Goal: Task Accomplishment & Management: Manage account settings

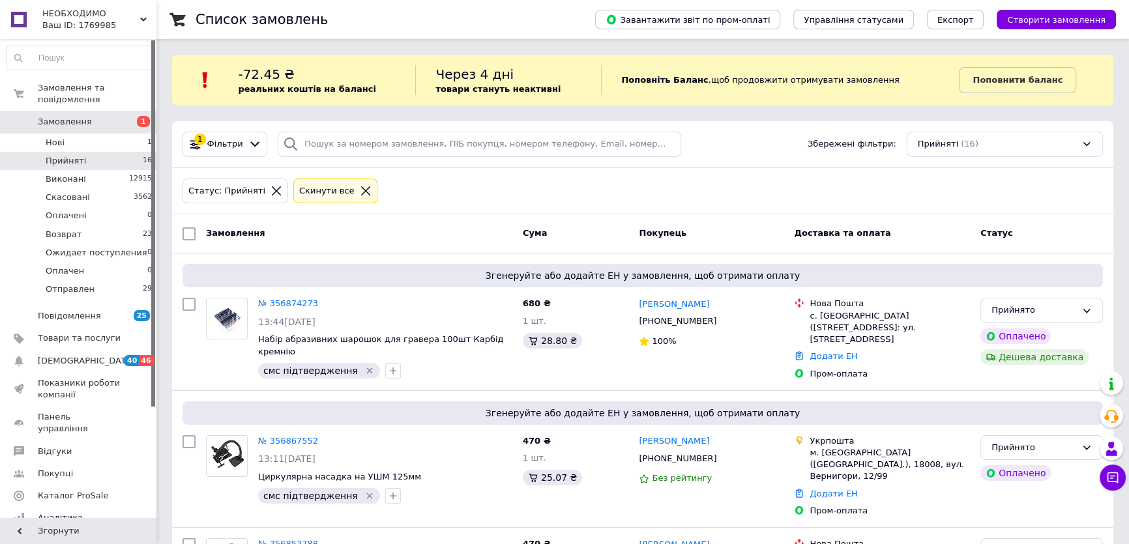
click at [57, 116] on span "Замовлення" at bounding box center [65, 122] width 54 height 12
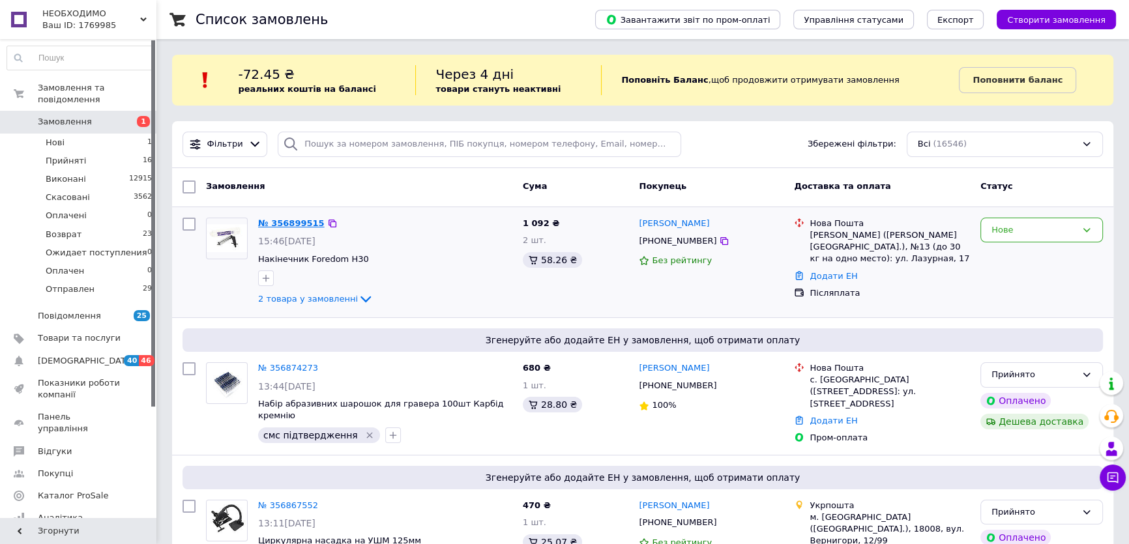
click at [293, 221] on link "№ 356899515" at bounding box center [291, 223] width 66 height 10
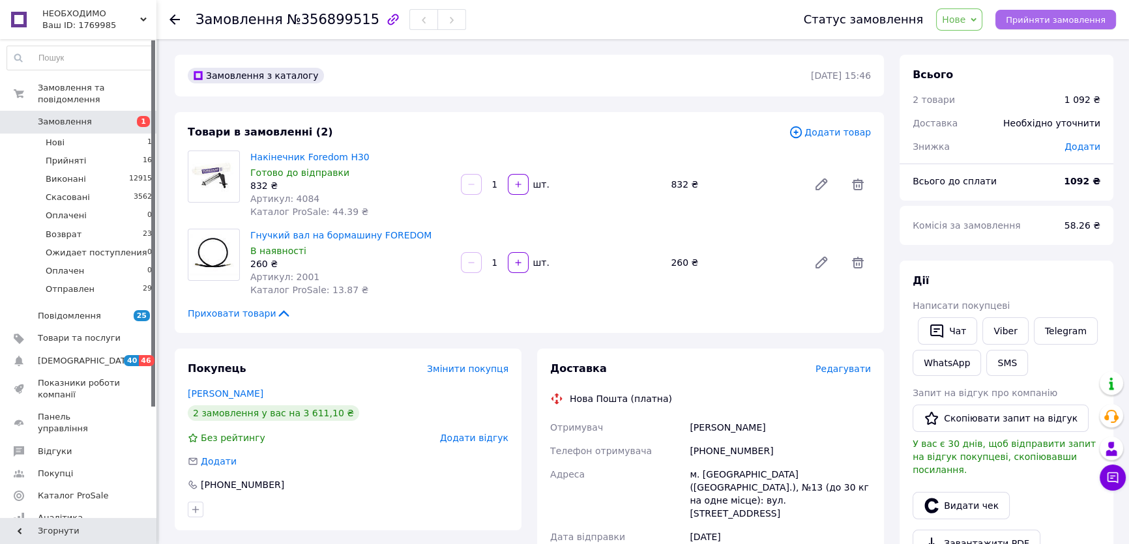
click at [1075, 22] on span "Прийняти замовлення" at bounding box center [1056, 20] width 100 height 10
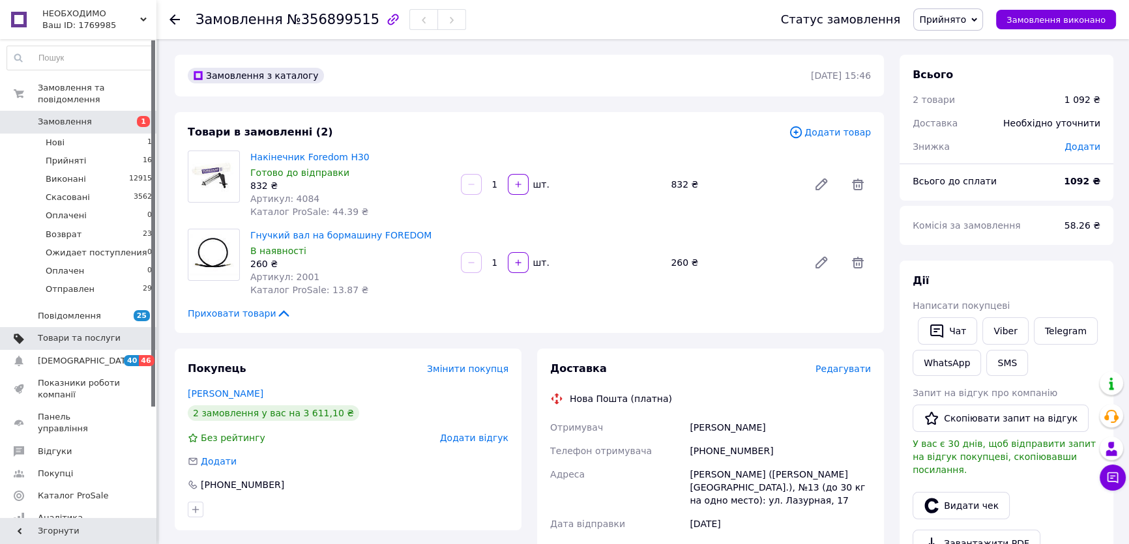
click at [98, 332] on span "Товари та послуги" at bounding box center [79, 338] width 83 height 12
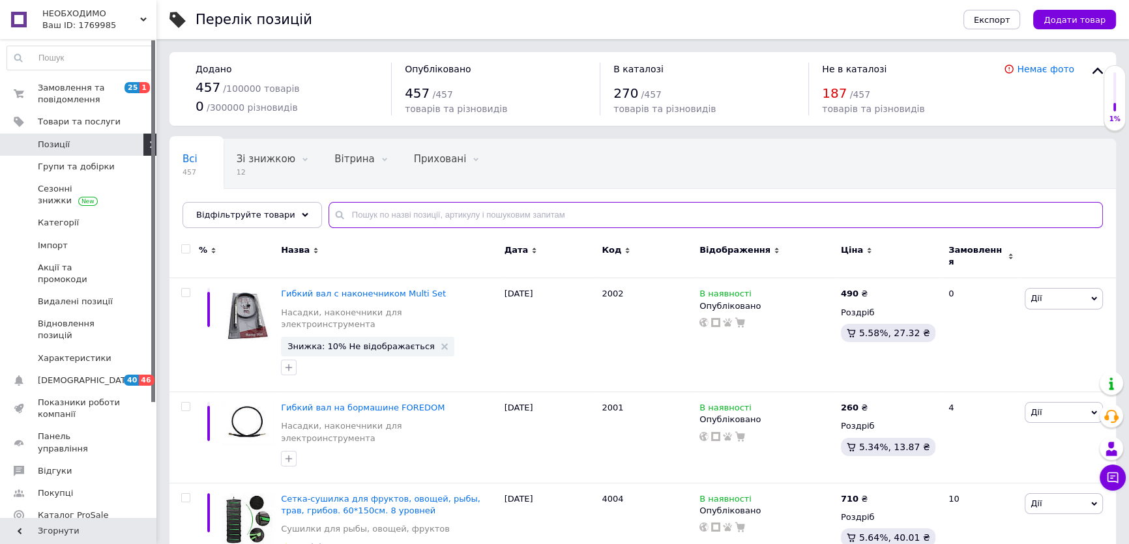
click at [454, 214] on input "text" at bounding box center [716, 215] width 774 height 26
type input "4084"
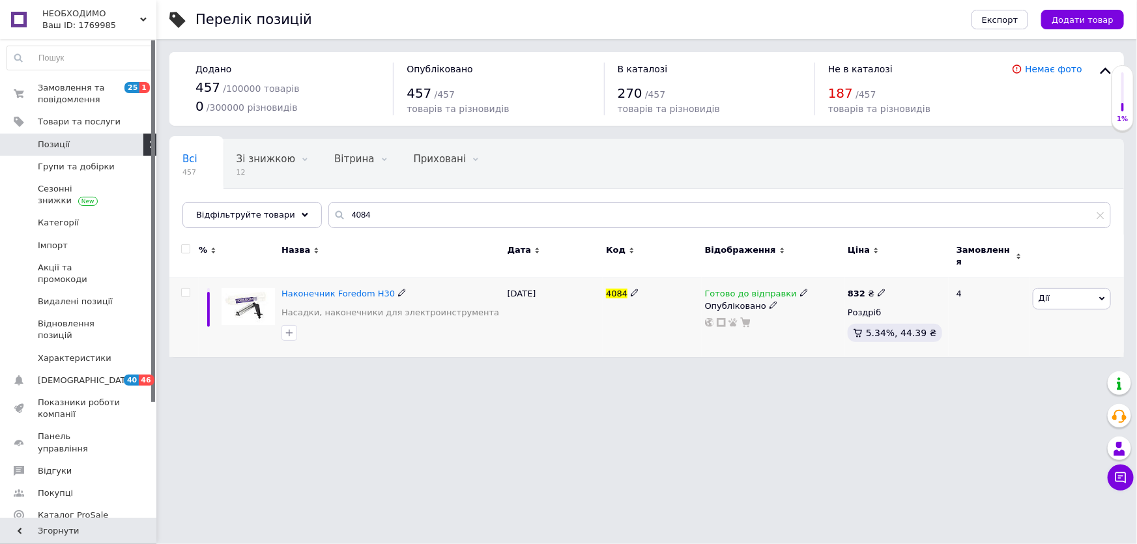
click at [800, 289] on icon at bounding box center [804, 293] width 8 height 8
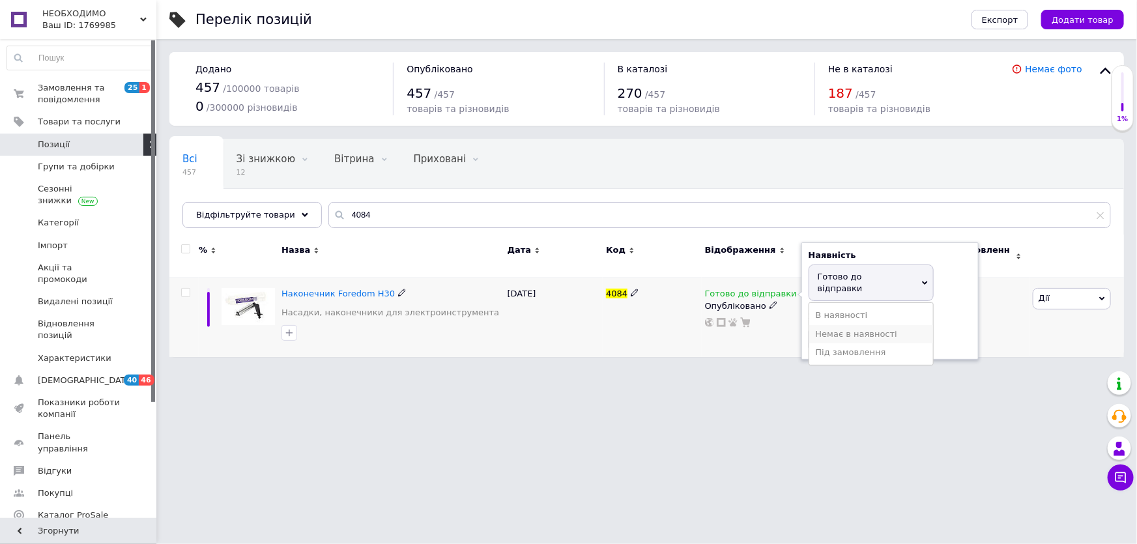
click at [849, 325] on li "Немає в наявності" at bounding box center [872, 334] width 124 height 18
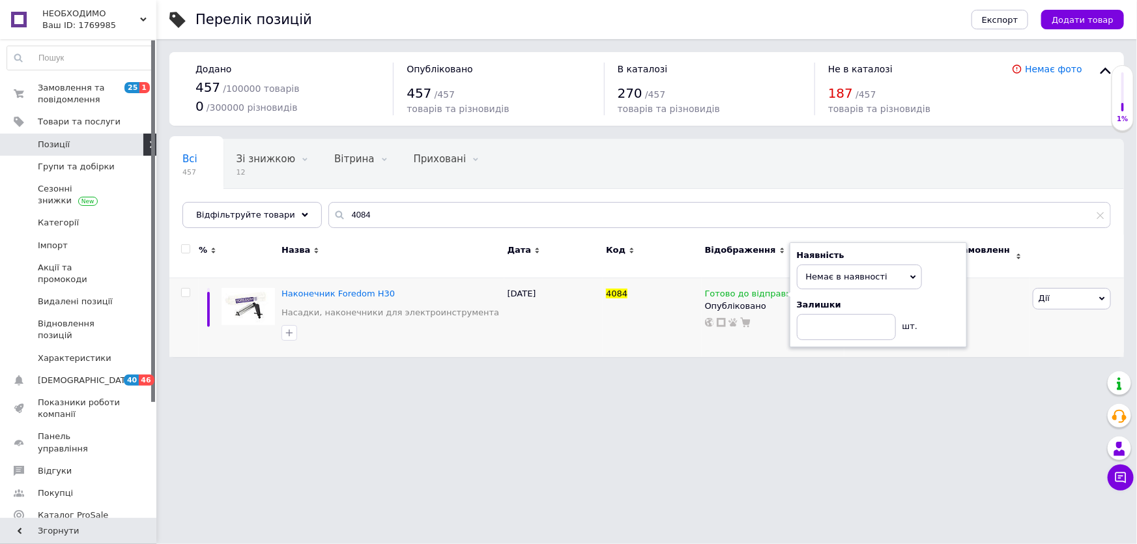
drag, startPoint x: 765, startPoint y: 461, endPoint x: 519, endPoint y: 454, distance: 246.5
click at [763, 370] on html "НЕОБХОДИМО Ваш ID: 1769985 Сайт НЕОБХОДИМО Кабінет покупця Перевірити стан сист…" at bounding box center [568, 185] width 1137 height 370
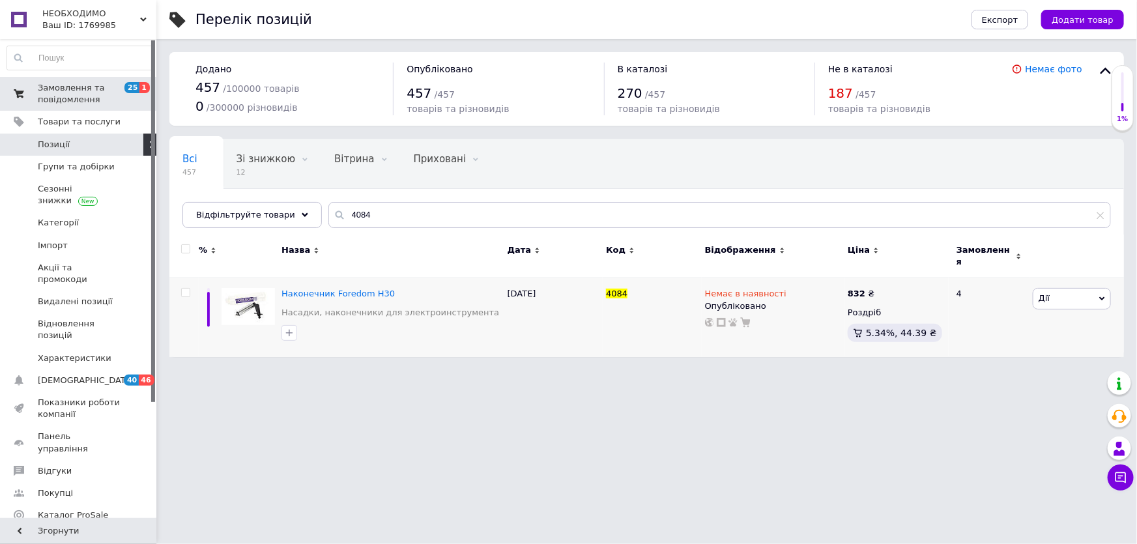
click at [92, 89] on span "Замовлення та повідомлення" at bounding box center [79, 93] width 83 height 23
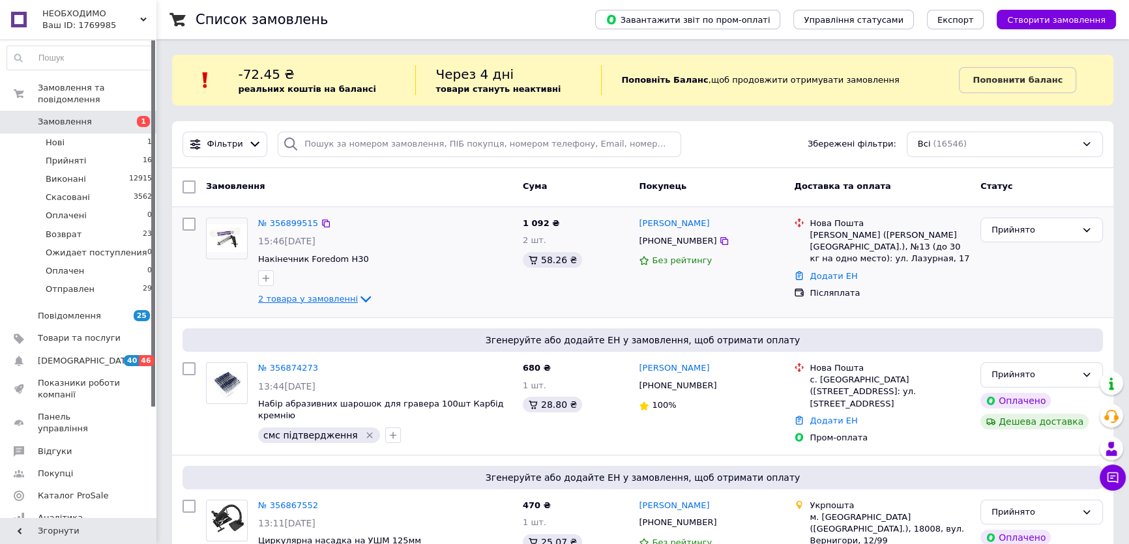
click at [358, 299] on icon at bounding box center [366, 299] width 16 height 16
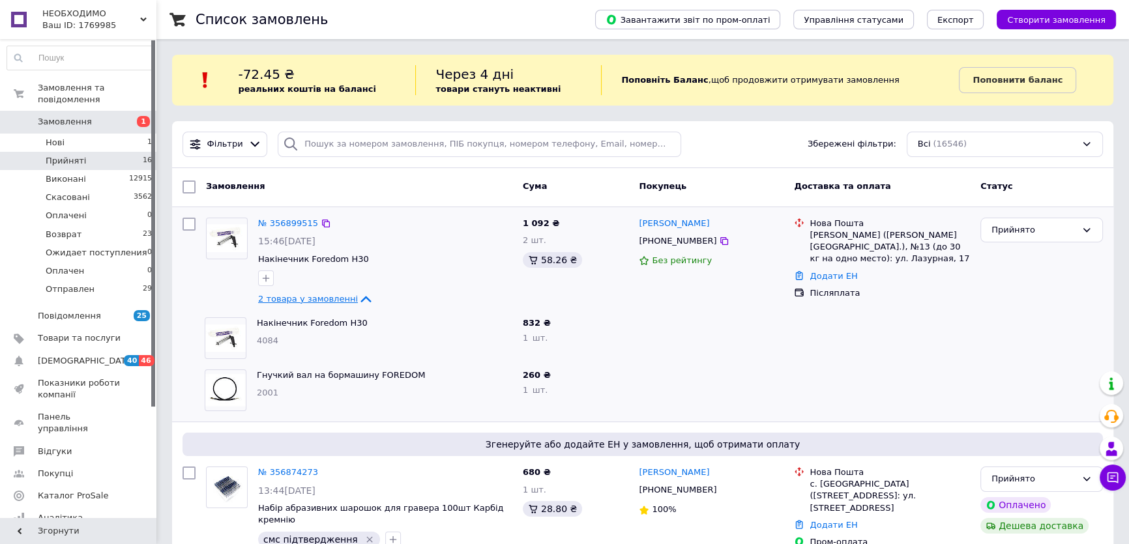
click at [81, 152] on li "Прийняті 16" at bounding box center [80, 161] width 160 height 18
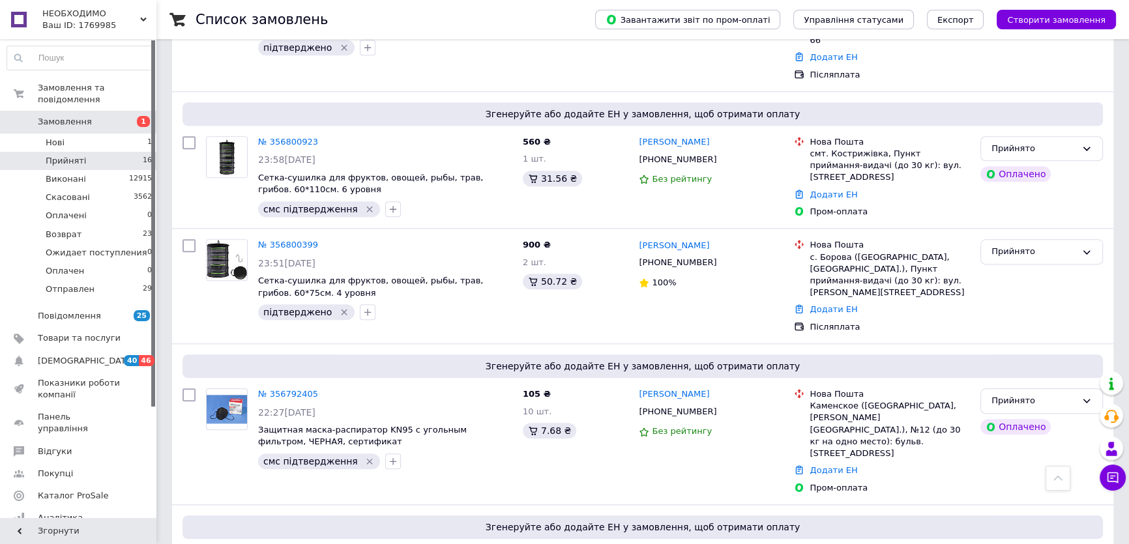
scroll to position [1759, 0]
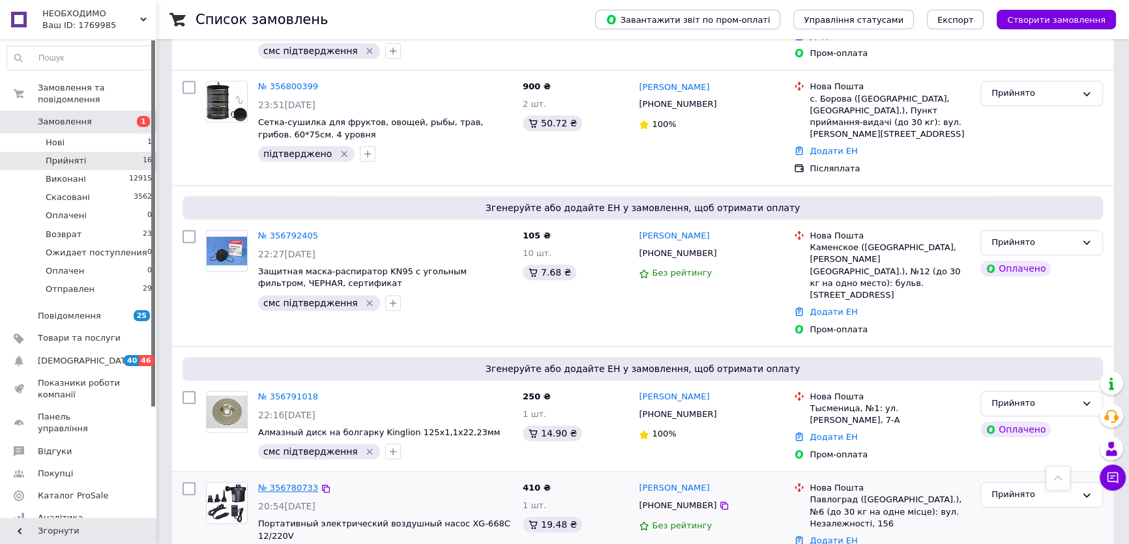
click at [290, 483] on link "№ 356780733" at bounding box center [288, 488] width 60 height 10
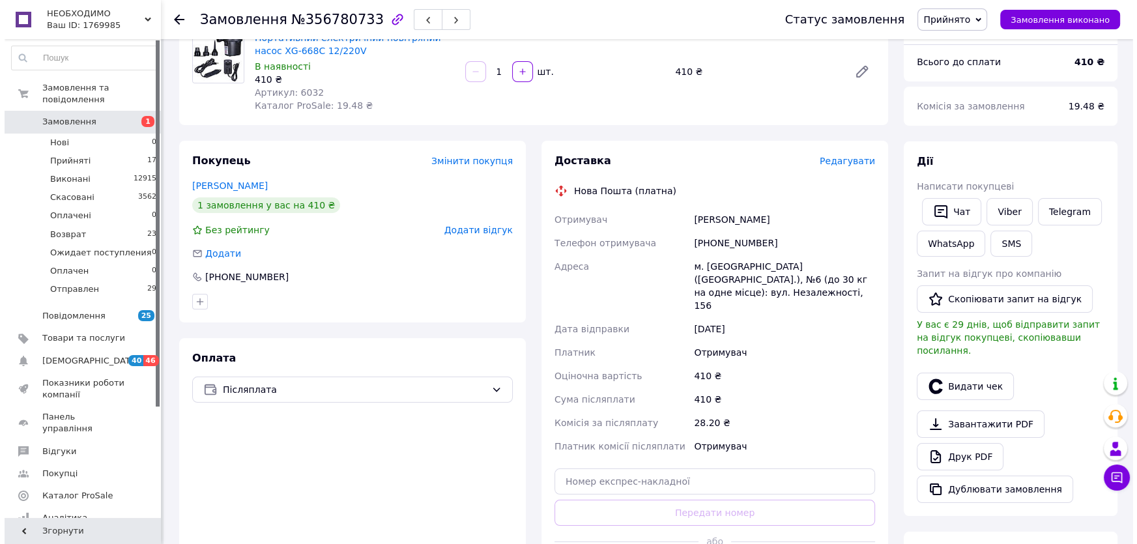
scroll to position [119, 0]
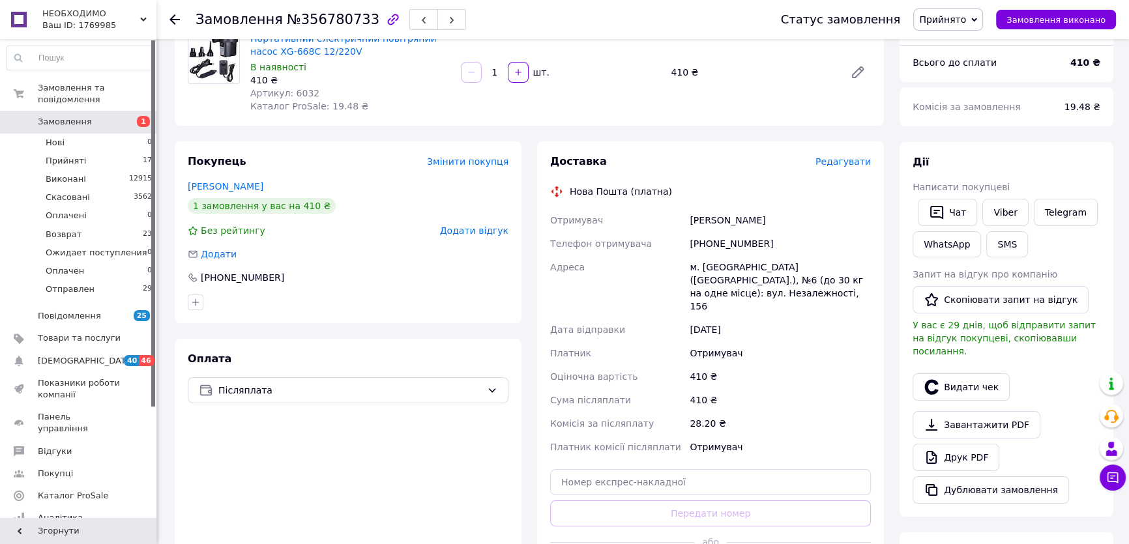
click at [848, 162] on span "Редагувати" at bounding box center [842, 161] width 55 height 10
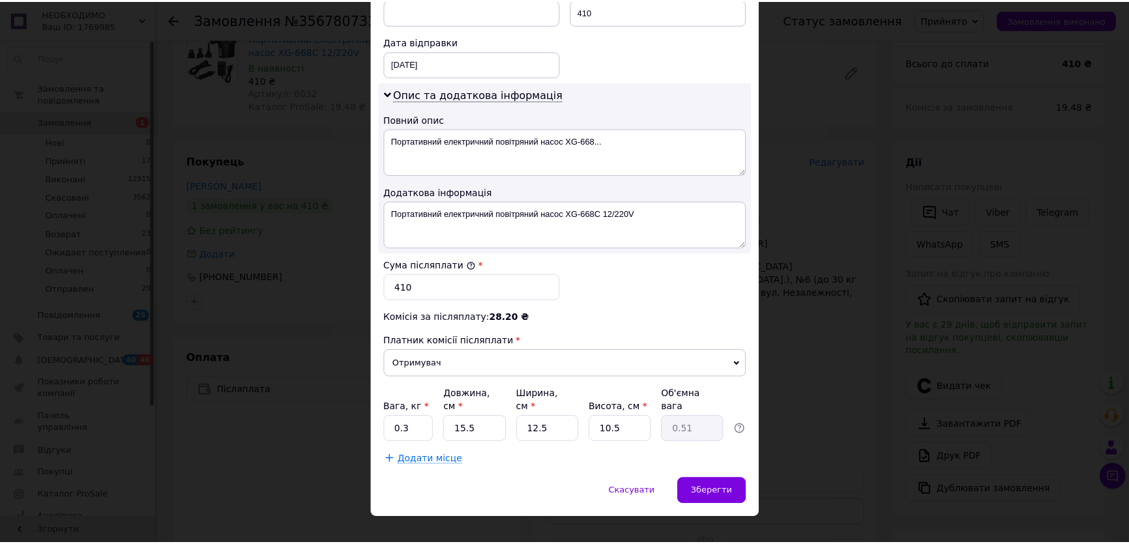
scroll to position [593, 0]
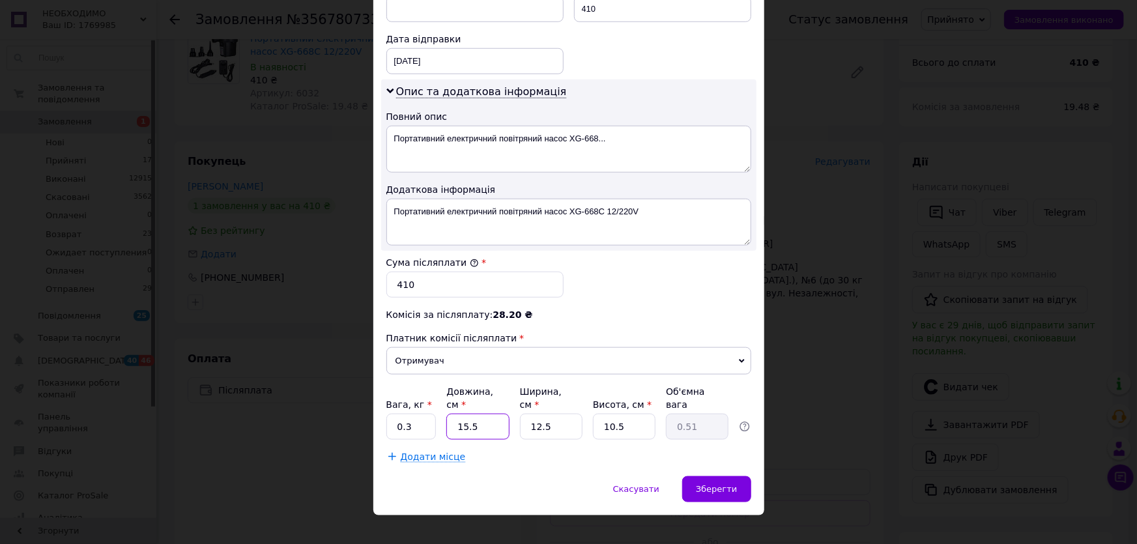
drag, startPoint x: 479, startPoint y: 418, endPoint x: 411, endPoint y: 427, distance: 69.0
type input "1"
type input "0.1"
type input "16"
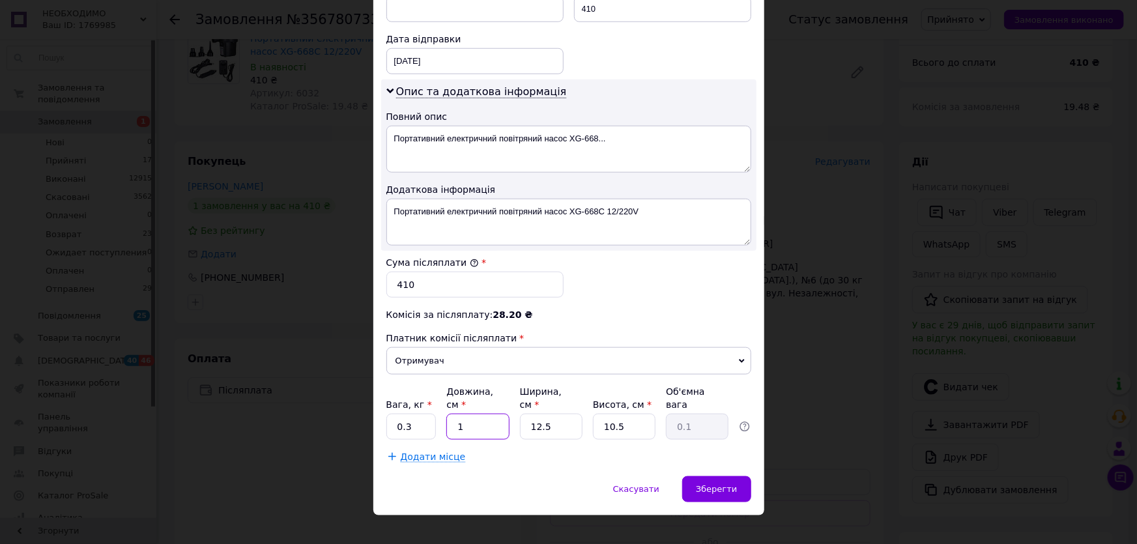
type input "0.53"
type input "16"
type input "1"
type input "0.1"
type input "13"
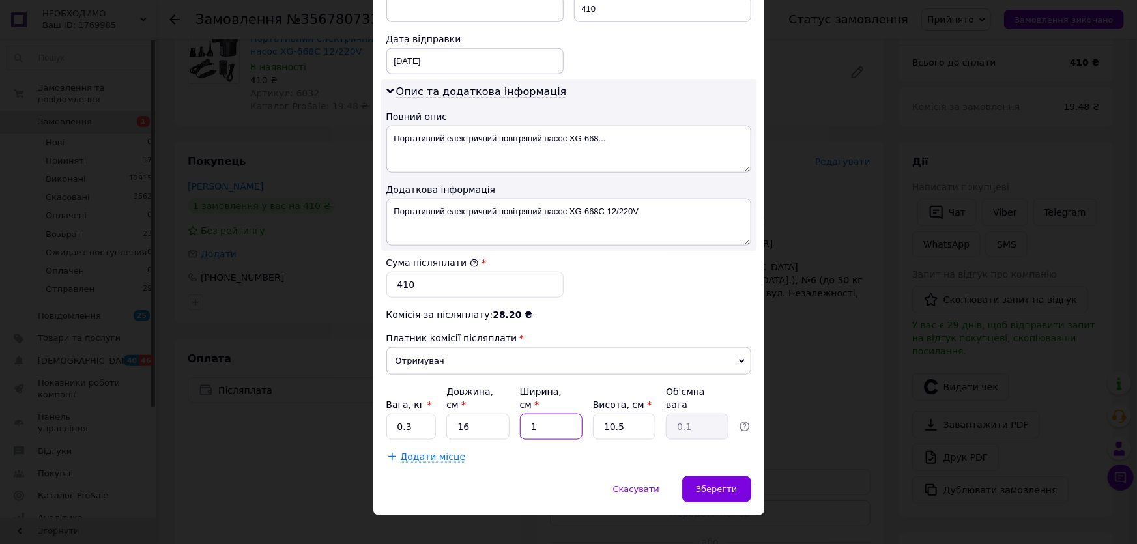
type input "0.55"
type input "13"
type input "1"
type input "0.1"
type input "12"
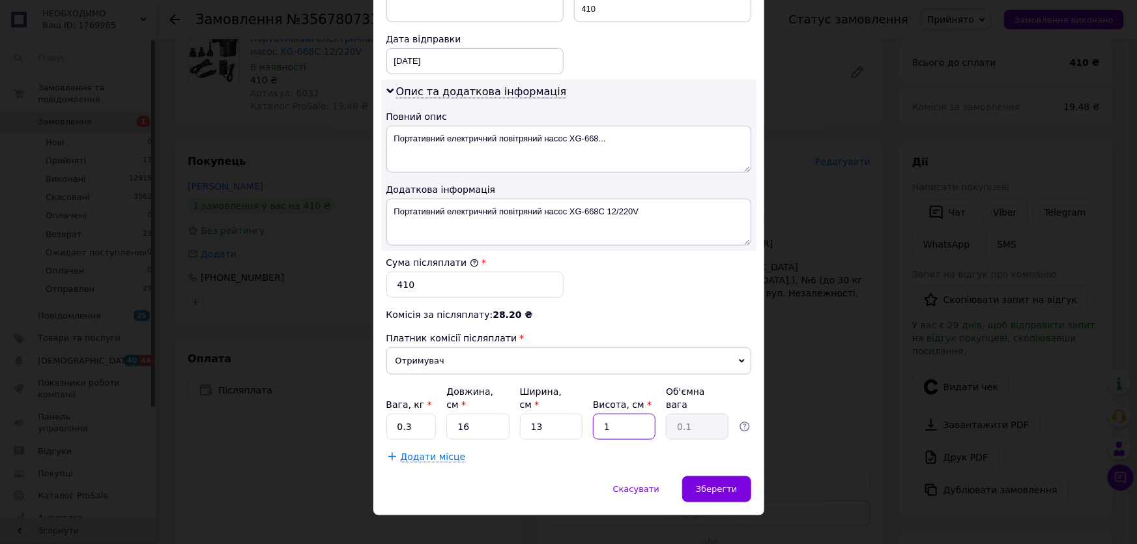
type input "0.62"
type input "12"
click at [716, 484] on span "Зберегти" at bounding box center [716, 489] width 41 height 10
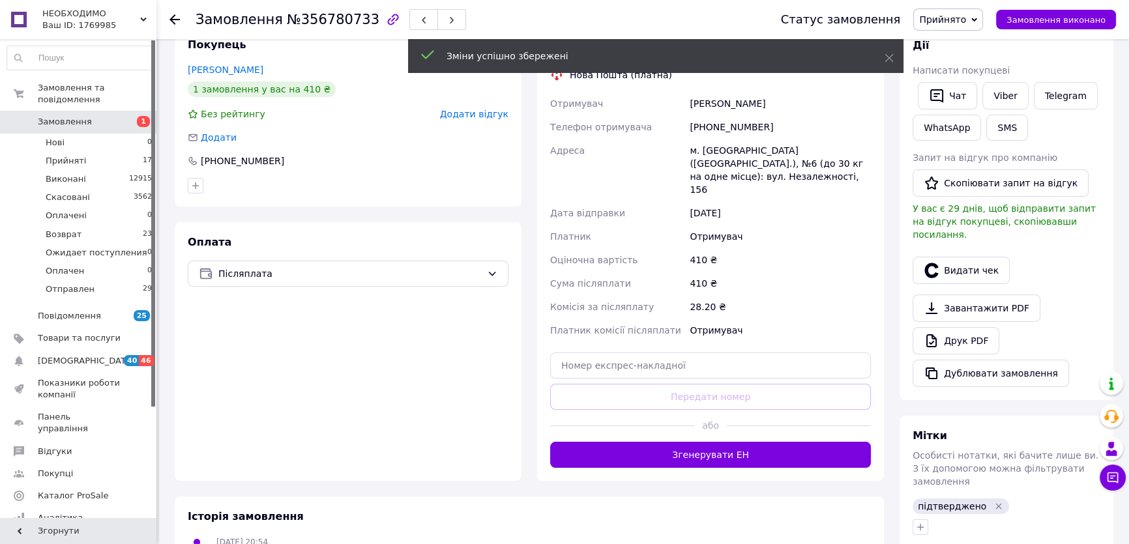
scroll to position [237, 0]
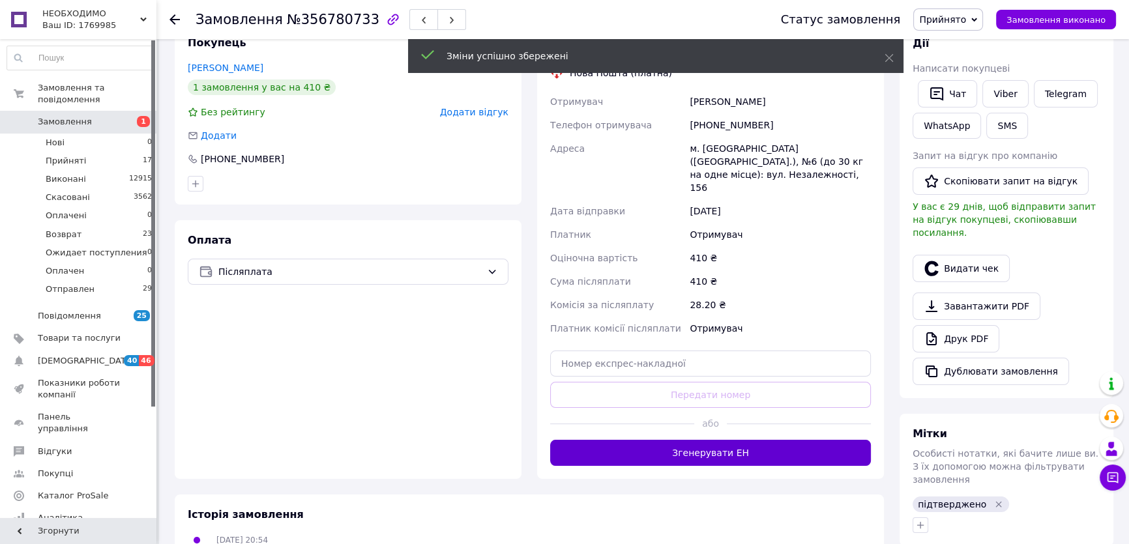
click at [687, 443] on button "Згенерувати ЕН" at bounding box center [710, 453] width 321 height 26
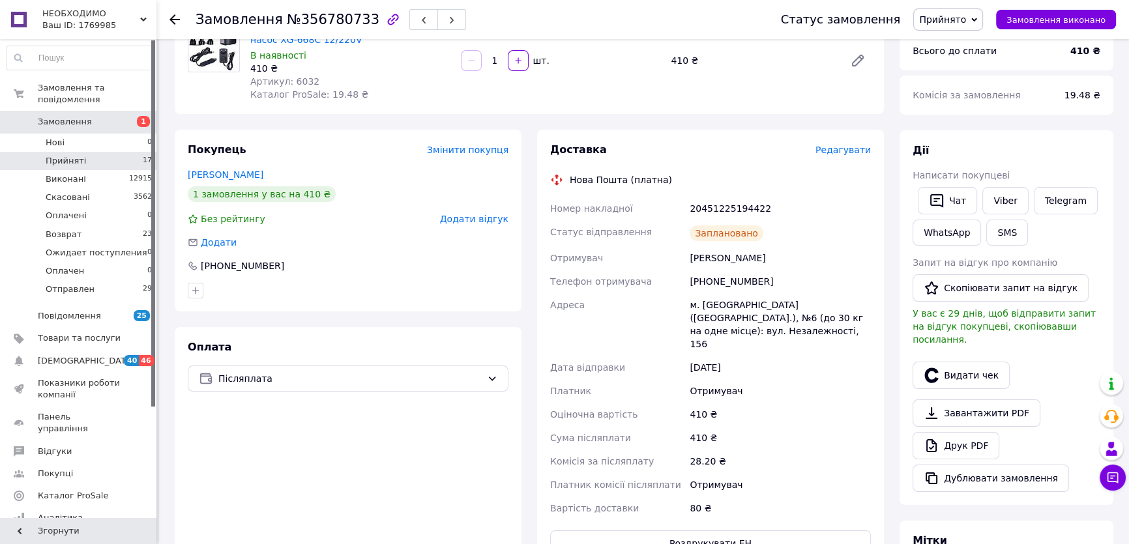
scroll to position [119, 0]
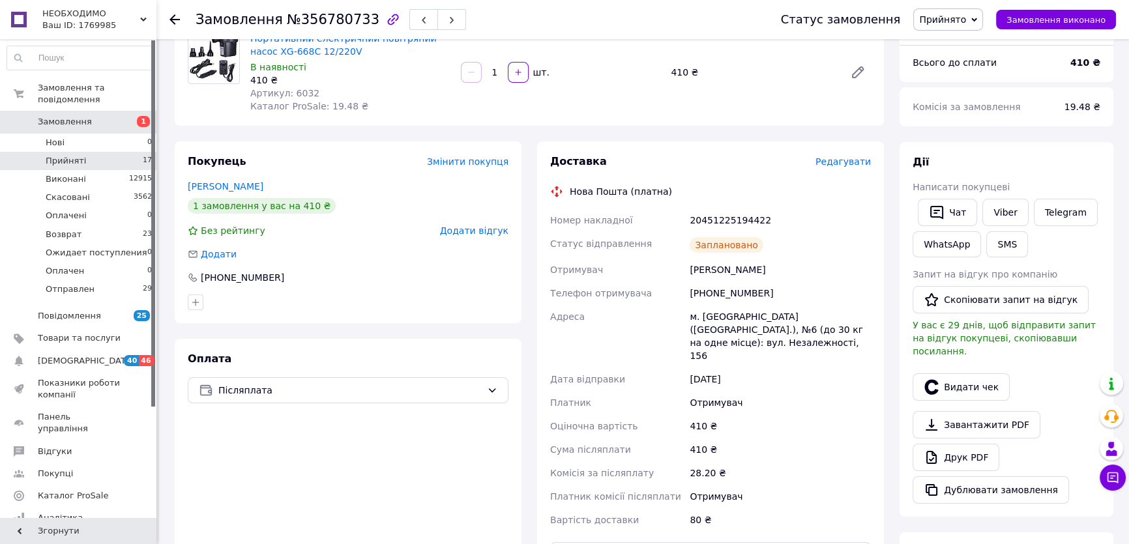
click at [73, 152] on li "Прийняті 17" at bounding box center [80, 161] width 160 height 18
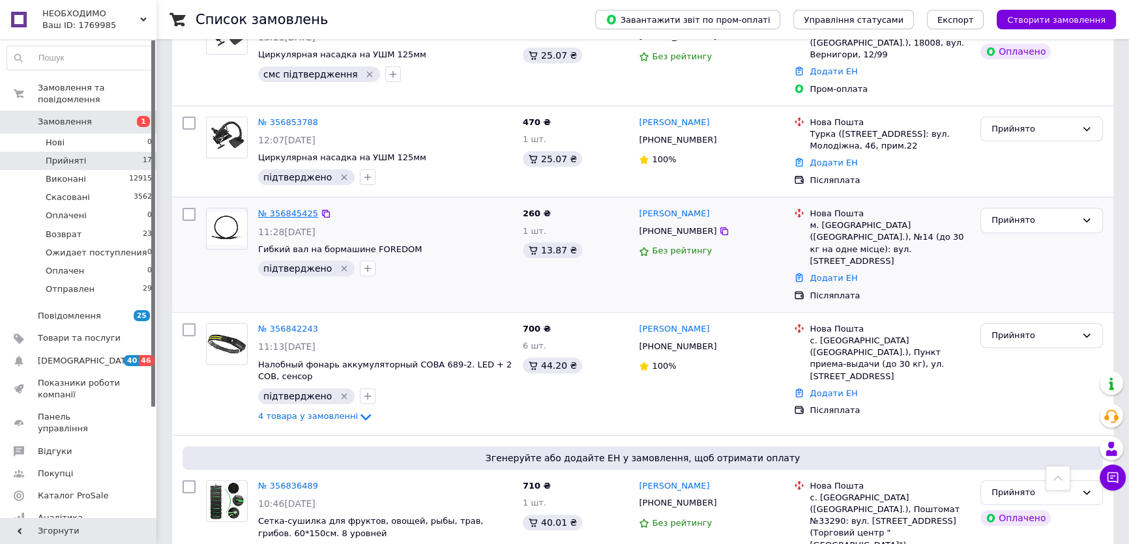
click at [288, 209] on link "№ 356845425" at bounding box center [288, 214] width 60 height 10
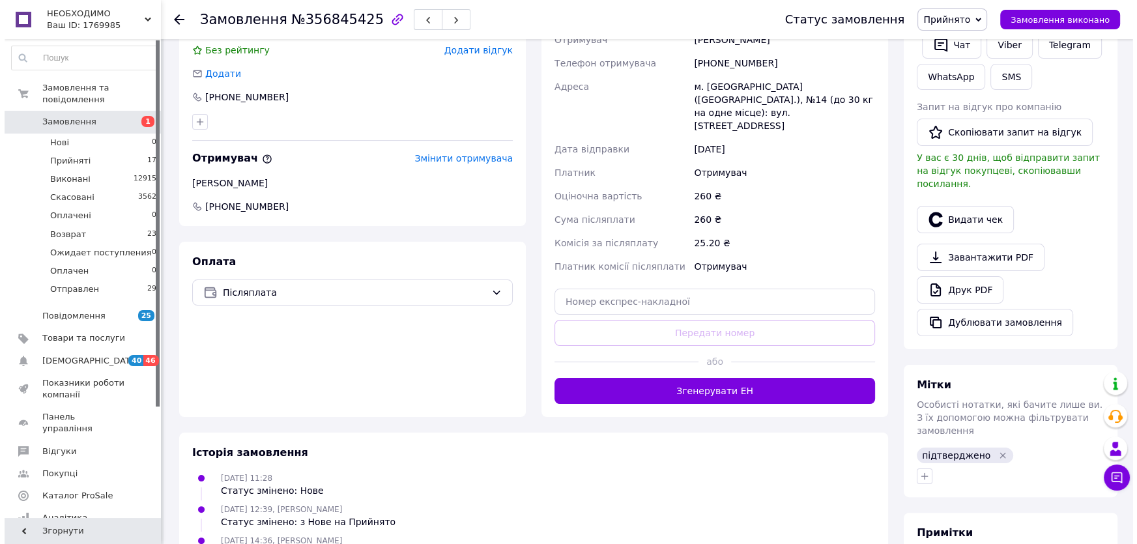
scroll to position [119, 0]
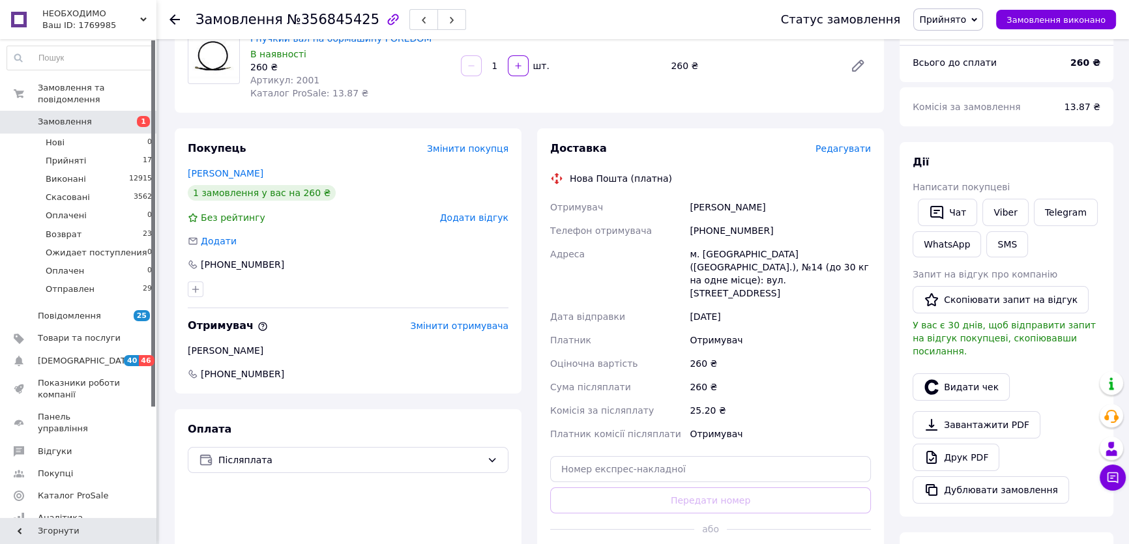
click at [849, 146] on span "Редагувати" at bounding box center [842, 148] width 55 height 10
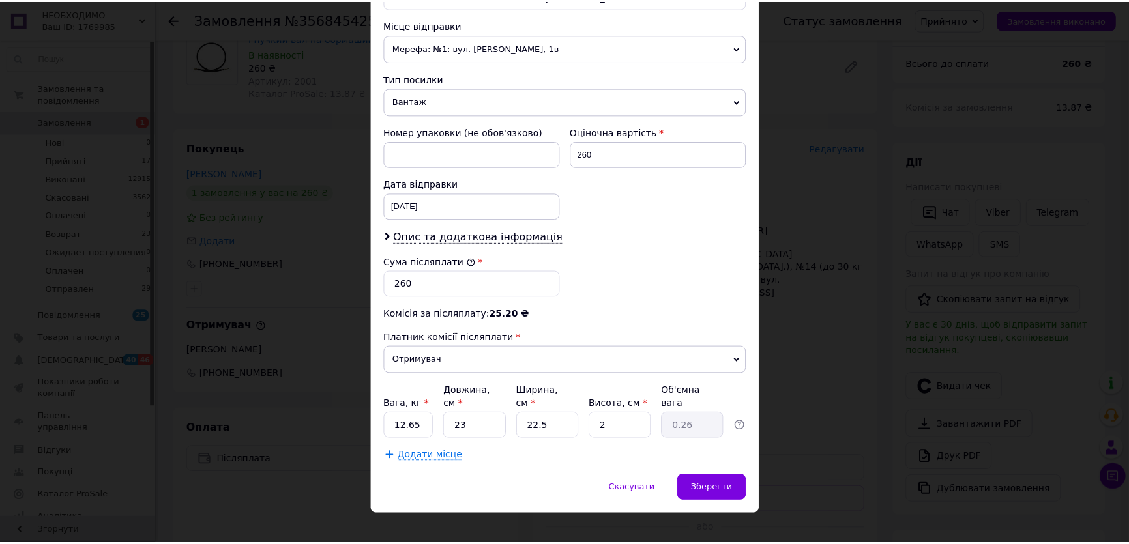
scroll to position [448, 0]
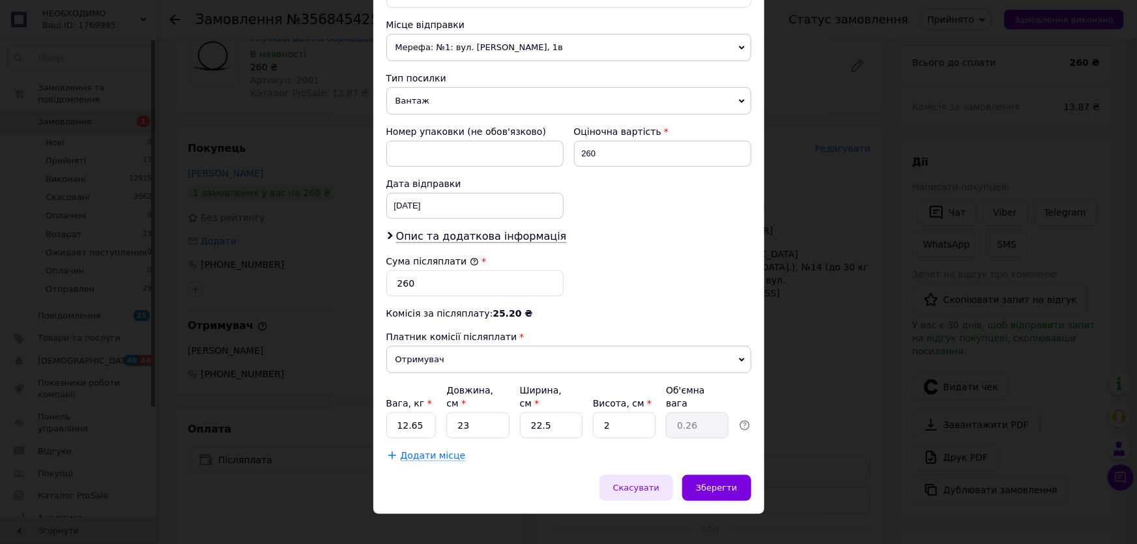
click at [646, 483] on span "Скасувати" at bounding box center [636, 488] width 46 height 10
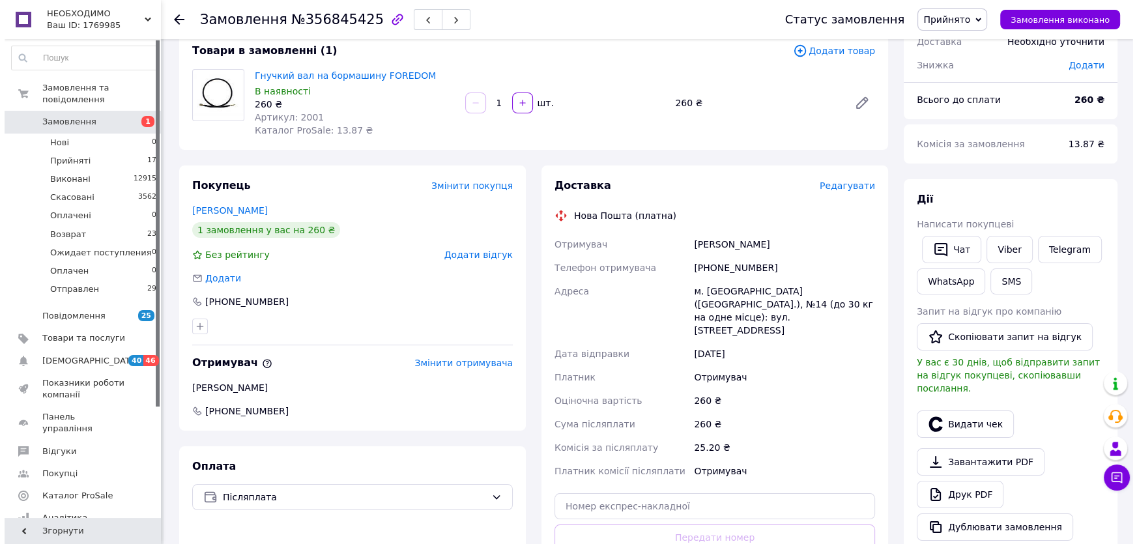
scroll to position [59, 0]
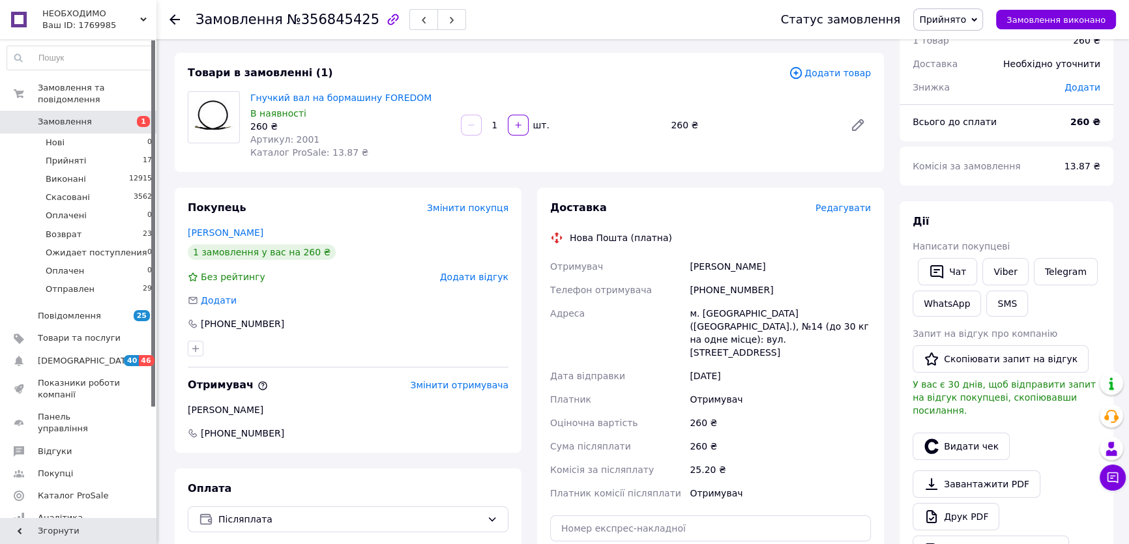
click at [849, 208] on span "Редагувати" at bounding box center [842, 208] width 55 height 10
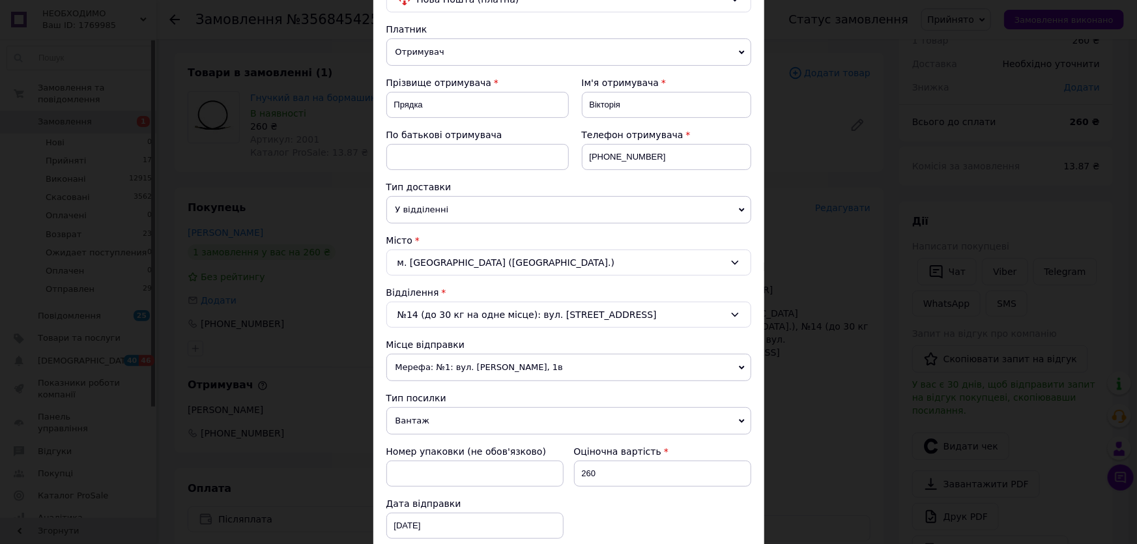
scroll to position [355, 0]
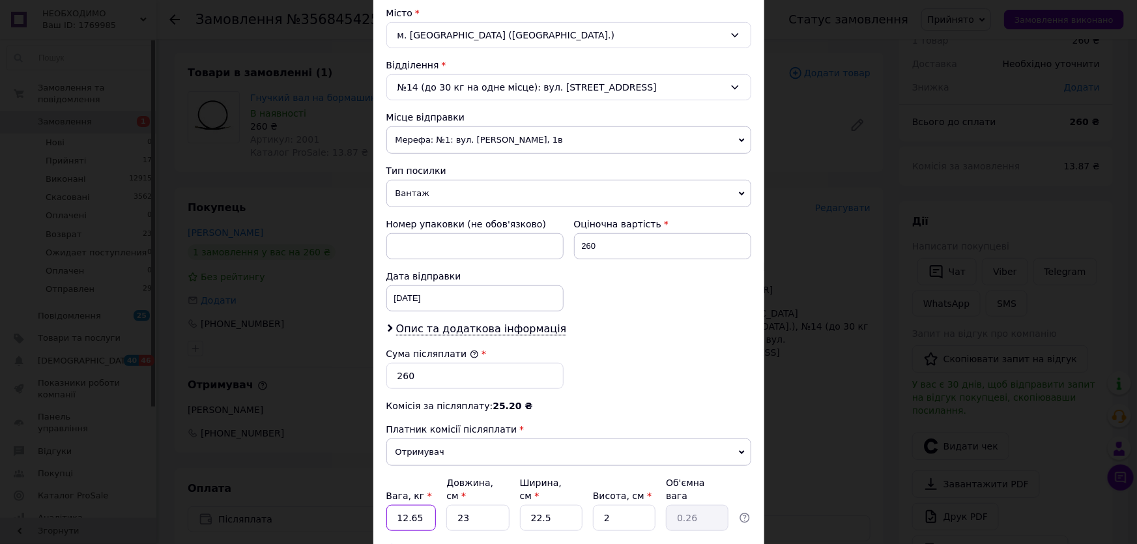
drag, startPoint x: 421, startPoint y: 503, endPoint x: 396, endPoint y: 506, distance: 25.0
click at [396, 506] on input "12.65" at bounding box center [412, 518] width 50 height 26
type input "0.3"
type input "2"
type input "0.1"
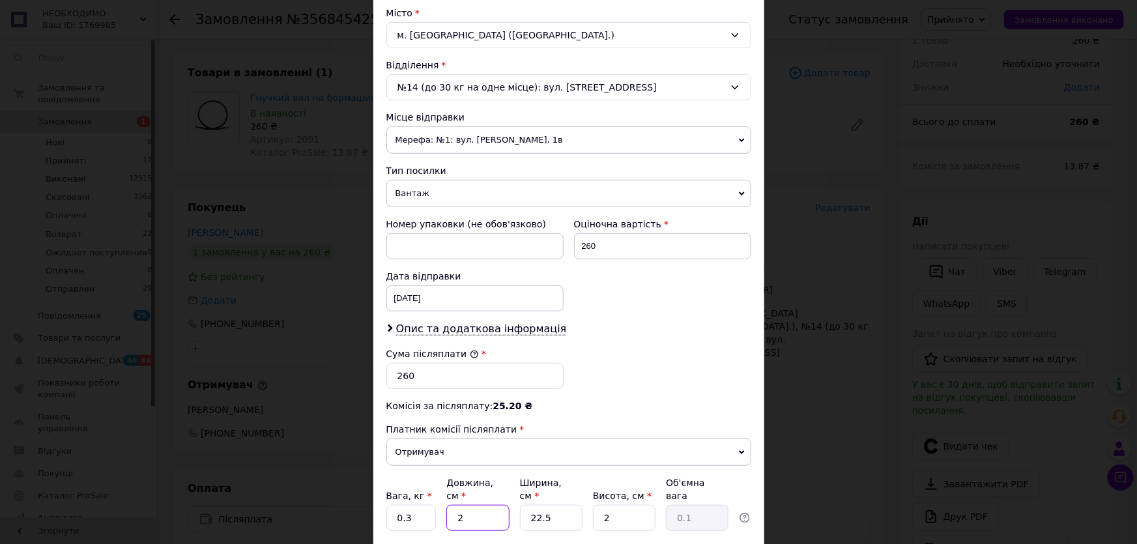
type input "22"
type input "0.25"
type input "22"
type input "2"
type input "0.1"
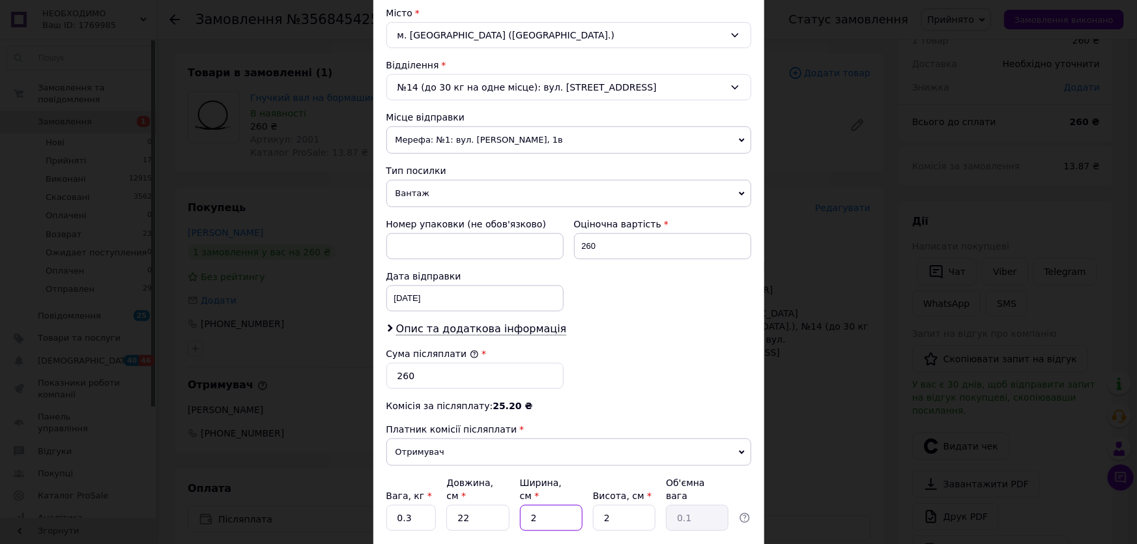
type input "22"
type input "0.24"
type input "22"
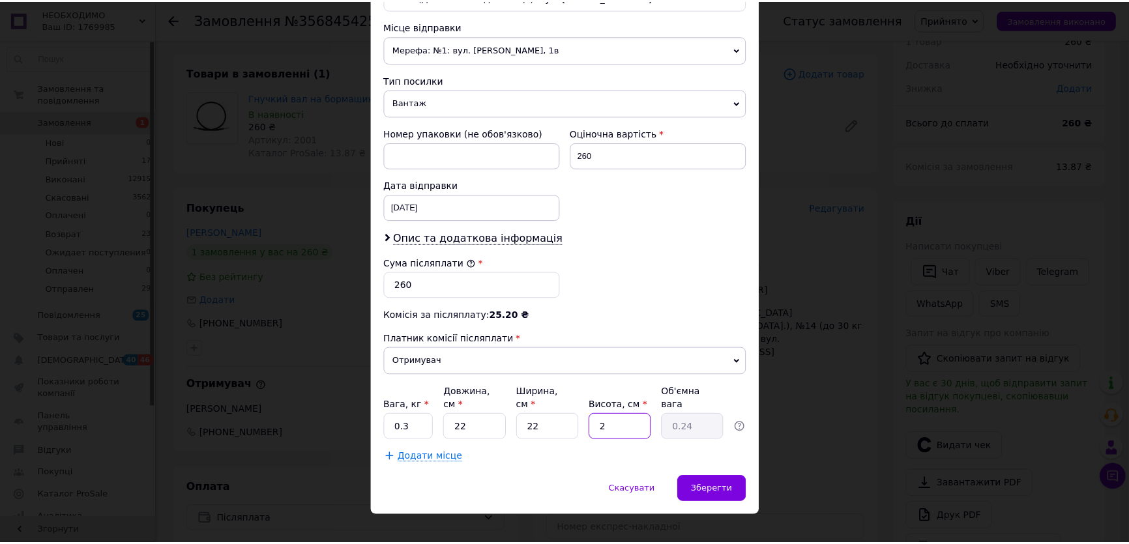
scroll to position [448, 0]
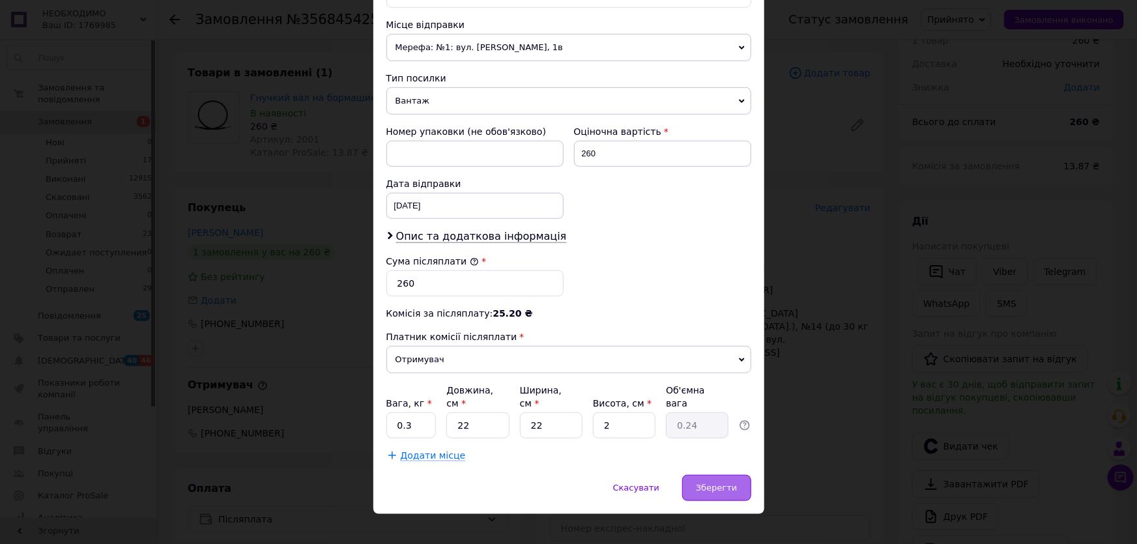
click at [717, 481] on div "Зберегти" at bounding box center [716, 488] width 68 height 26
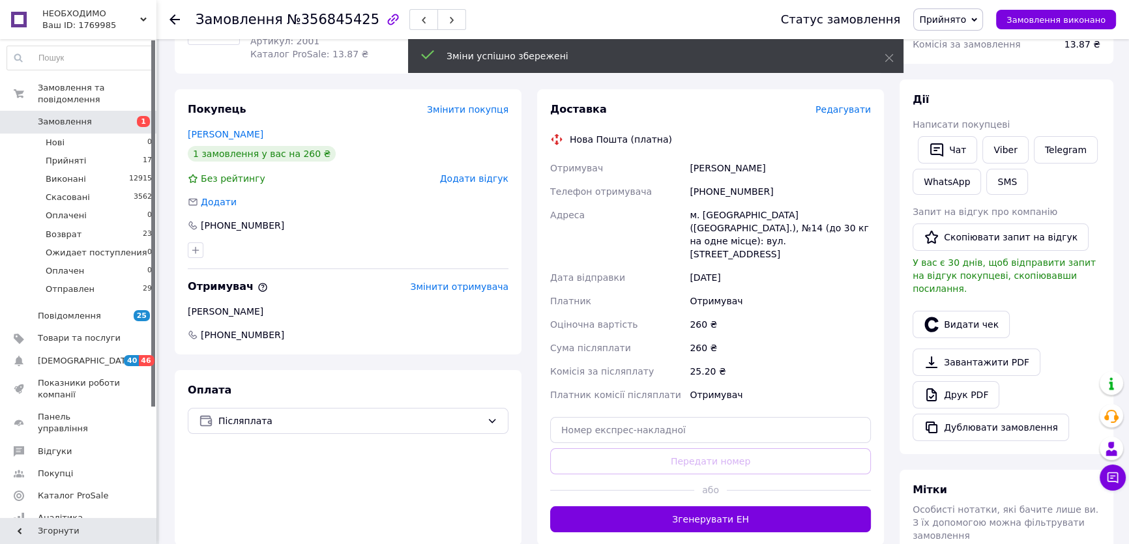
scroll to position [178, 0]
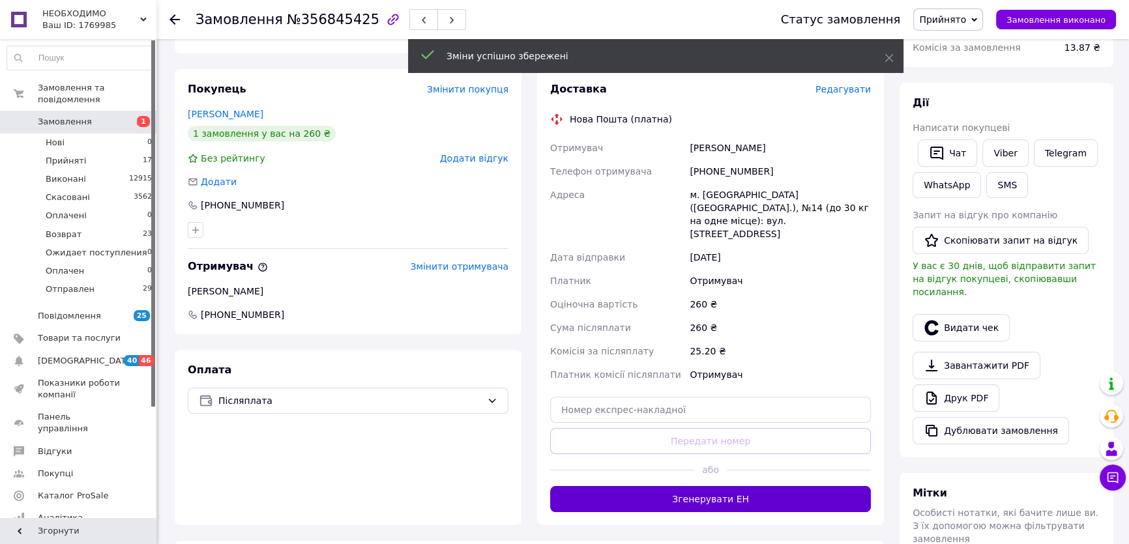
click at [733, 486] on button "Згенерувати ЕН" at bounding box center [710, 499] width 321 height 26
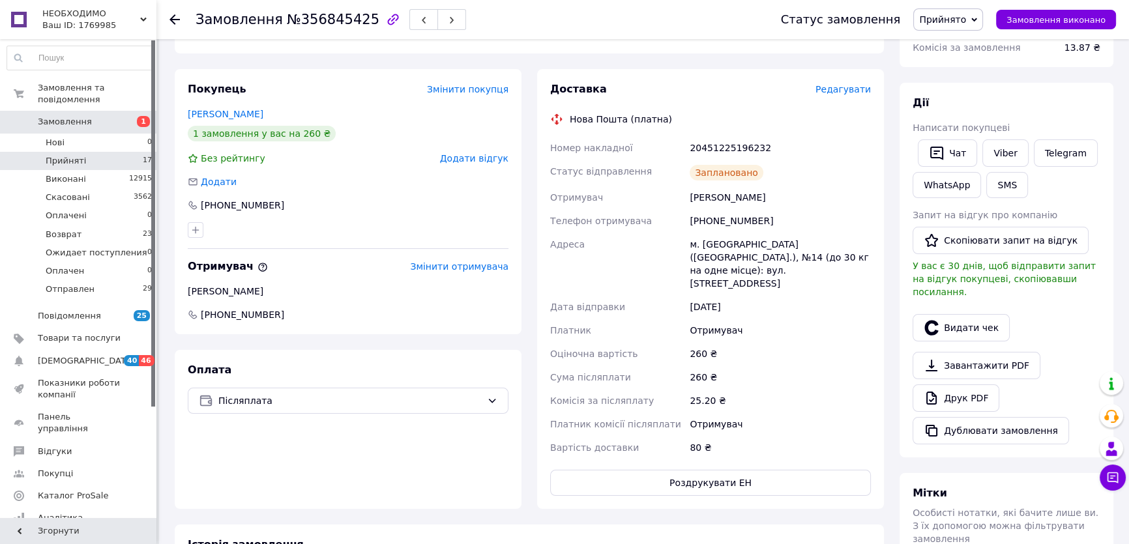
click at [66, 155] on span "Прийняті" at bounding box center [66, 161] width 40 height 12
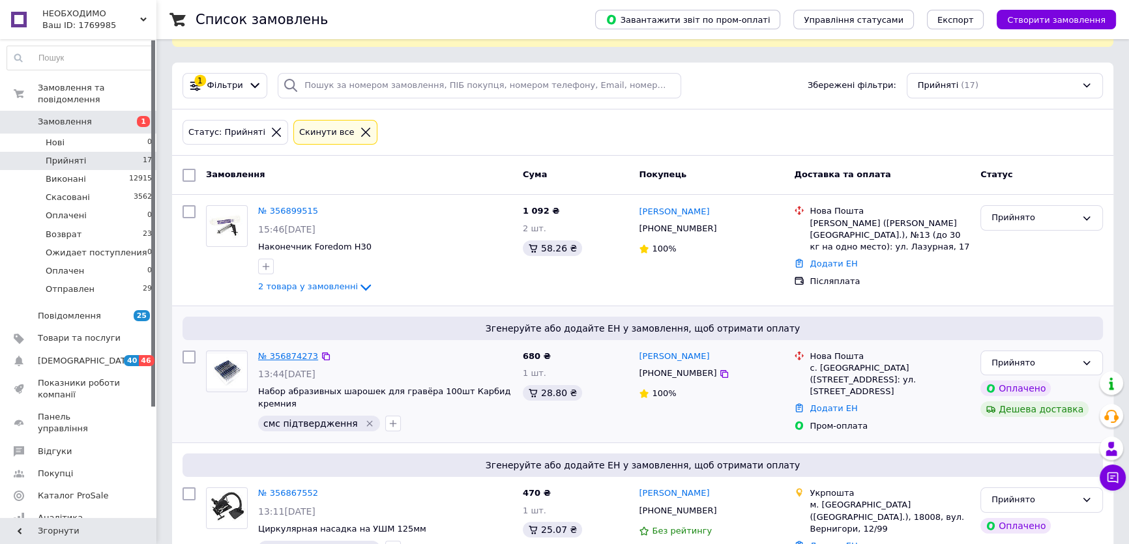
click at [274, 355] on link "№ 356874273" at bounding box center [288, 356] width 60 height 10
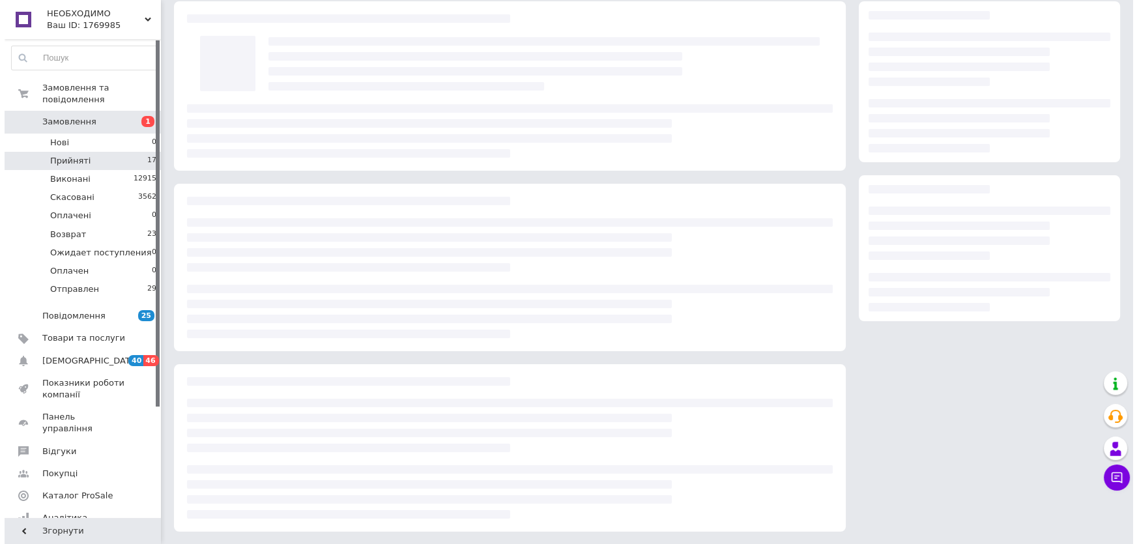
scroll to position [59, 0]
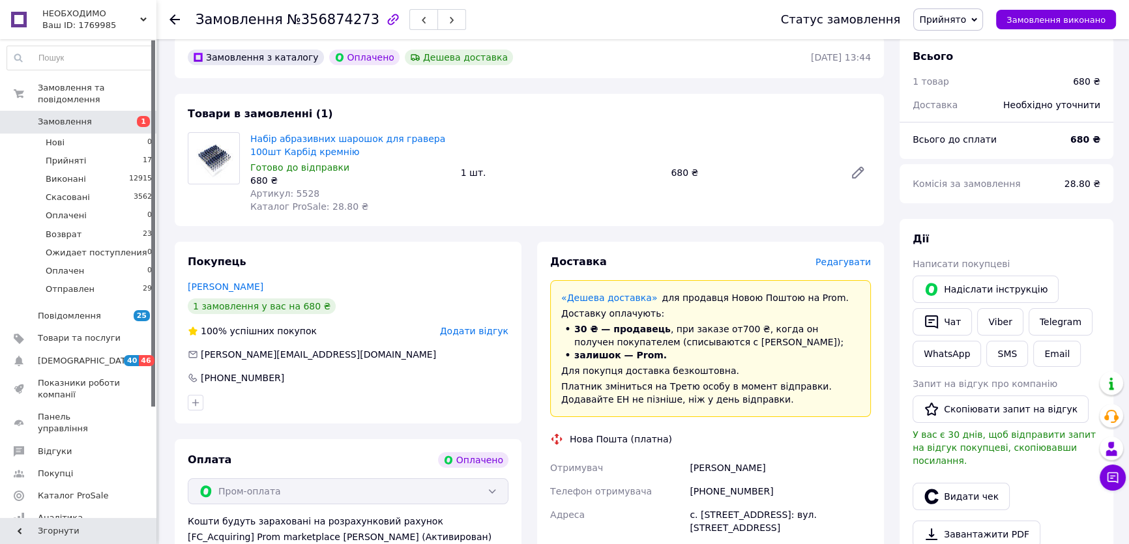
click at [851, 266] on span "Редагувати" at bounding box center [842, 262] width 55 height 10
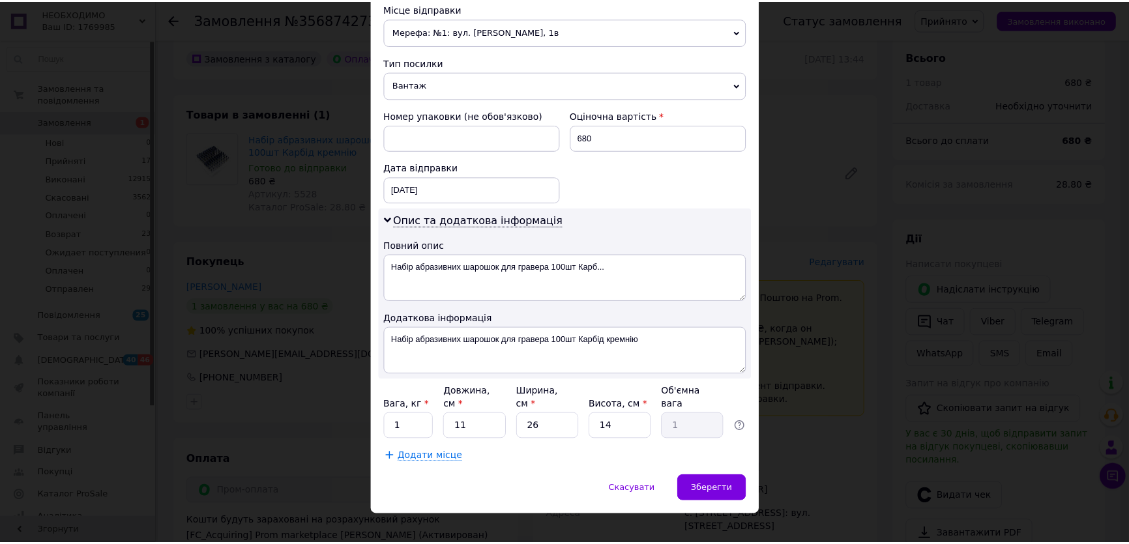
scroll to position [465, 0]
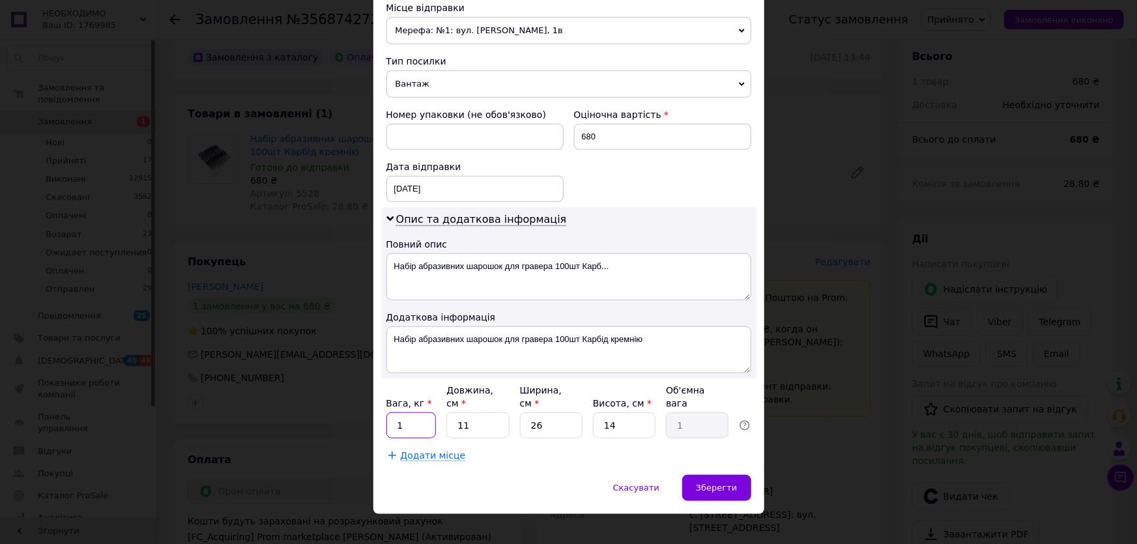
click at [408, 413] on input "1" at bounding box center [412, 426] width 50 height 26
type input "0.3"
type input "1"
type input "0.1"
type input "17"
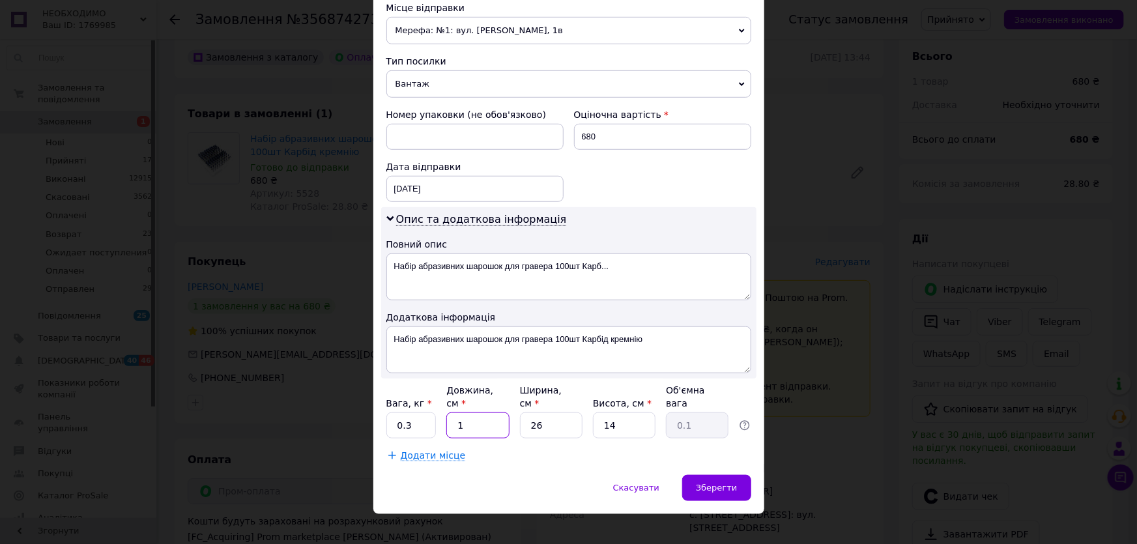
type input "1.55"
type input "17"
type input "1"
type input "0.1"
type input "12"
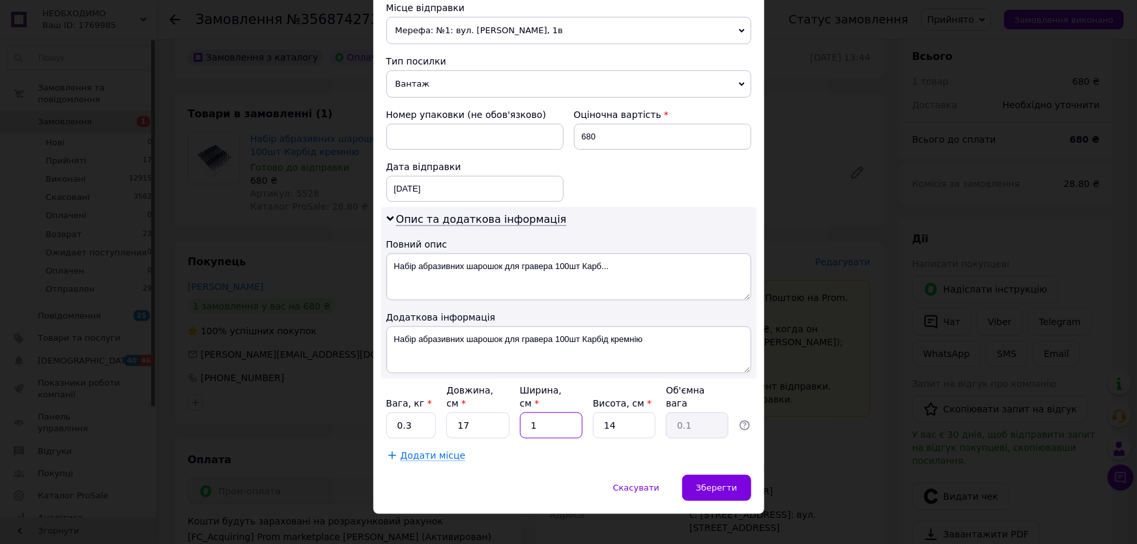
type input "0.71"
type input "12"
type input "1"
type input "0.1"
type input "10"
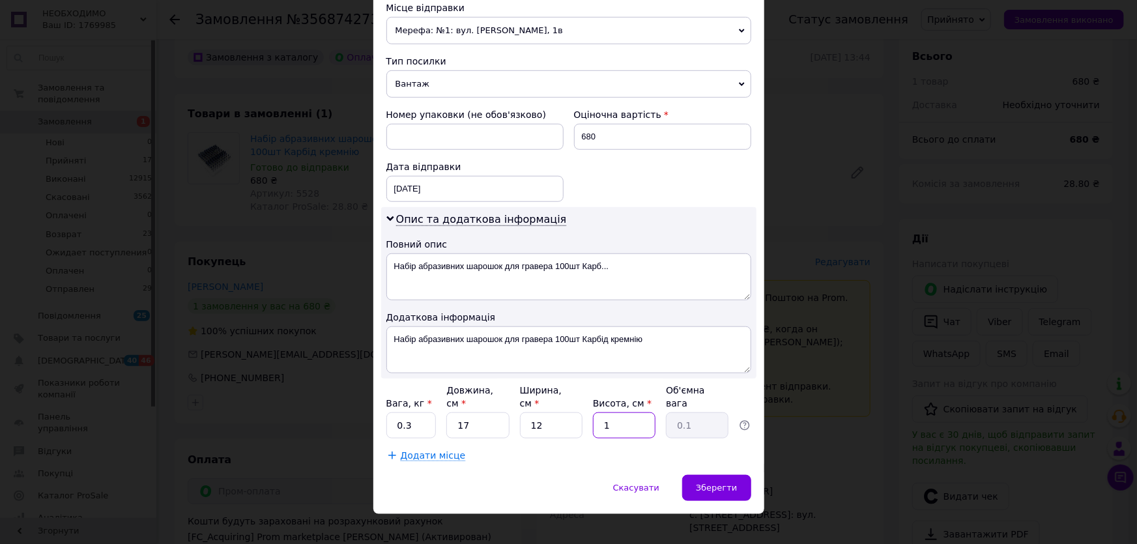
type input "0.51"
type input "10"
click at [727, 483] on div "Зберегти" at bounding box center [716, 488] width 68 height 26
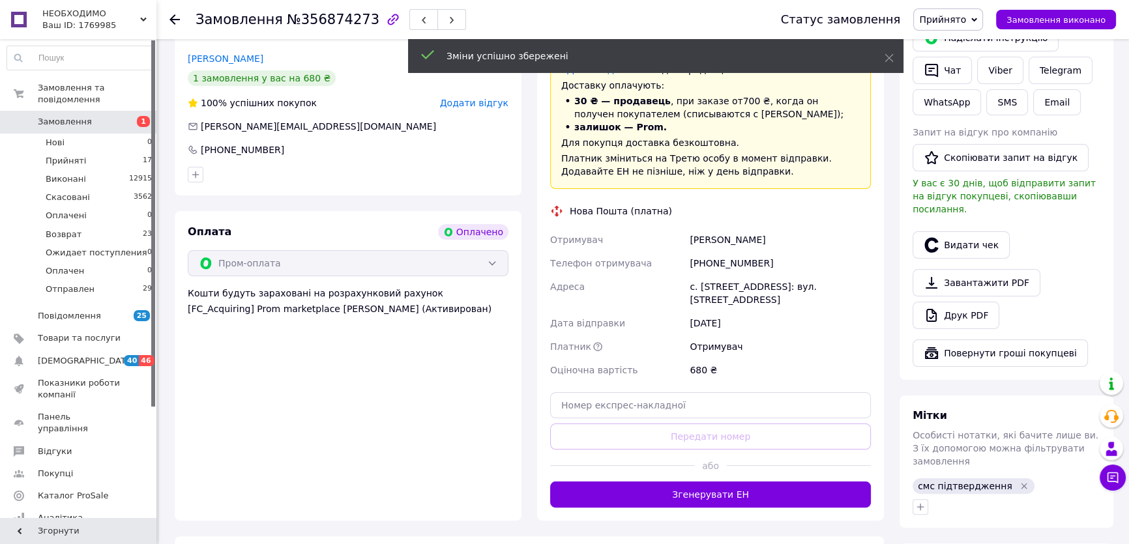
scroll to position [296, 0]
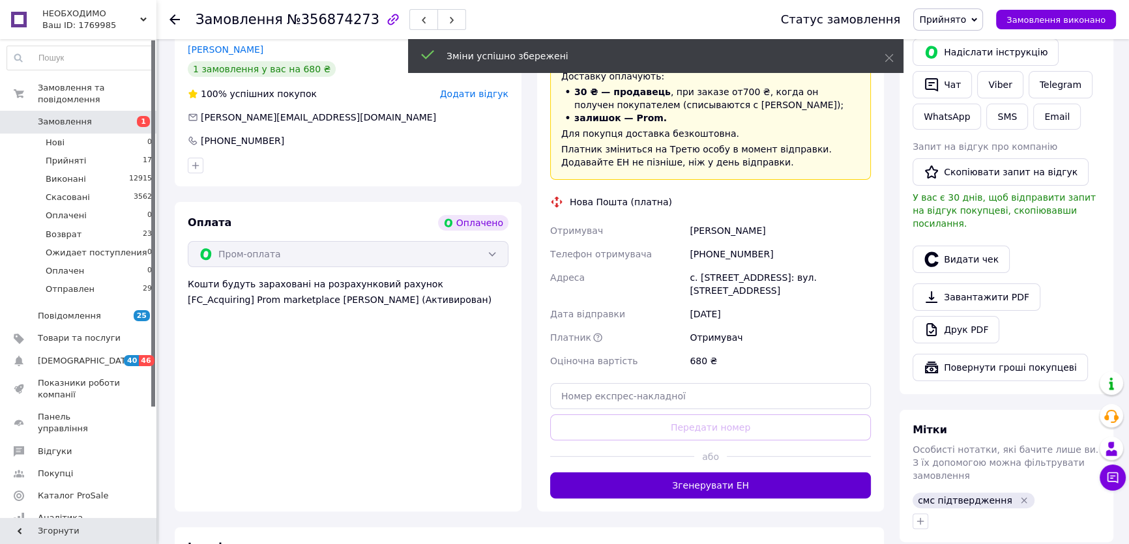
click at [703, 488] on button "Згенерувати ЕН" at bounding box center [710, 486] width 321 height 26
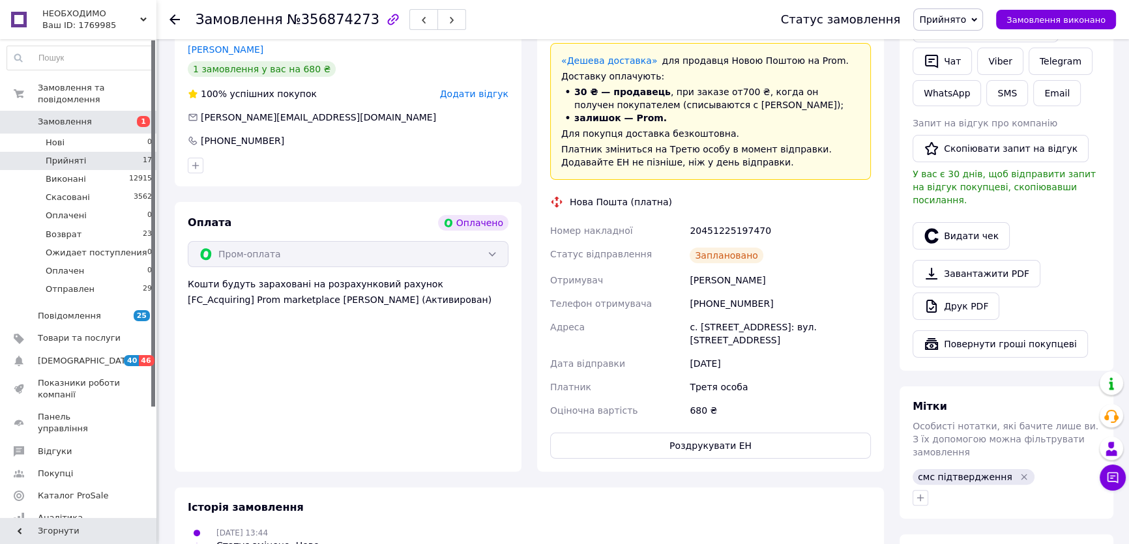
click at [66, 155] on span "Прийняті" at bounding box center [66, 161] width 40 height 12
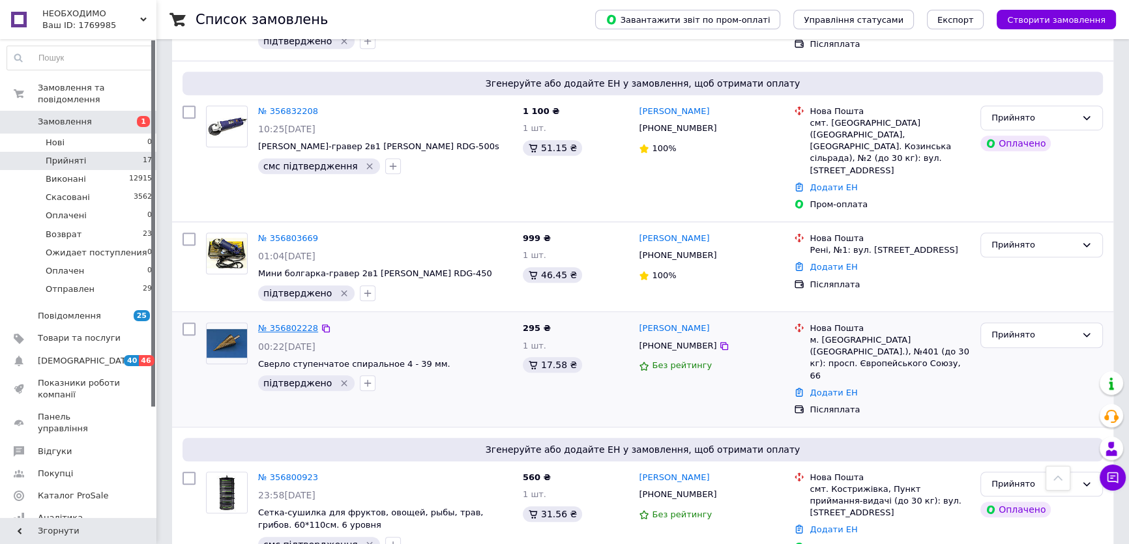
click at [286, 323] on link "№ 356802228" at bounding box center [288, 328] width 60 height 10
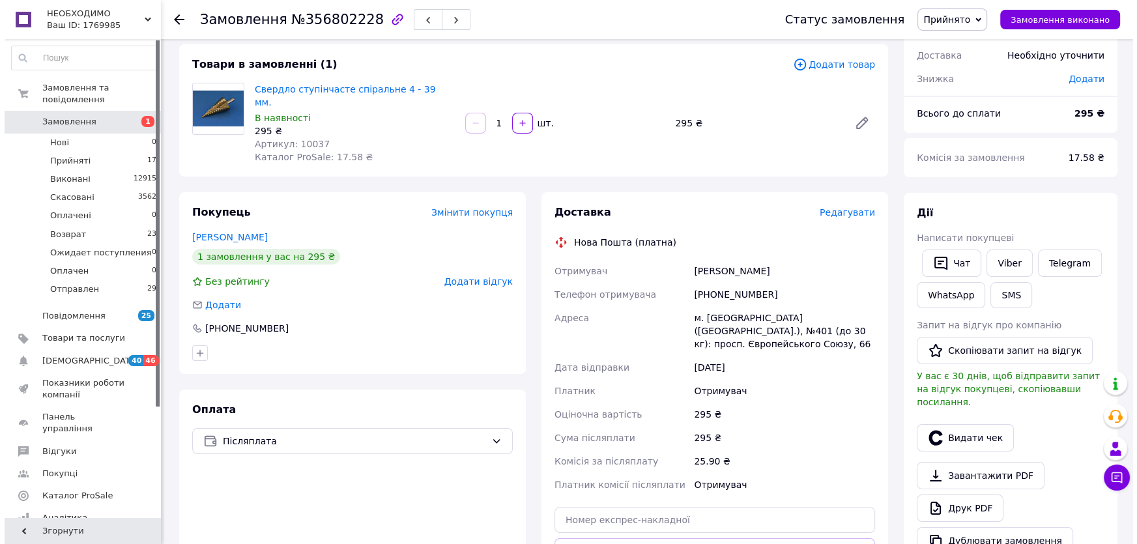
scroll to position [59, 0]
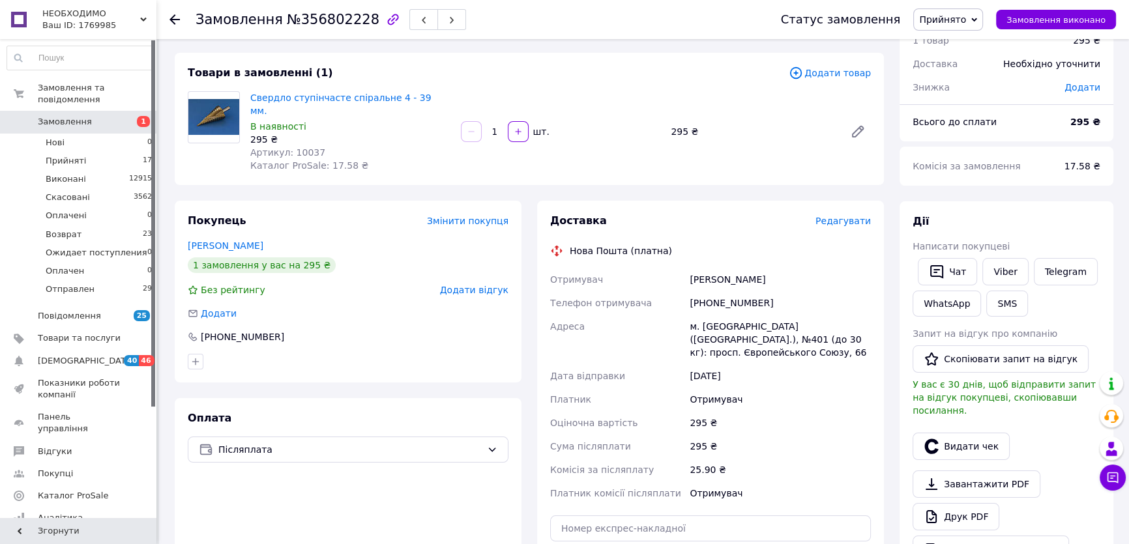
click at [840, 216] on span "Редагувати" at bounding box center [842, 221] width 55 height 10
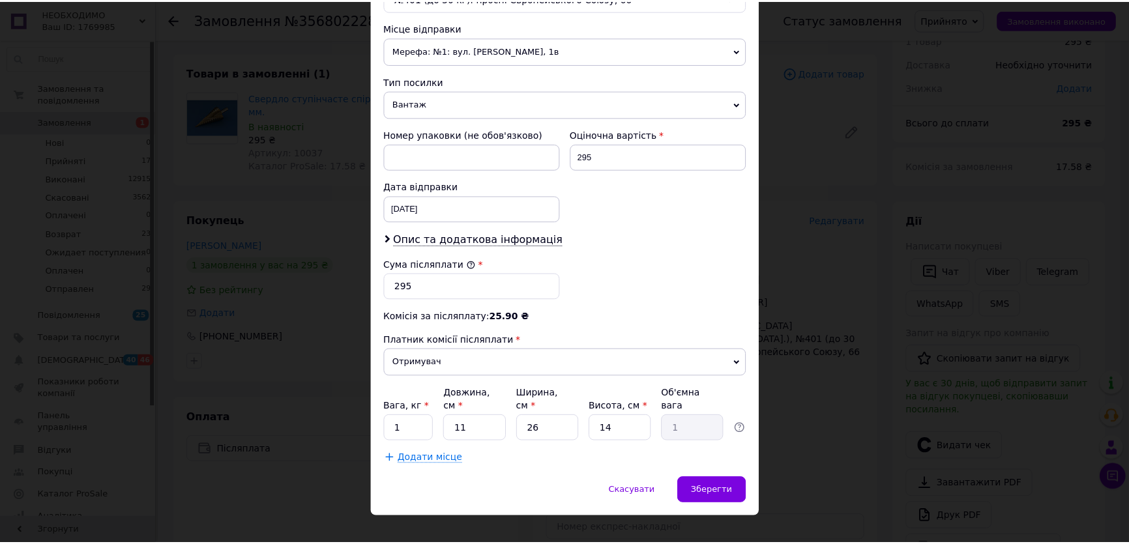
scroll to position [448, 0]
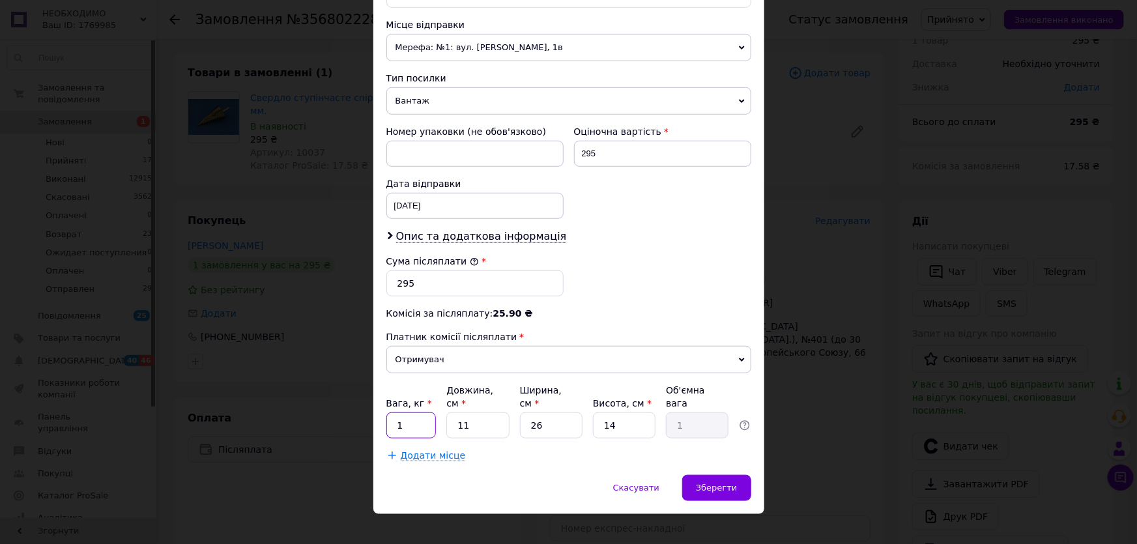
click at [421, 420] on input "1" at bounding box center [412, 426] width 50 height 26
type input "0.3"
type input "1"
type input "0.1"
type input "17"
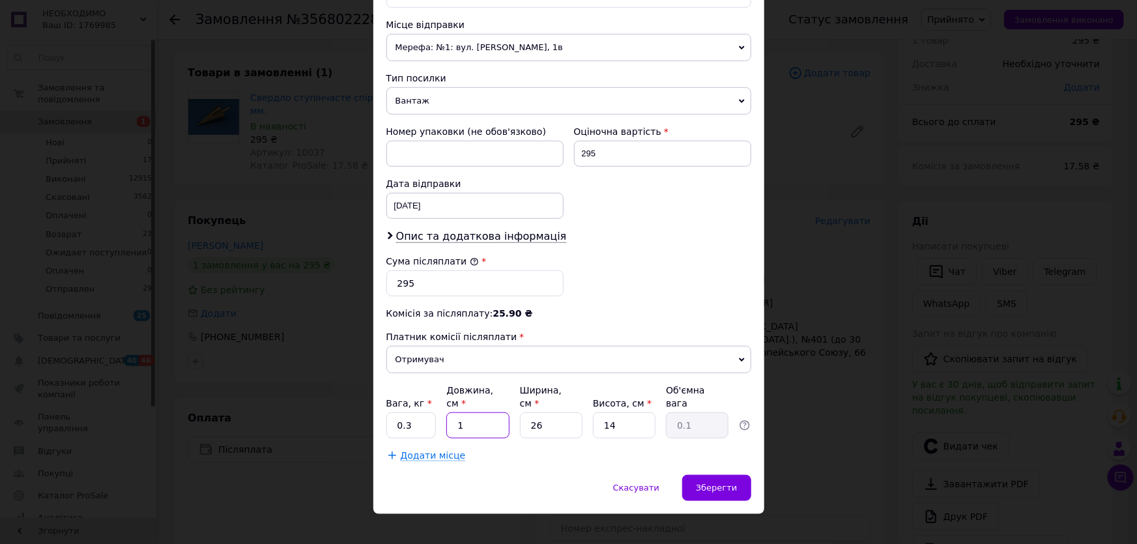
type input "1.55"
type input "17"
type input "1"
type input "0.1"
type input "12"
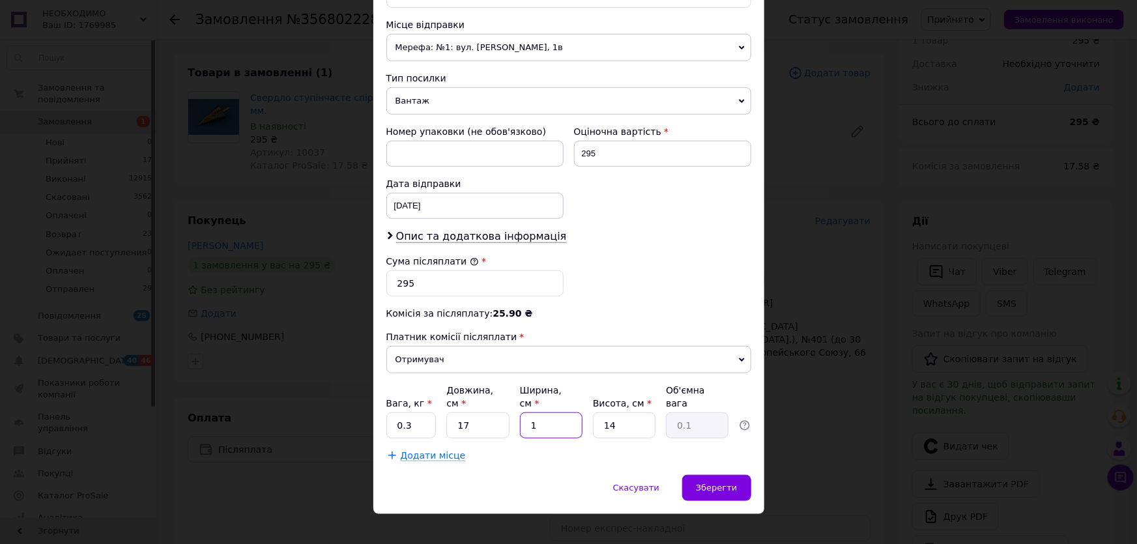
type input "0.71"
type input "12"
type input "1"
type input "0.1"
type input "10"
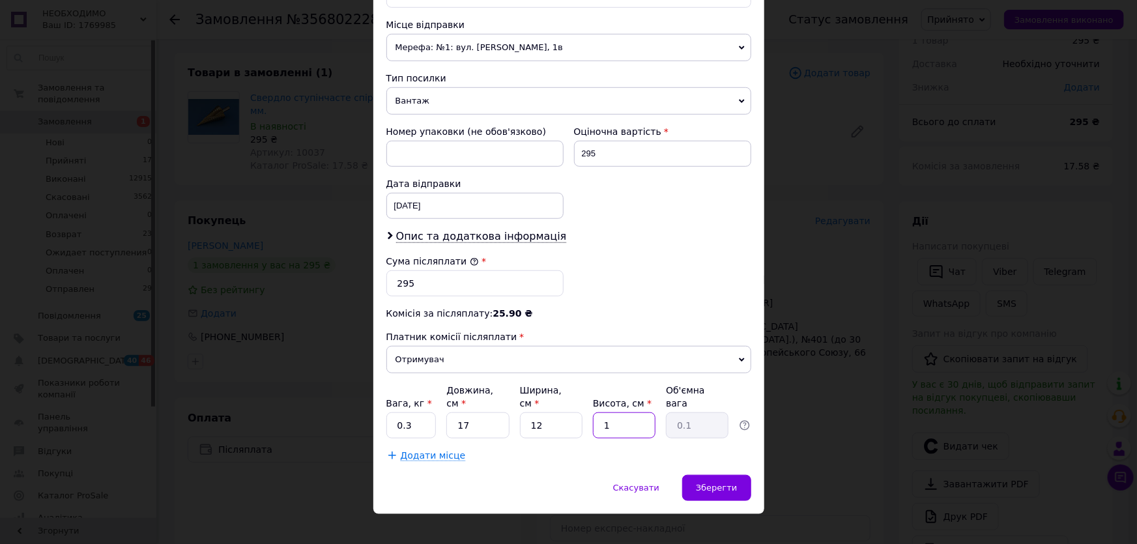
type input "0.51"
type input "10"
click at [735, 483] on span "Зберегти" at bounding box center [716, 488] width 41 height 10
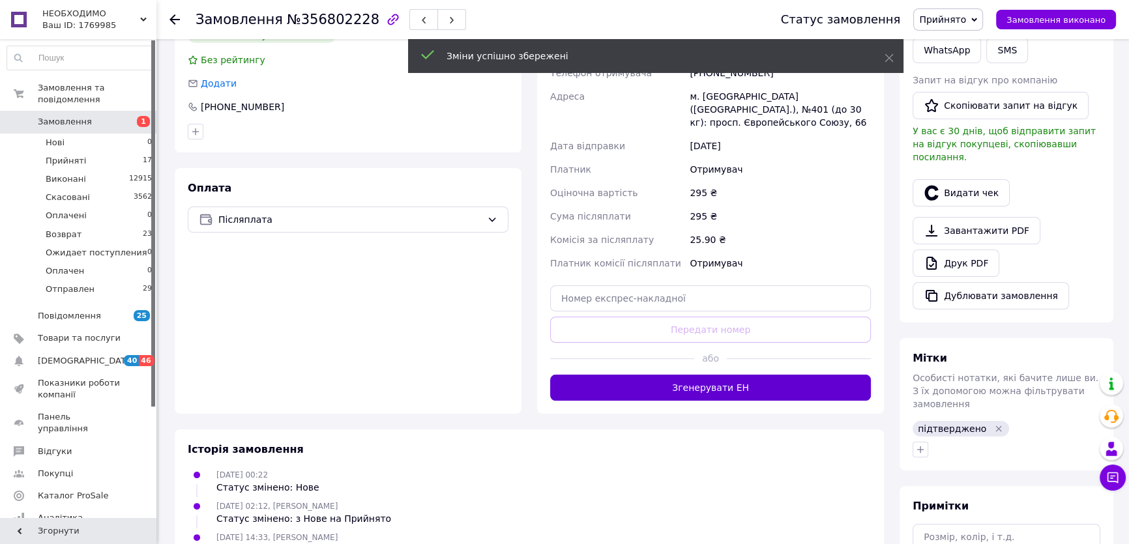
scroll to position [297, 0]
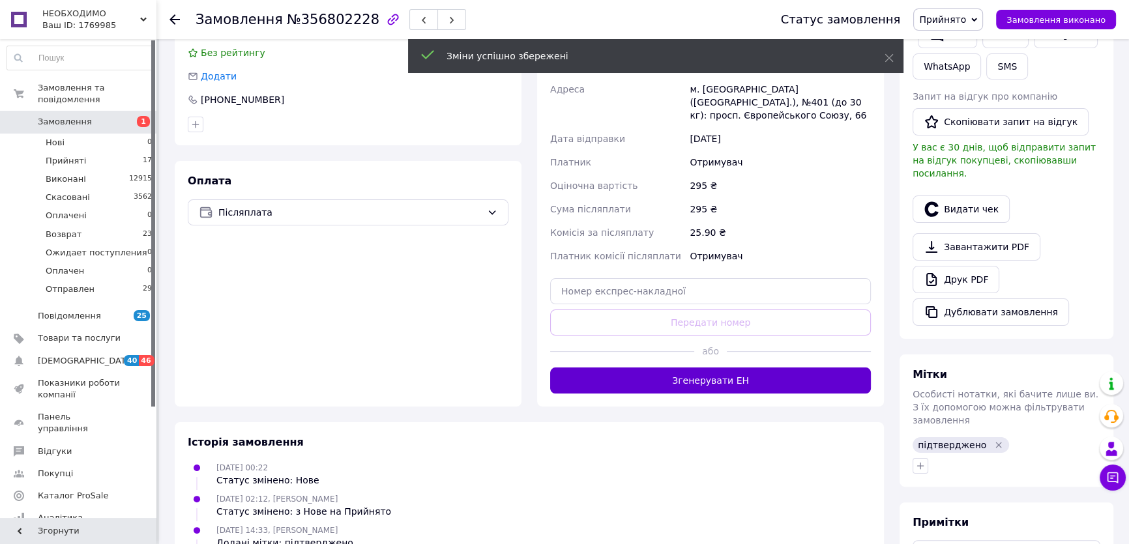
click at [720, 368] on button "Згенерувати ЕН" at bounding box center [710, 381] width 321 height 26
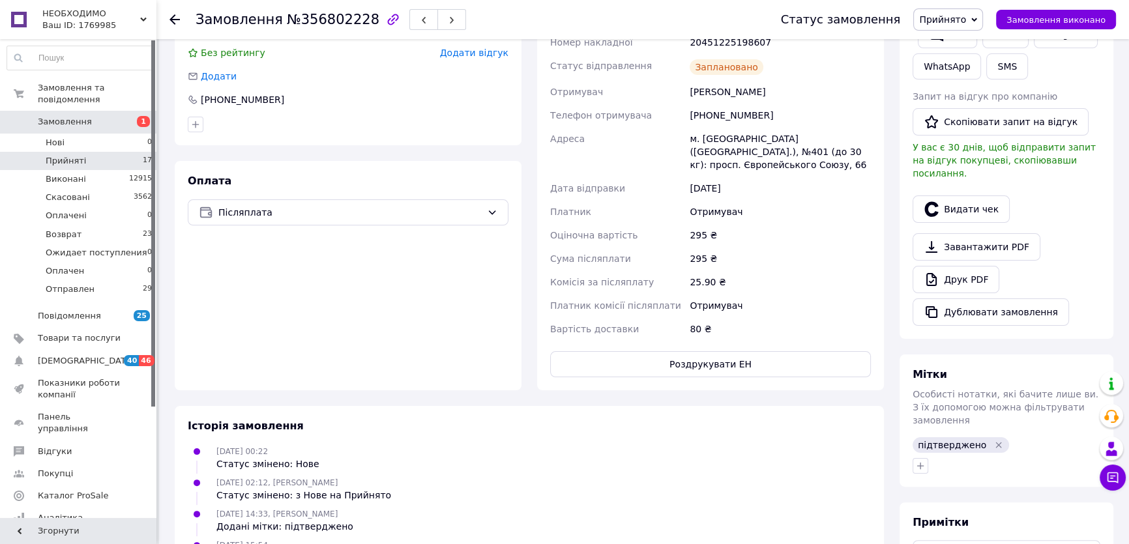
click at [78, 155] on span "Прийняті" at bounding box center [66, 161] width 40 height 12
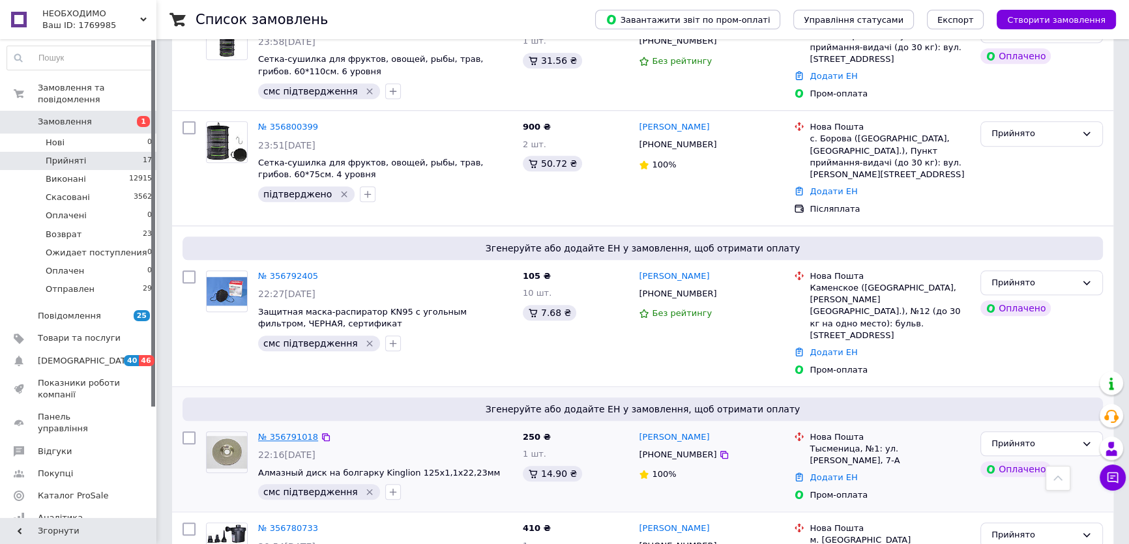
click at [272, 432] on link "№ 356791018" at bounding box center [288, 437] width 60 height 10
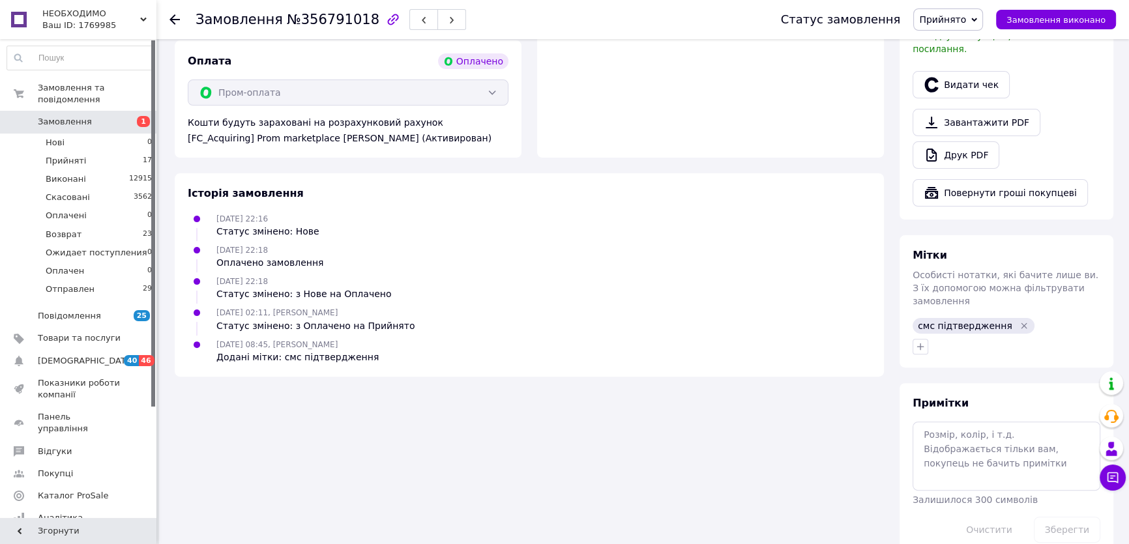
scroll to position [471, 0]
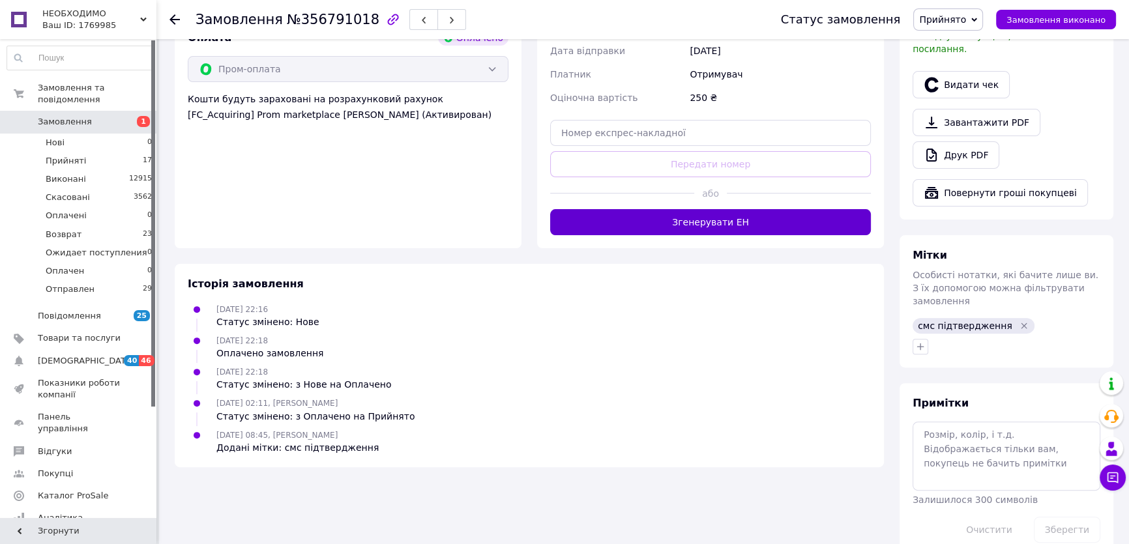
click at [767, 211] on button "Згенерувати ЕН" at bounding box center [710, 222] width 321 height 26
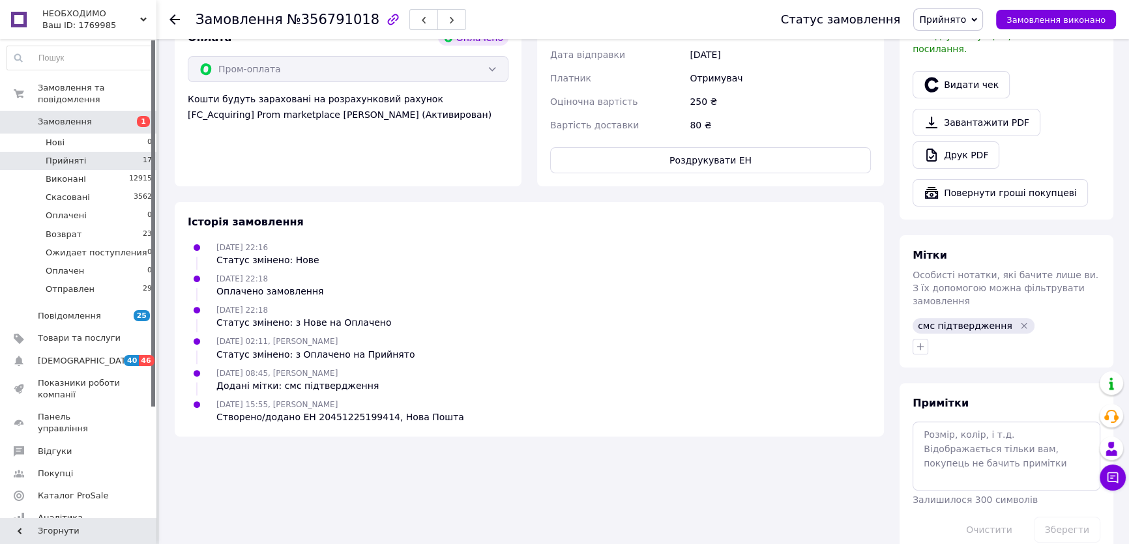
click at [85, 152] on li "Прийняті 17" at bounding box center [80, 161] width 160 height 18
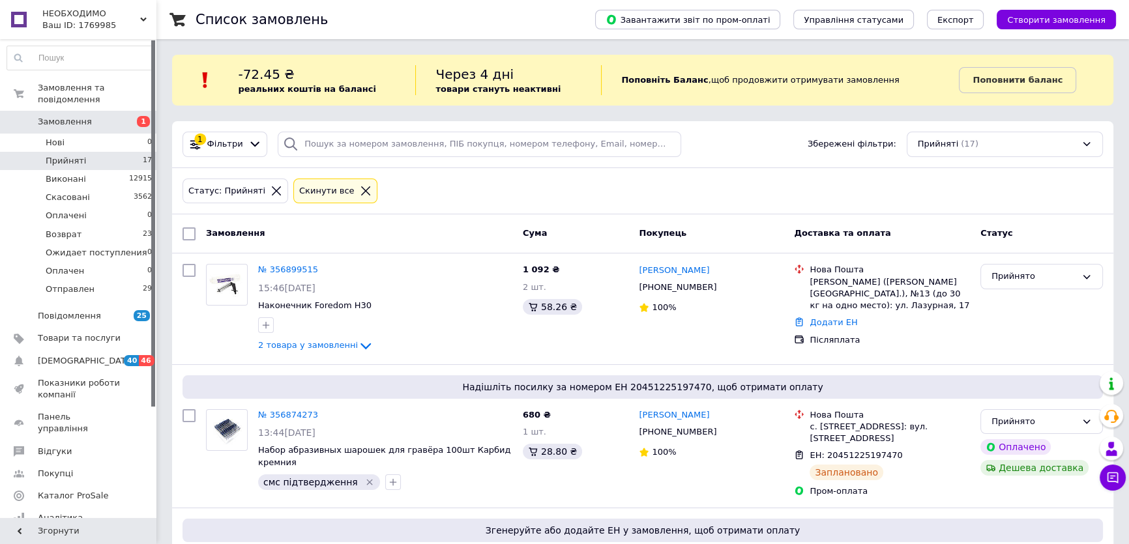
click at [73, 155] on span "Прийняті" at bounding box center [66, 161] width 40 height 12
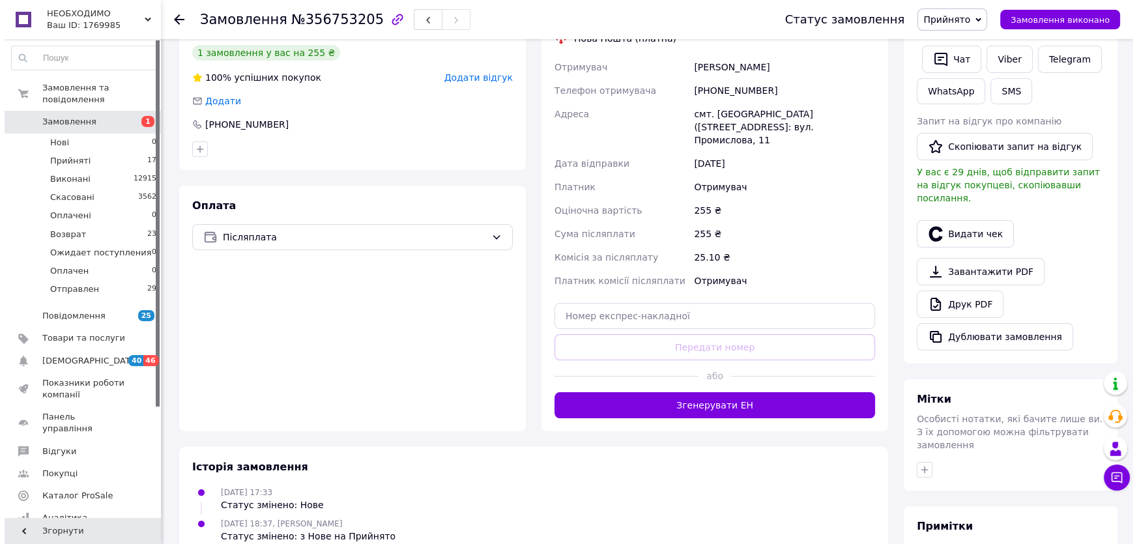
scroll to position [39, 0]
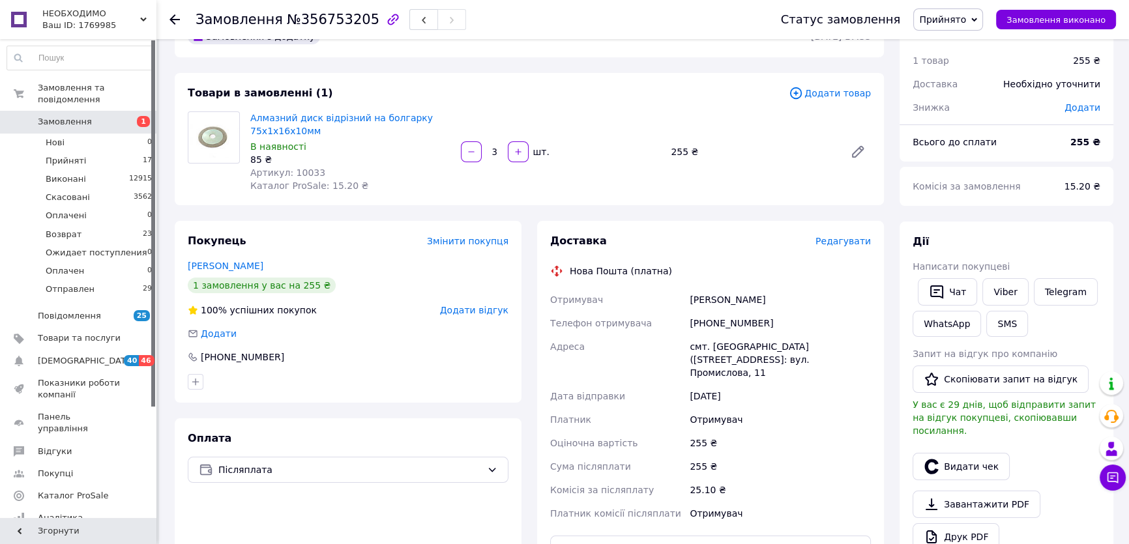
click at [853, 244] on span "Редагувати" at bounding box center [842, 241] width 55 height 10
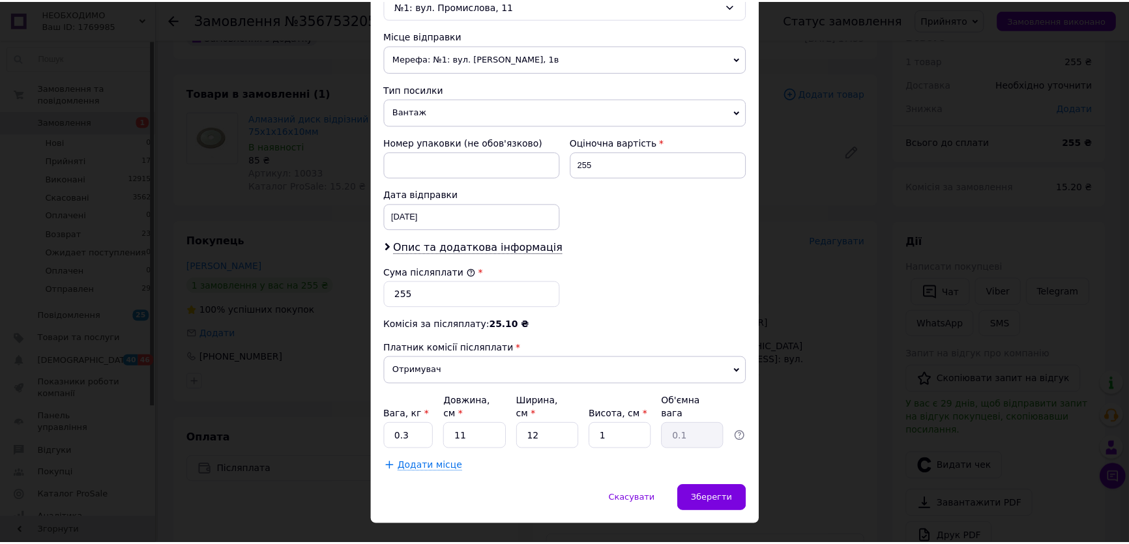
scroll to position [448, 0]
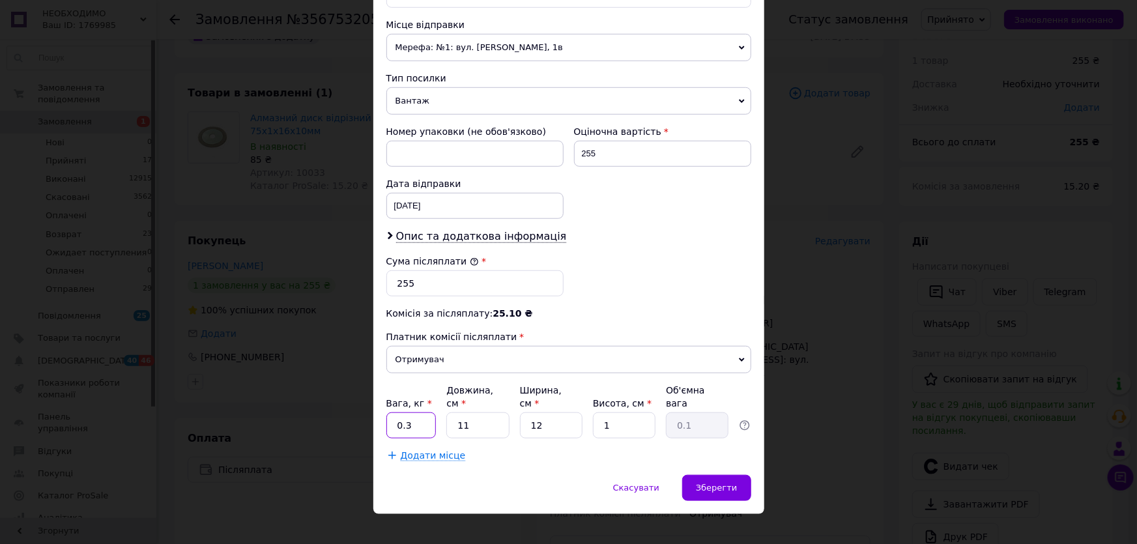
click at [406, 417] on input "0.3" at bounding box center [412, 426] width 50 height 26
type input "0.2"
type input "22"
type input "14"
click at [729, 483] on span "Зберегти" at bounding box center [716, 488] width 41 height 10
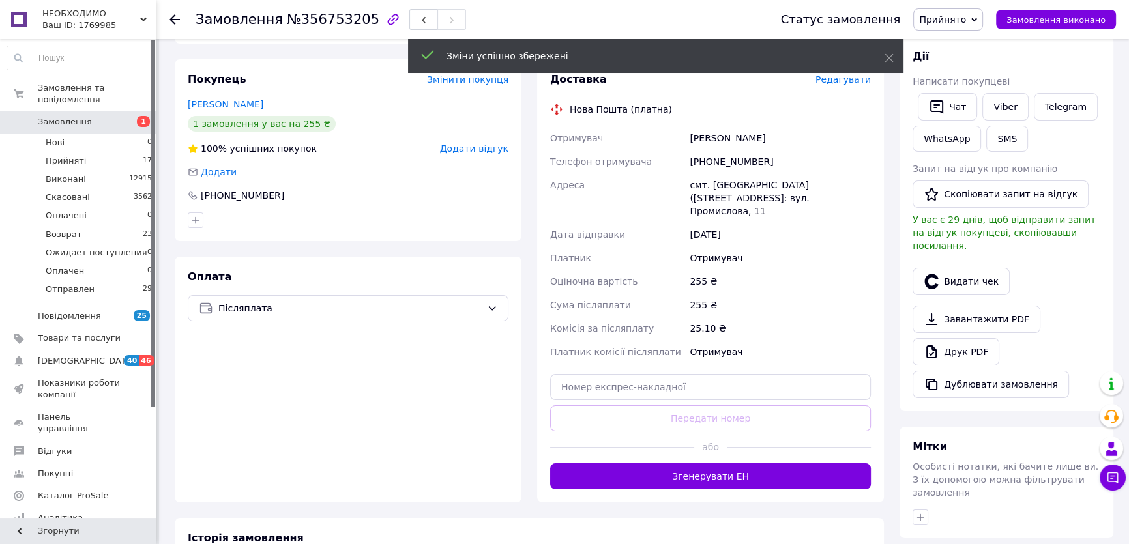
scroll to position [216, 0]
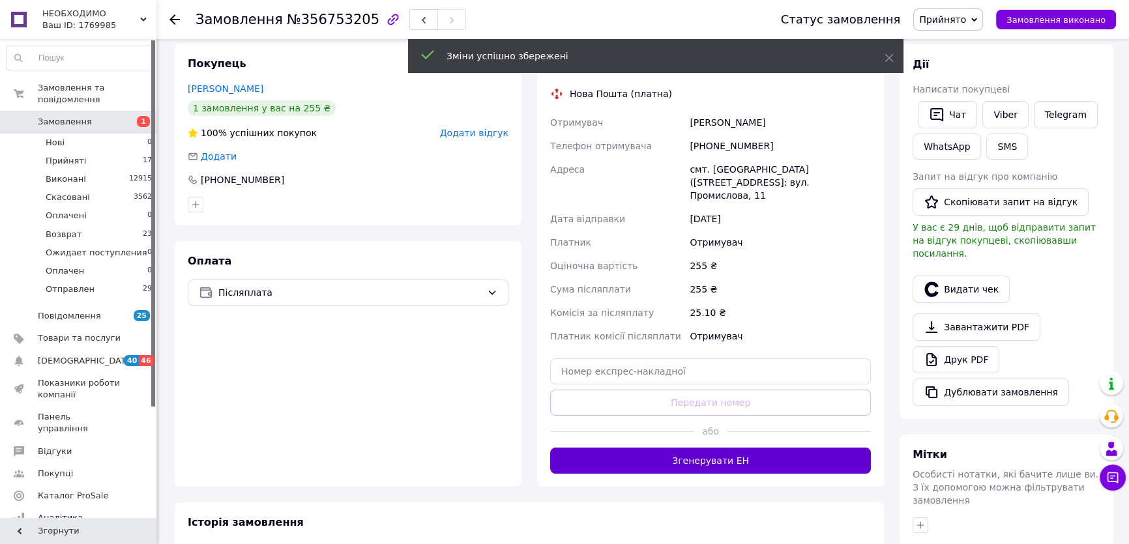
click at [648, 450] on button "Згенерувати ЕН" at bounding box center [710, 461] width 321 height 26
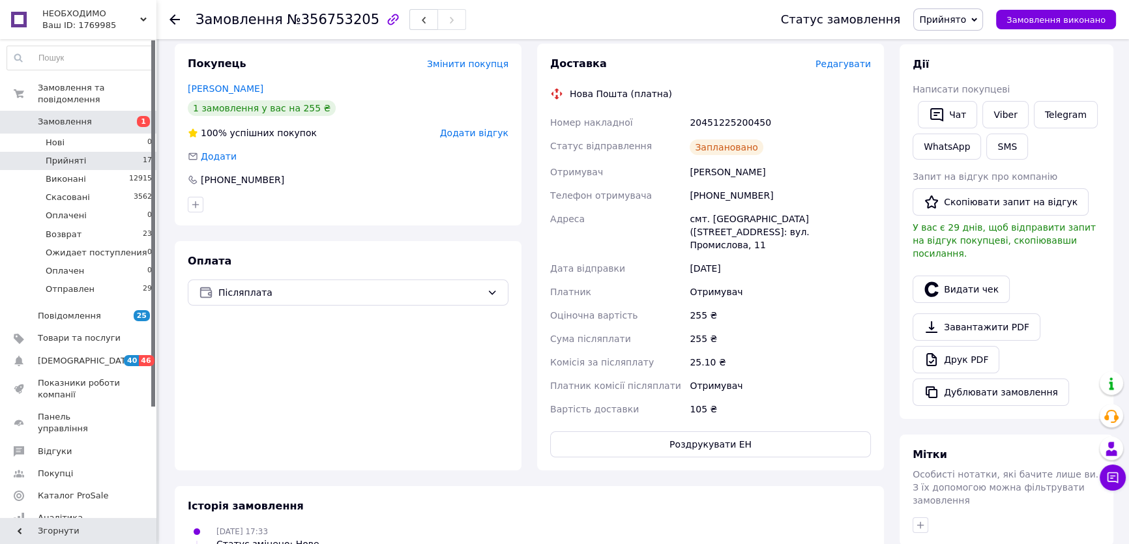
click at [106, 152] on li "Прийняті 17" at bounding box center [80, 161] width 160 height 18
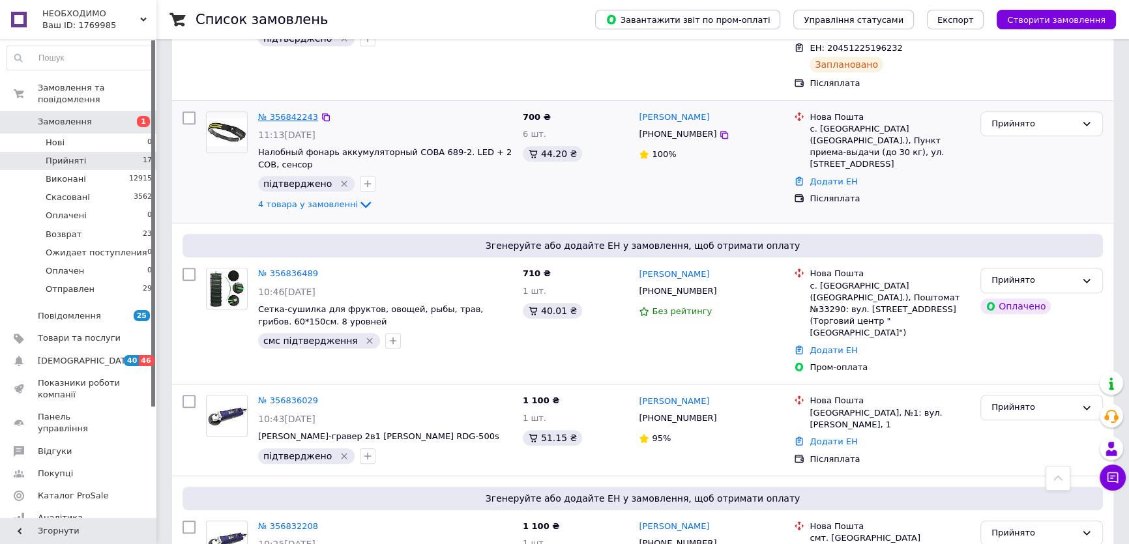
click at [287, 112] on link "№ 356842243" at bounding box center [288, 117] width 60 height 10
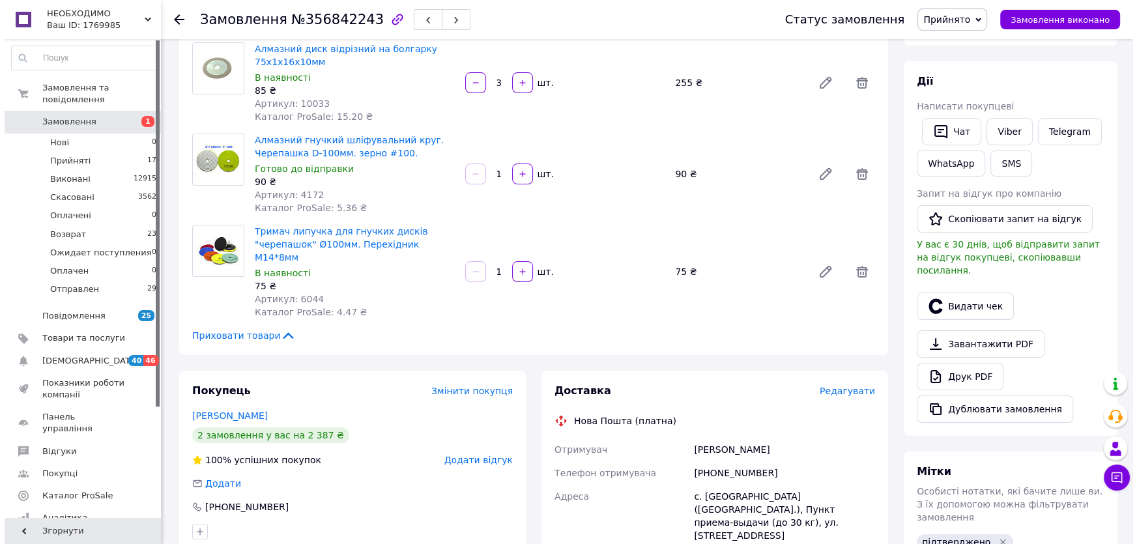
scroll to position [194, 0]
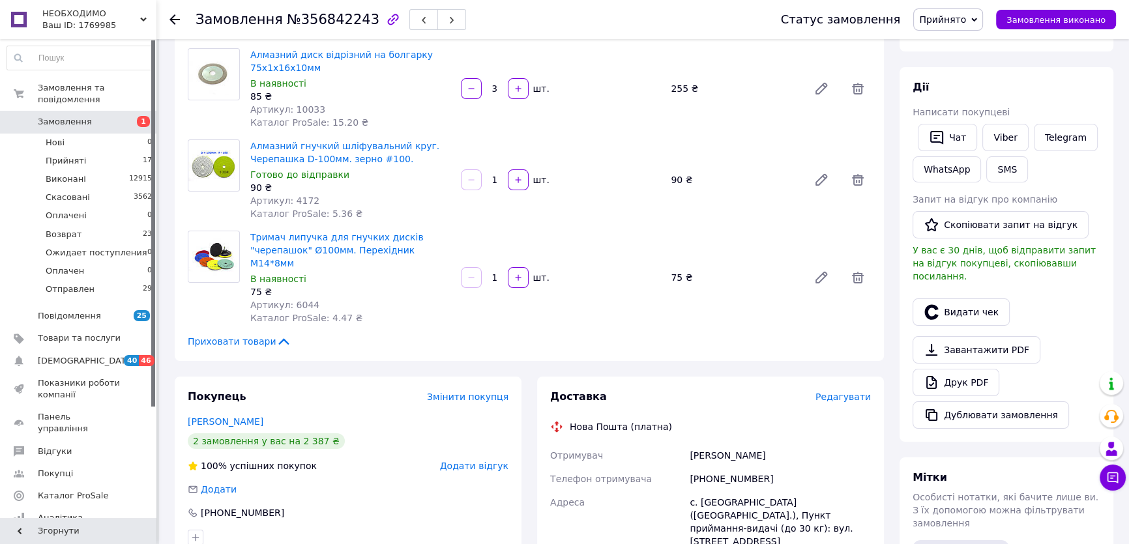
click at [860, 392] on span "Редагувати" at bounding box center [842, 397] width 55 height 10
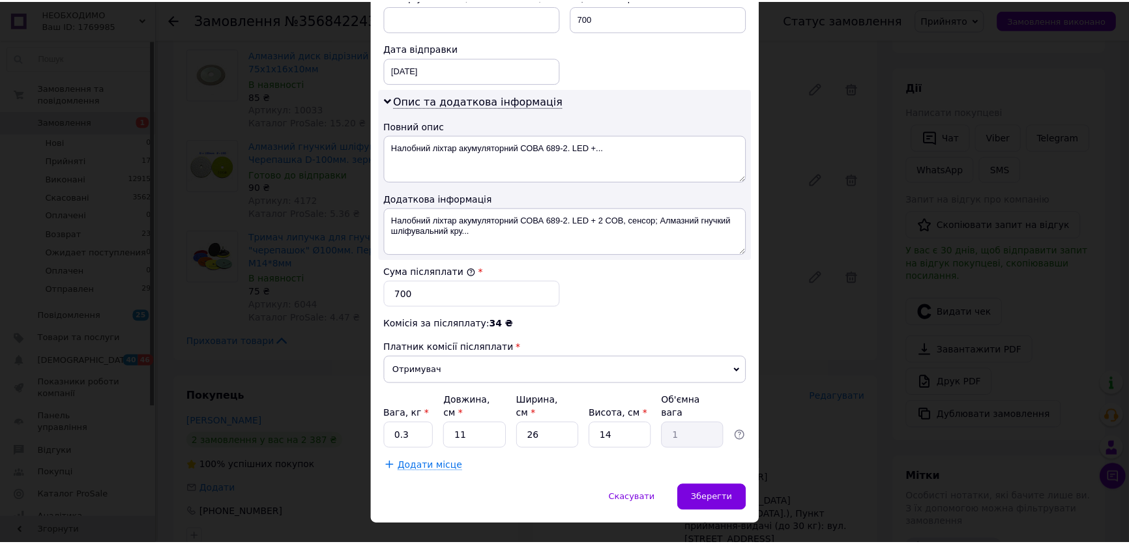
scroll to position [593, 0]
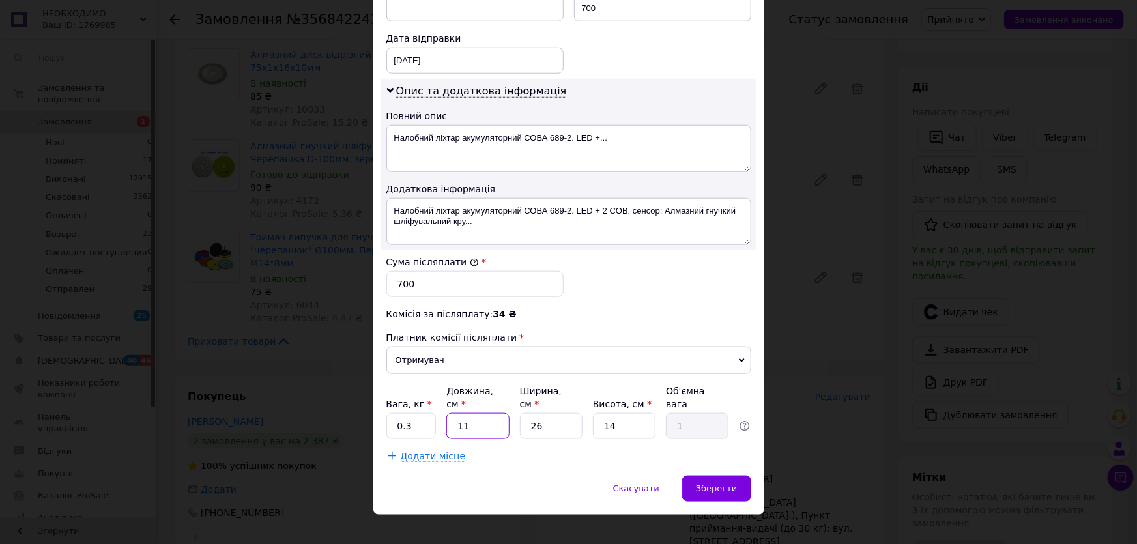
drag, startPoint x: 472, startPoint y: 411, endPoint x: 445, endPoint y: 417, distance: 28.0
click at [447, 417] on input "11" at bounding box center [478, 426] width 63 height 26
type input "1"
type input "0.1"
type input "17"
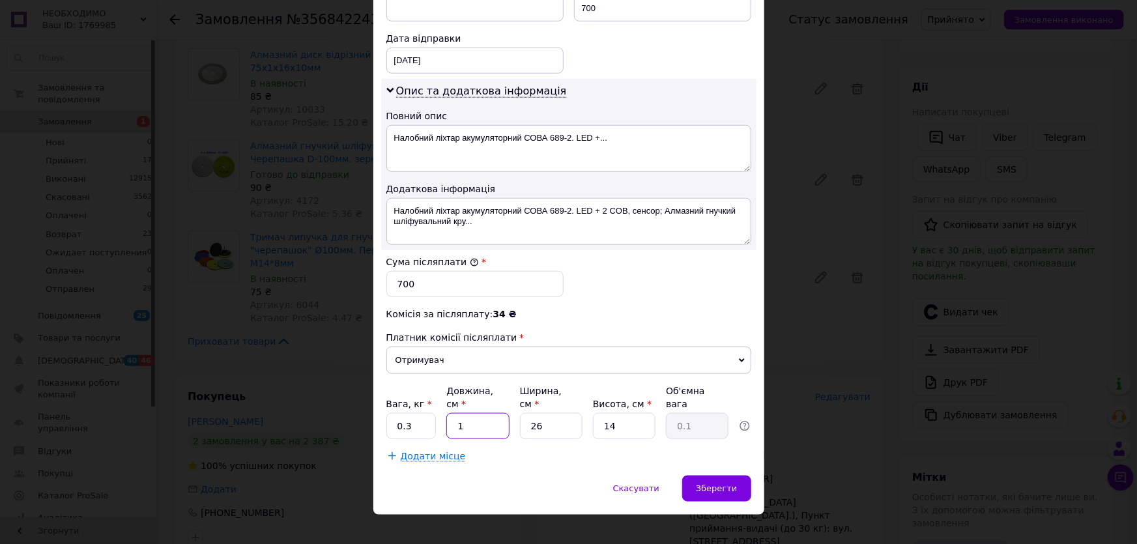
type input "1.55"
type input "17"
type input "1"
type input "0.1"
type input "12"
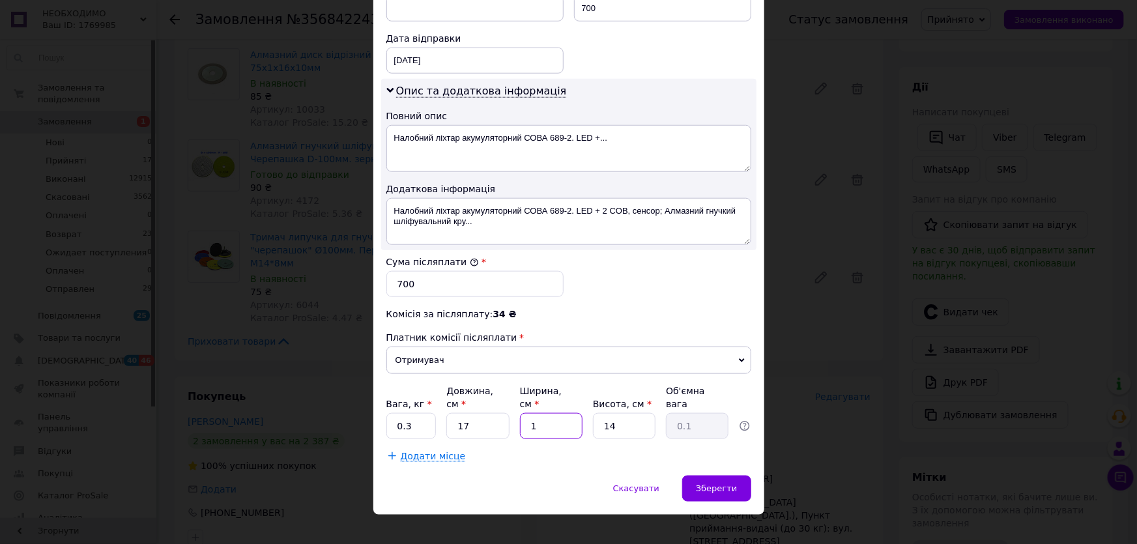
type input "0.71"
type input "12"
type input "1"
type input "0.1"
type input "10"
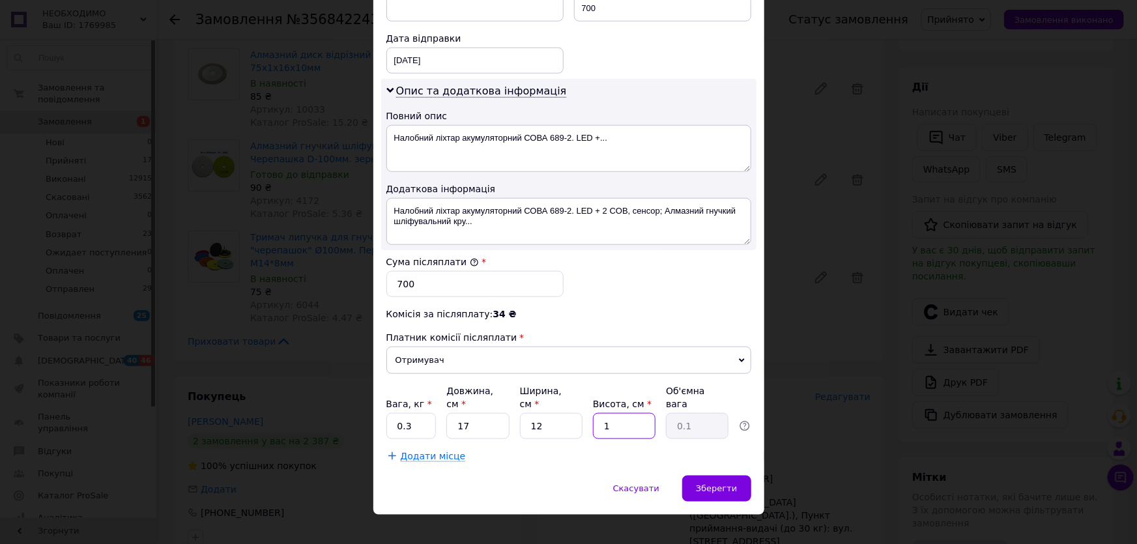
type input "0.51"
type input "10"
click at [722, 484] on span "Зберегти" at bounding box center [716, 489] width 41 height 10
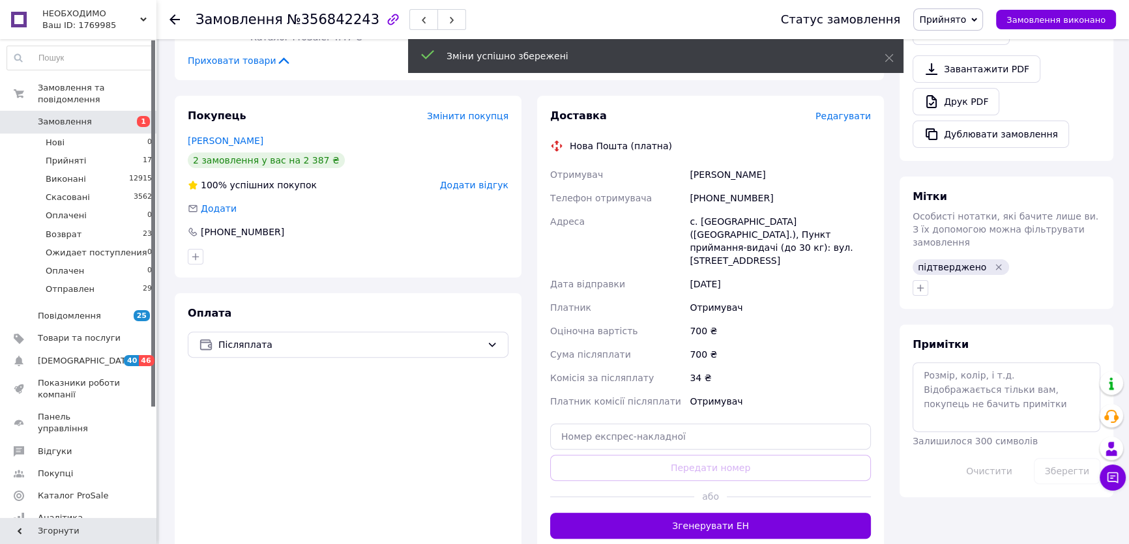
scroll to position [549, 0]
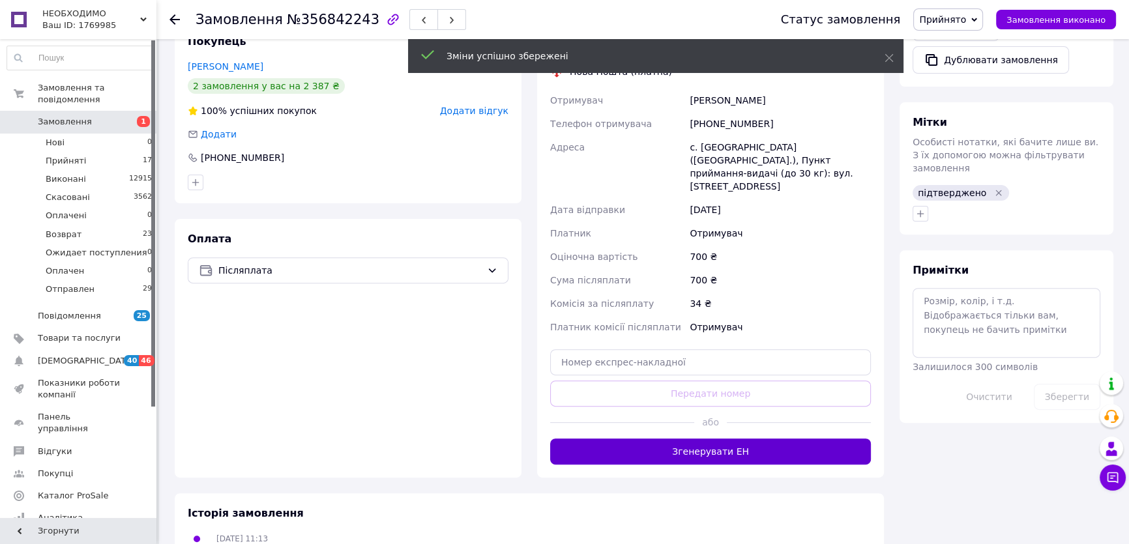
click at [692, 439] on button "Згенерувати ЕН" at bounding box center [710, 452] width 321 height 26
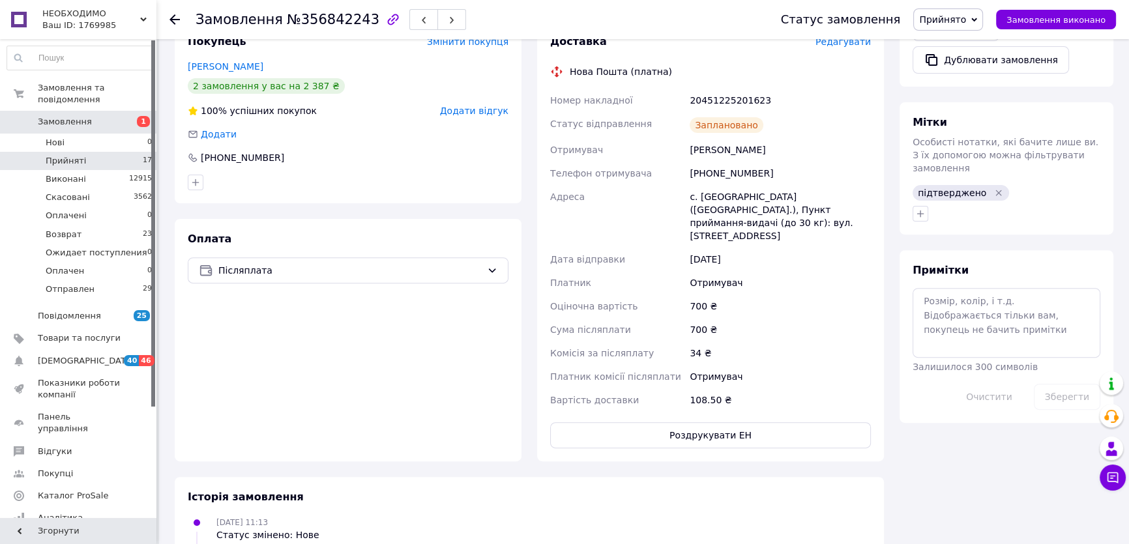
click at [65, 155] on span "Прийняті" at bounding box center [66, 161] width 40 height 12
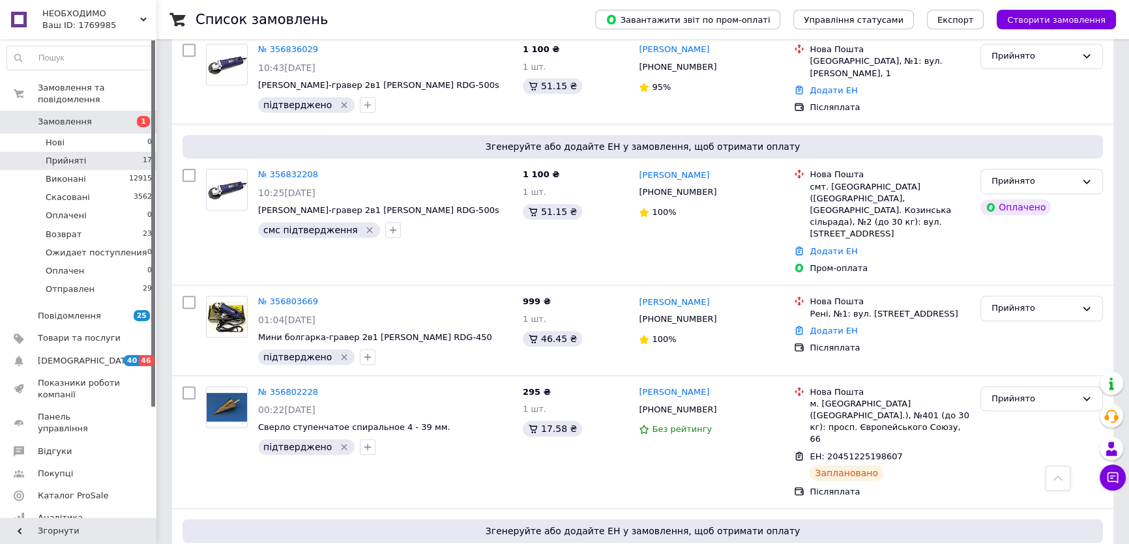
scroll to position [1091, 0]
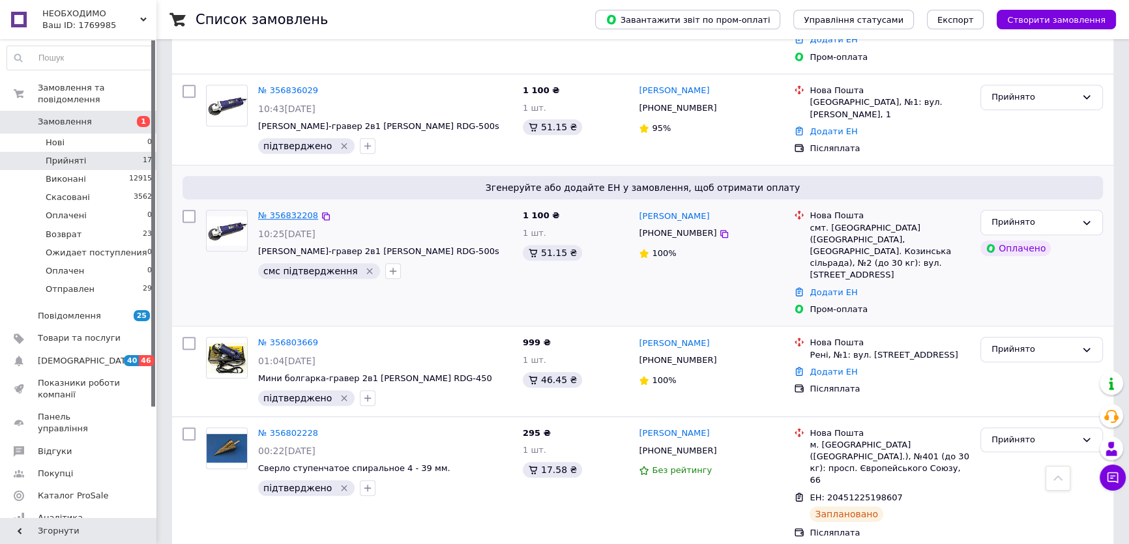
click at [293, 211] on link "№ 356832208" at bounding box center [288, 216] width 60 height 10
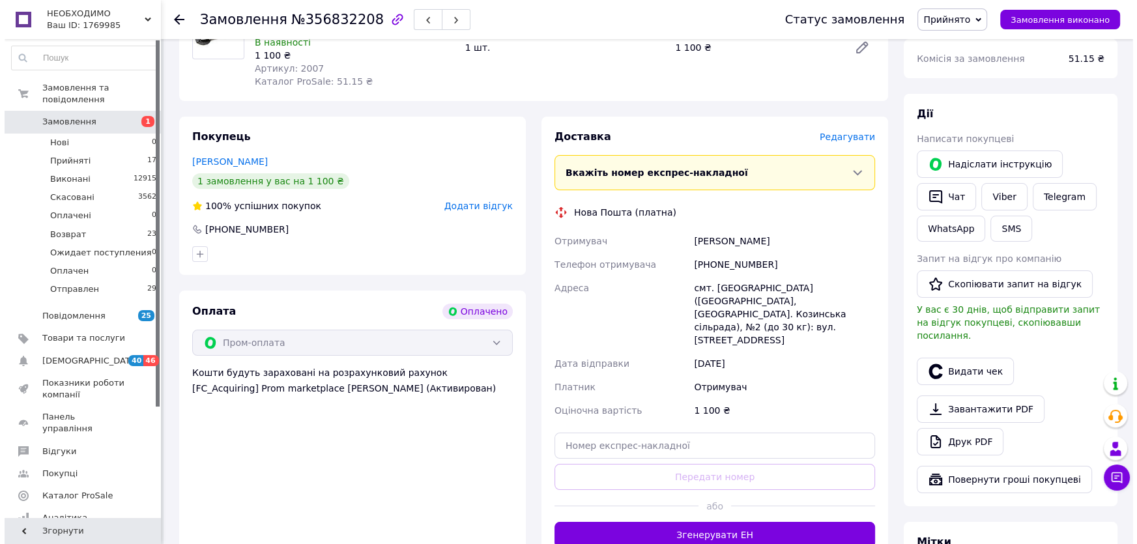
scroll to position [175, 0]
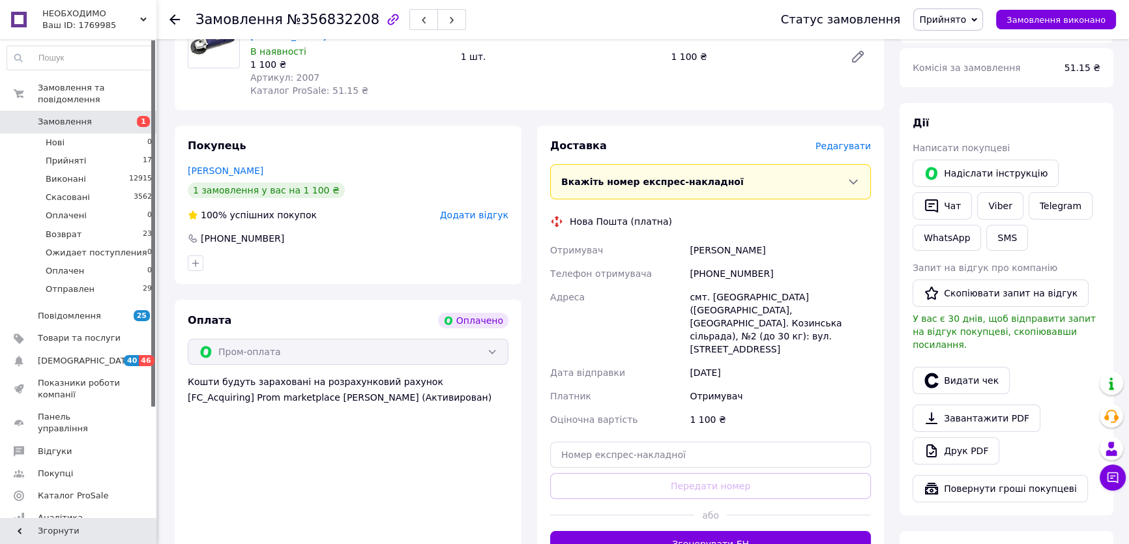
click at [857, 141] on span "Редагувати" at bounding box center [842, 146] width 55 height 10
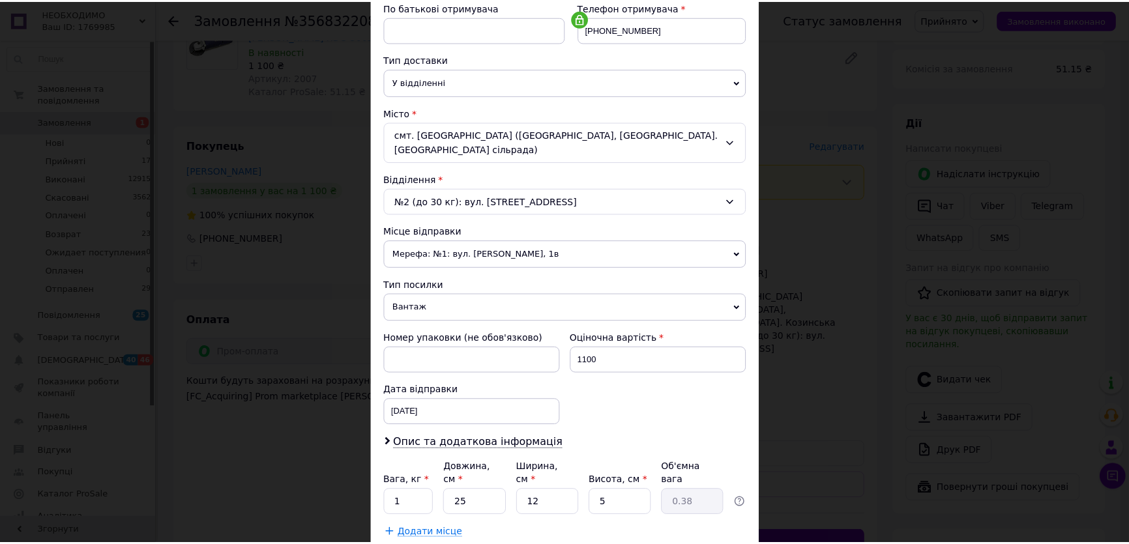
scroll to position [319, 0]
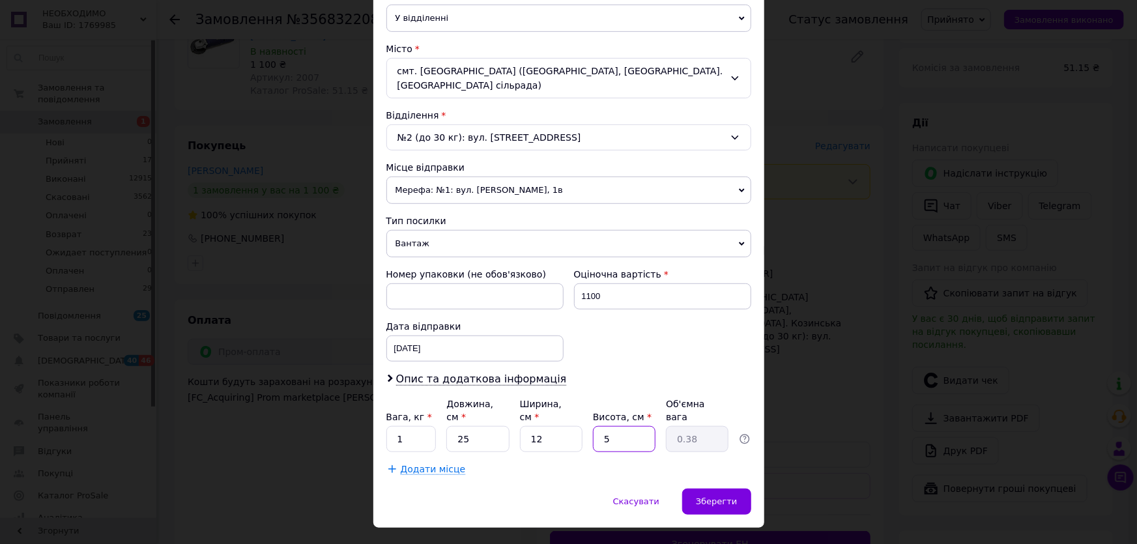
click at [617, 426] on input "5" at bounding box center [624, 439] width 63 height 26
type input "6"
type input "0.45"
type input "6"
click at [702, 497] on span "Зберегти" at bounding box center [716, 502] width 41 height 10
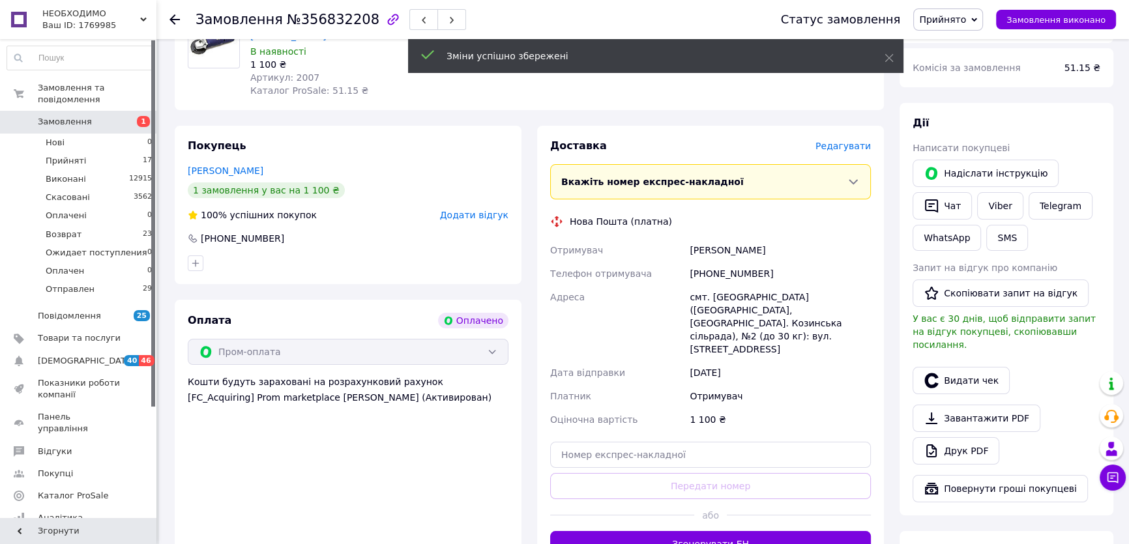
click at [702, 531] on button "Згенерувати ЕН" at bounding box center [710, 544] width 321 height 26
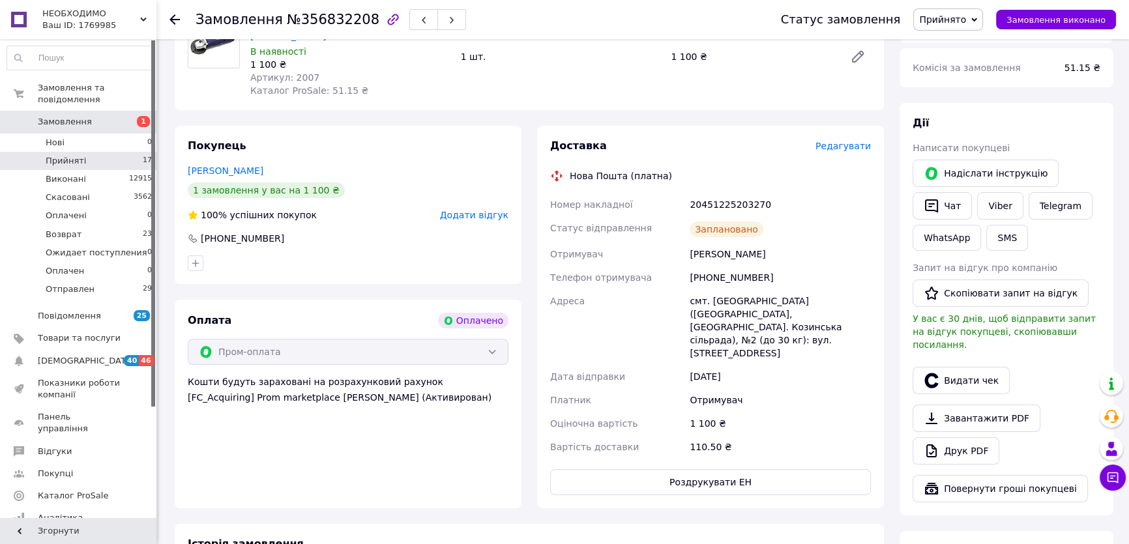
click at [110, 153] on li "Прийняті 17" at bounding box center [80, 161] width 160 height 18
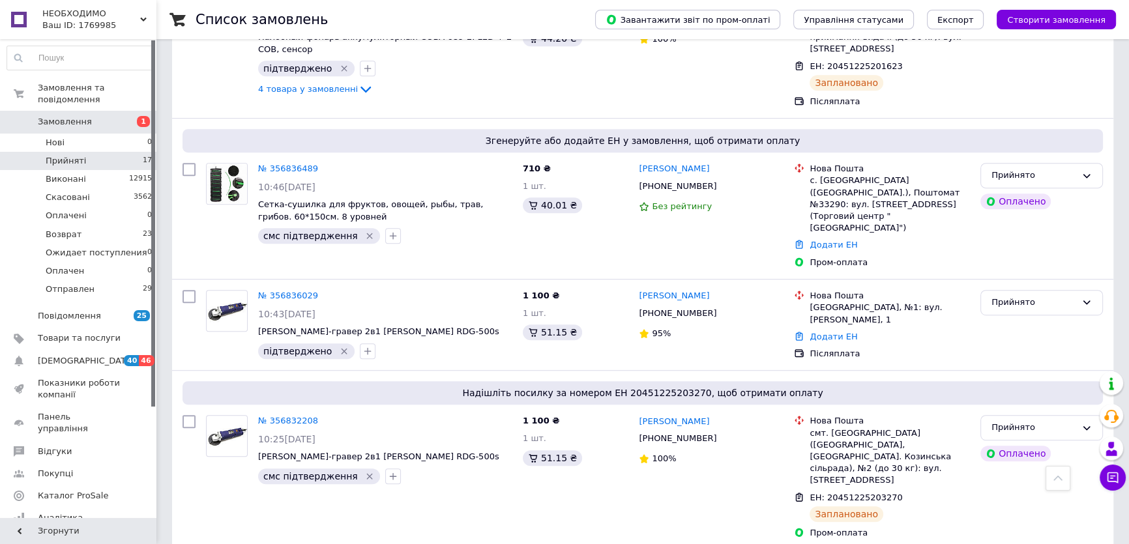
scroll to position [872, 0]
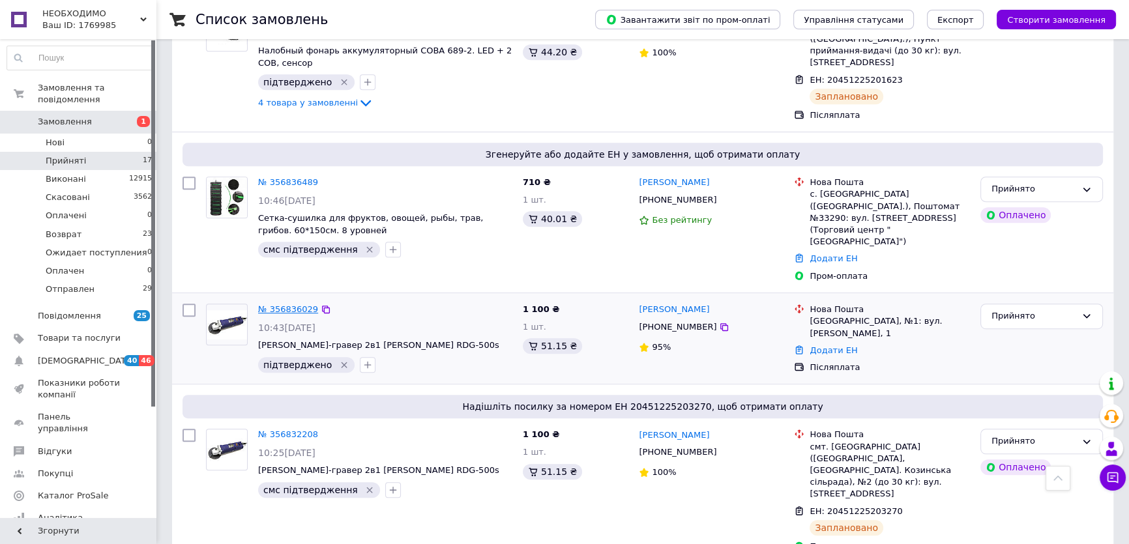
click at [293, 304] on link "№ 356836029" at bounding box center [288, 309] width 60 height 10
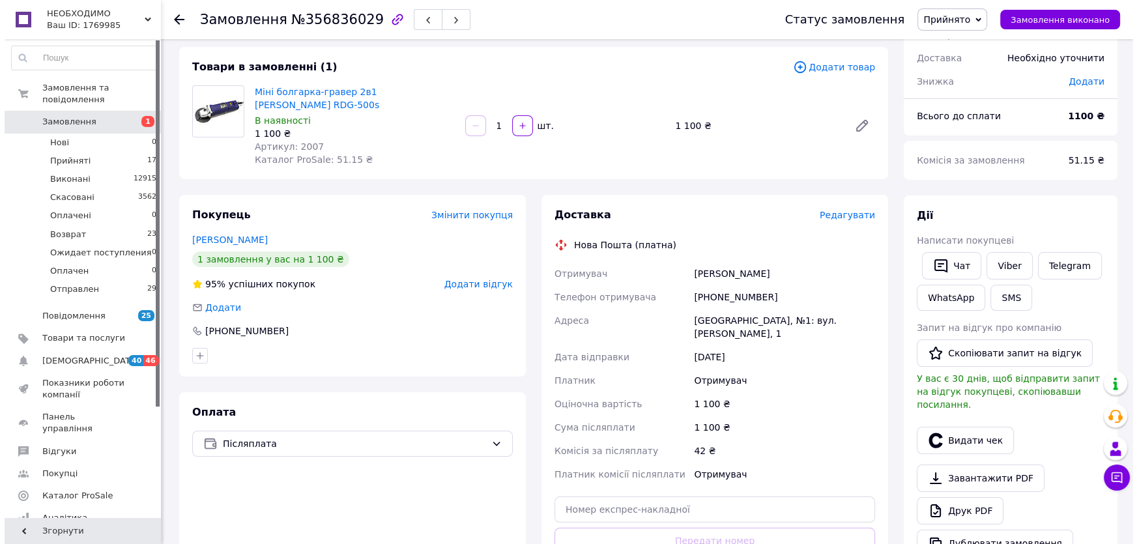
scroll to position [59, 0]
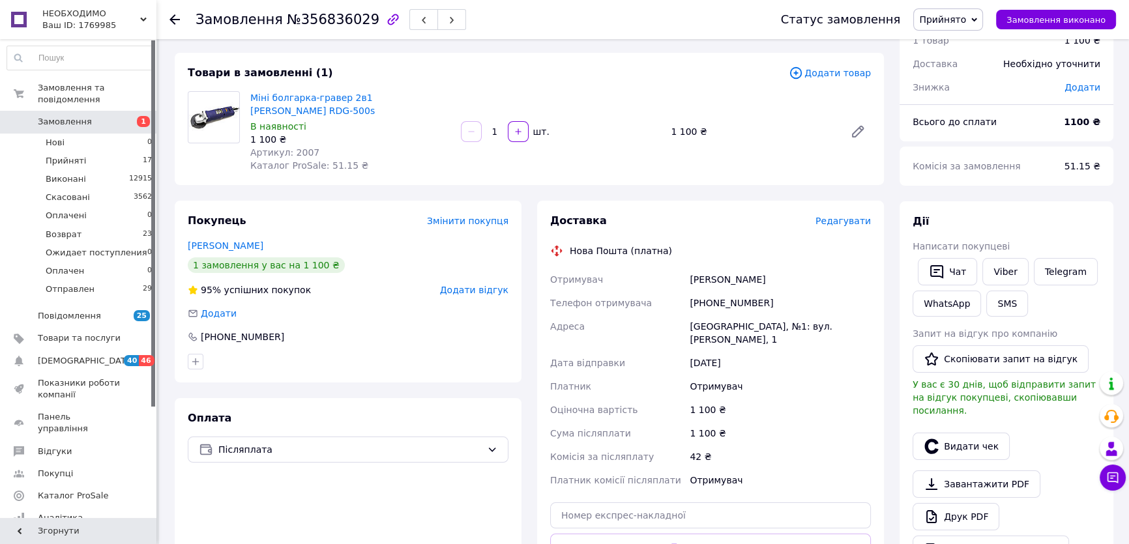
click at [849, 216] on span "Редагувати" at bounding box center [842, 221] width 55 height 10
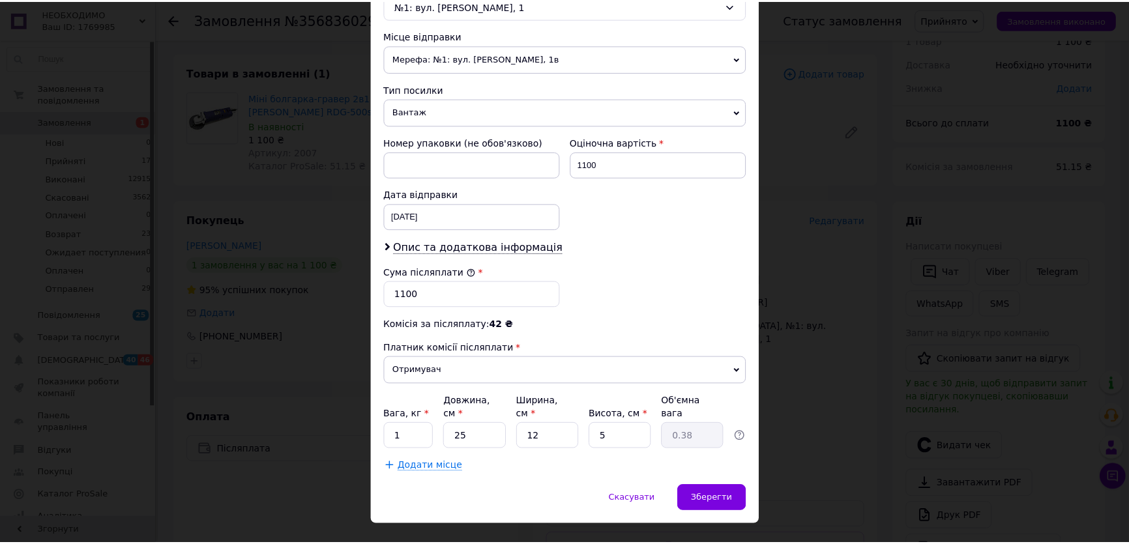
scroll to position [448, 0]
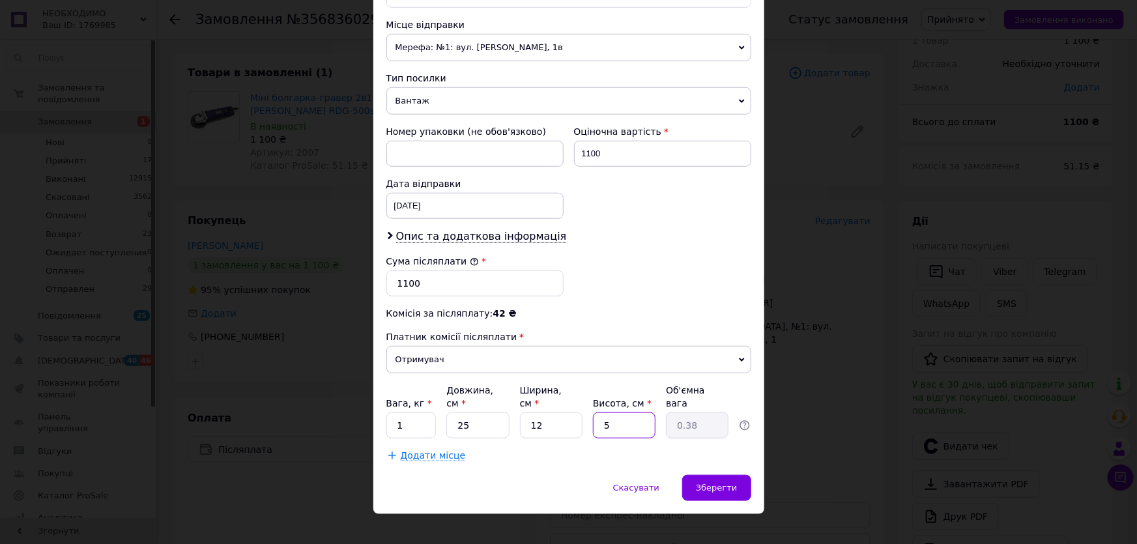
click at [625, 417] on input "5" at bounding box center [624, 426] width 63 height 26
type input "6"
type input "0.45"
type input "6"
click at [716, 483] on span "Зберегти" at bounding box center [716, 488] width 41 height 10
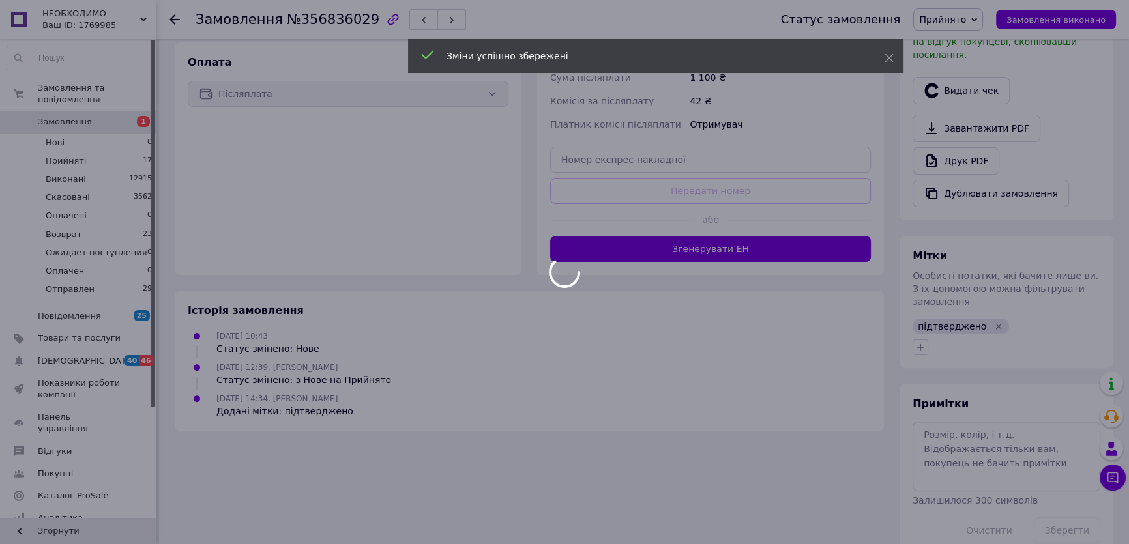
scroll to position [392, 0]
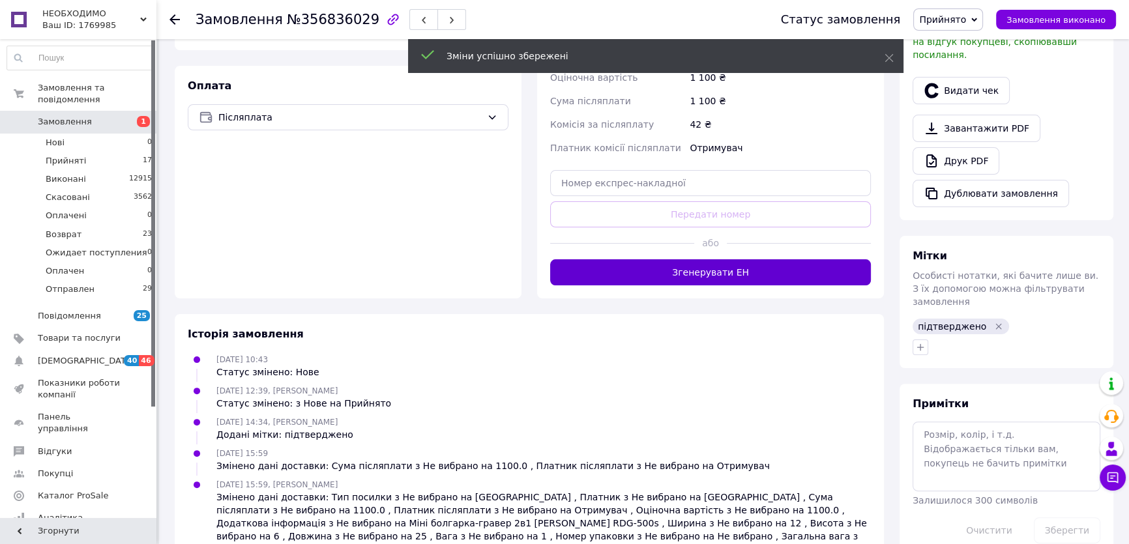
click at [729, 259] on button "Згенерувати ЕН" at bounding box center [710, 272] width 321 height 26
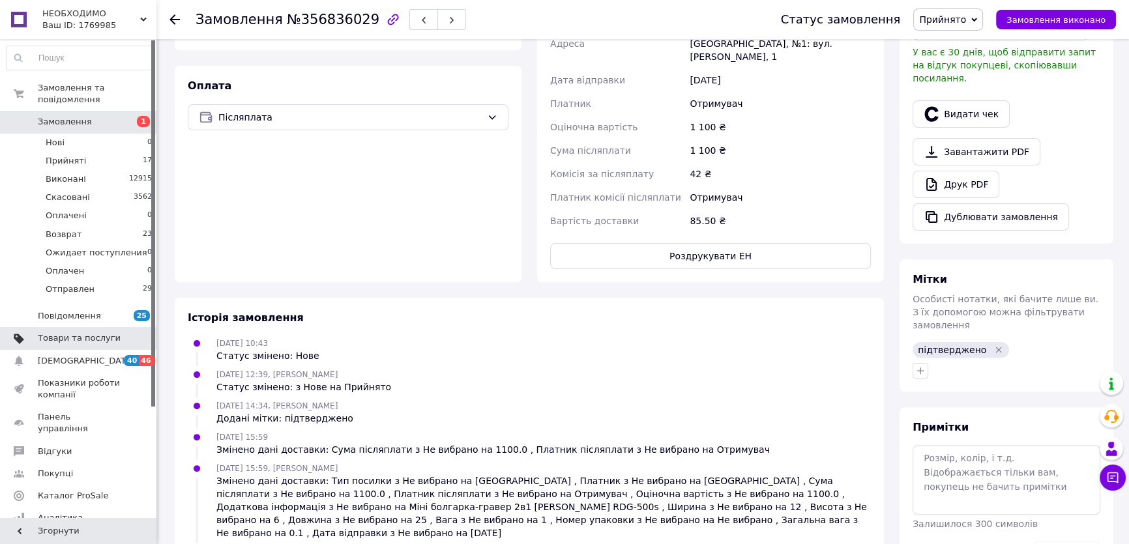
click at [111, 332] on link "Товари та послуги" at bounding box center [80, 338] width 160 height 22
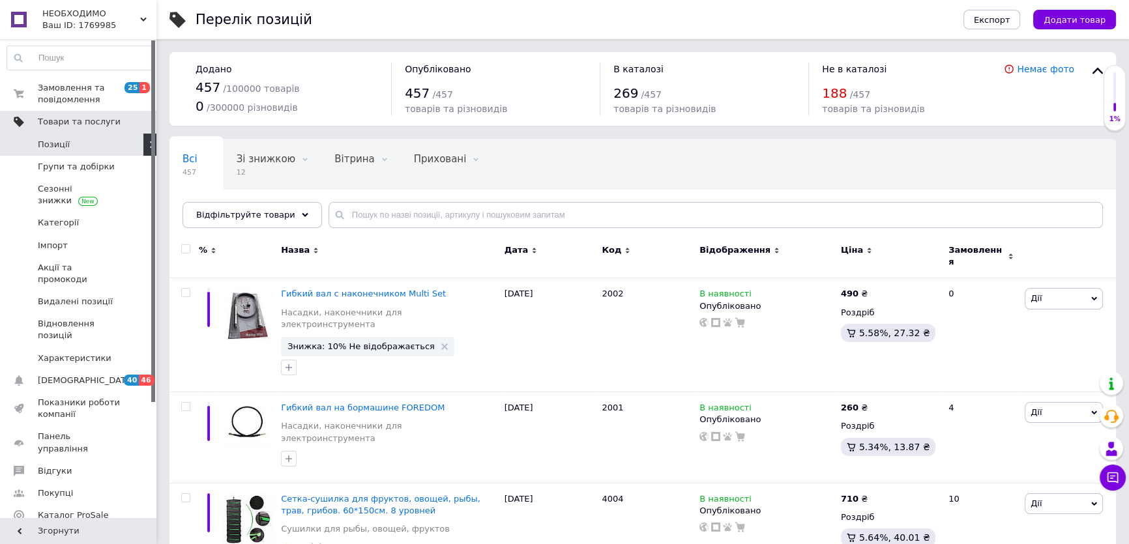
click at [98, 119] on span "Товари та послуги" at bounding box center [79, 122] width 83 height 12
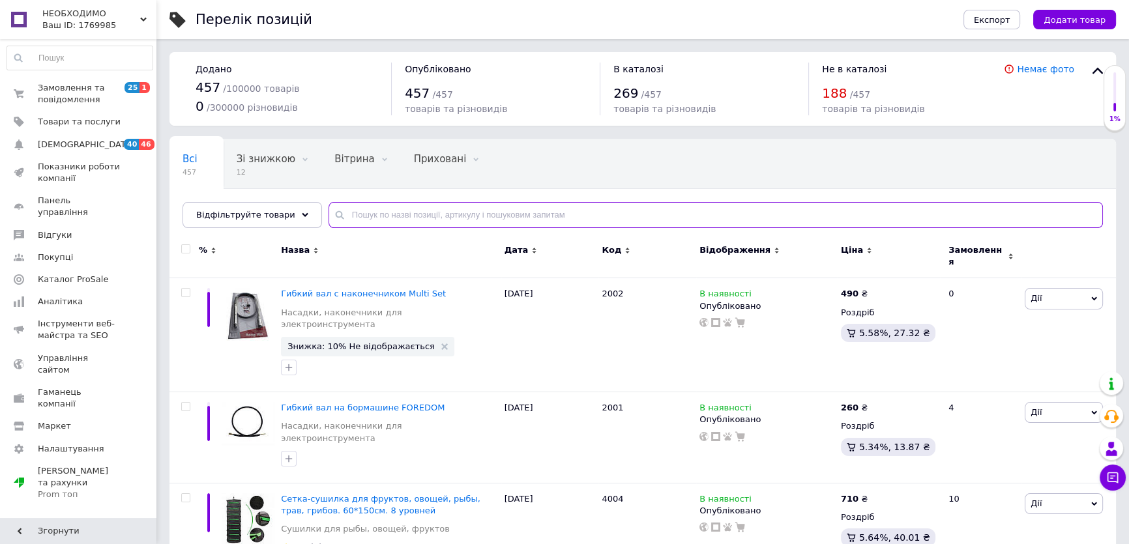
click at [428, 222] on input "text" at bounding box center [716, 215] width 774 height 26
type input "4029"
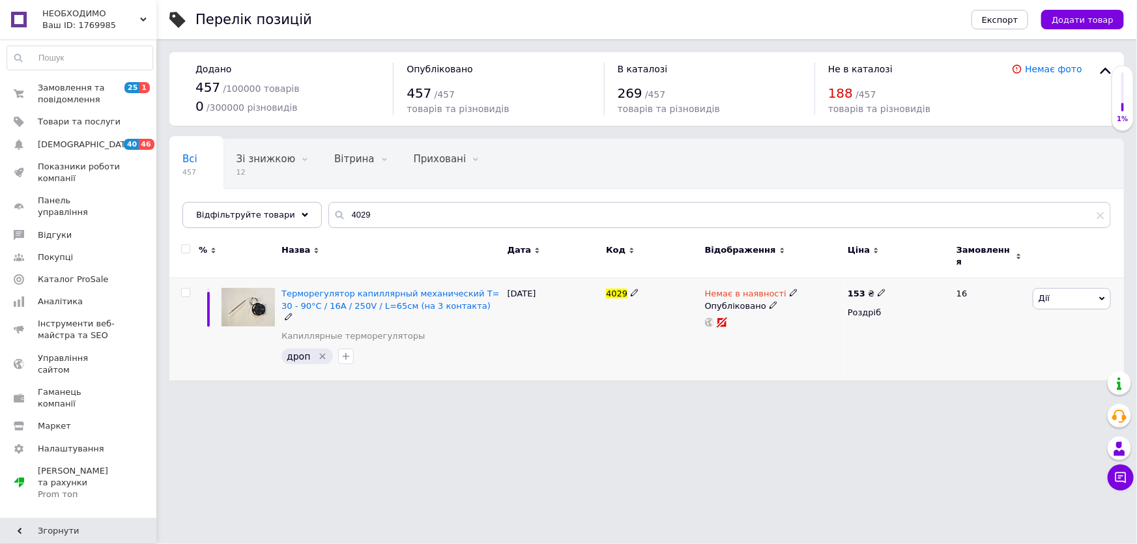
click at [790, 289] on icon at bounding box center [794, 293] width 8 height 8
click at [862, 295] on li "В наявності" at bounding box center [862, 304] width 124 height 18
click at [880, 274] on span "В наявності" at bounding box center [862, 277] width 125 height 25
click at [880, 336] on li "Готово до відправки" at bounding box center [862, 341] width 124 height 18
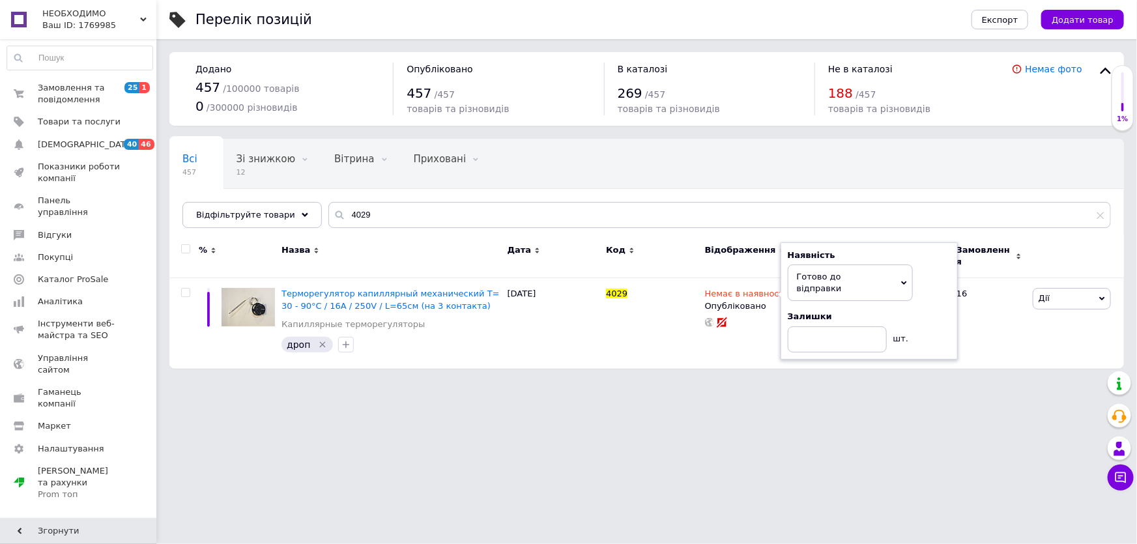
drag, startPoint x: 821, startPoint y: 451, endPoint x: 774, endPoint y: 466, distance: 49.9
click at [819, 382] on html "НЕОБХОДИМО Ваш ID: 1769985 Сайт НЕОБХОДИМО Кабінет покупця Перевірити стан сист…" at bounding box center [568, 191] width 1137 height 382
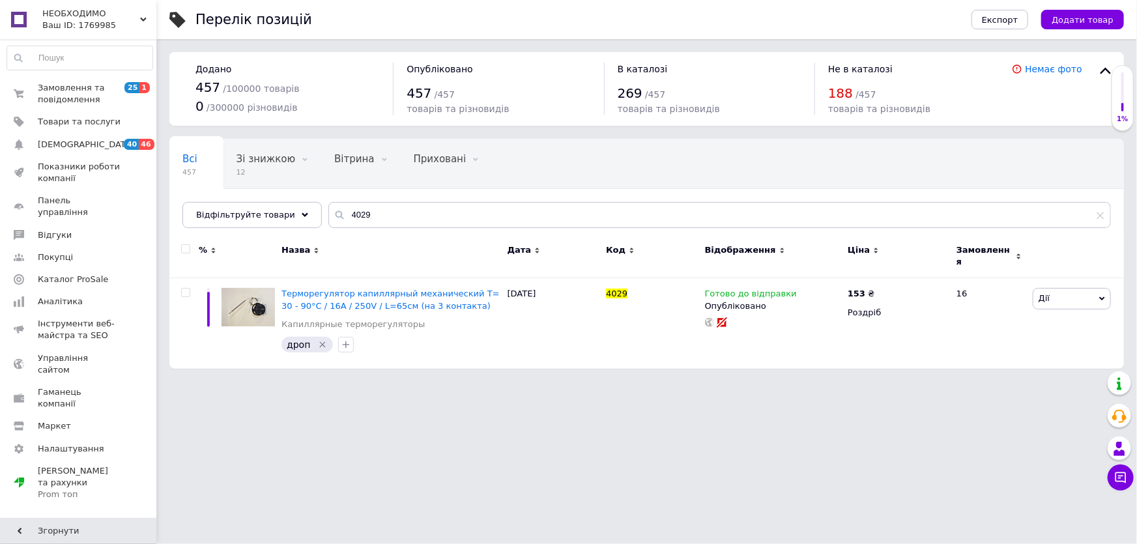
click at [508, 382] on html "НЕОБХОДИМО Ваш ID: 1769985 Сайт НЕОБХОДИМО Кабінет покупця Перевірити стан сист…" at bounding box center [568, 191] width 1137 height 382
click at [77, 98] on span "Замовлення та повідомлення" at bounding box center [79, 93] width 83 height 23
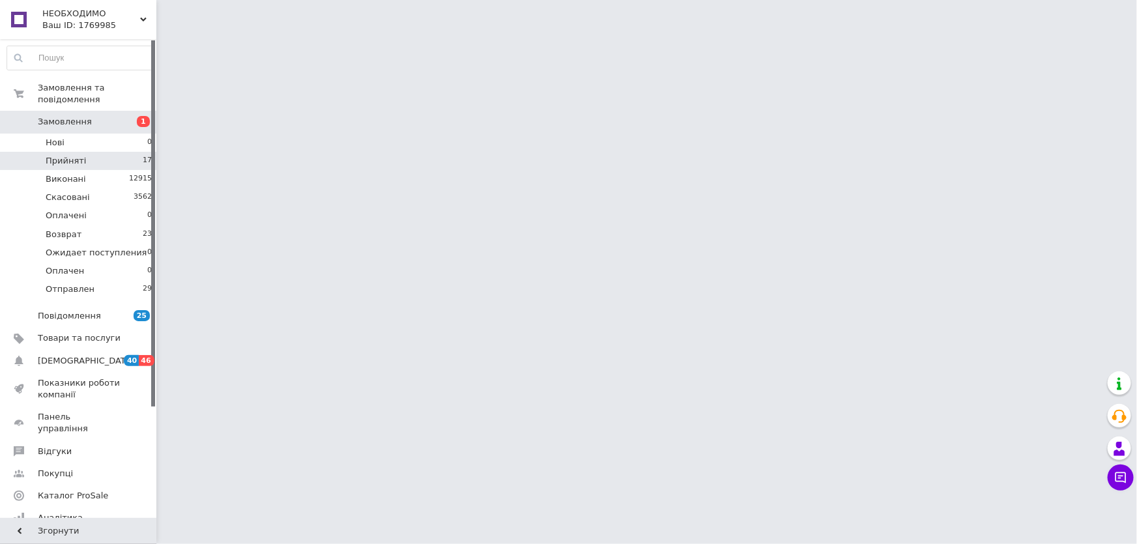
click at [87, 152] on li "Прийняті 17" at bounding box center [80, 161] width 160 height 18
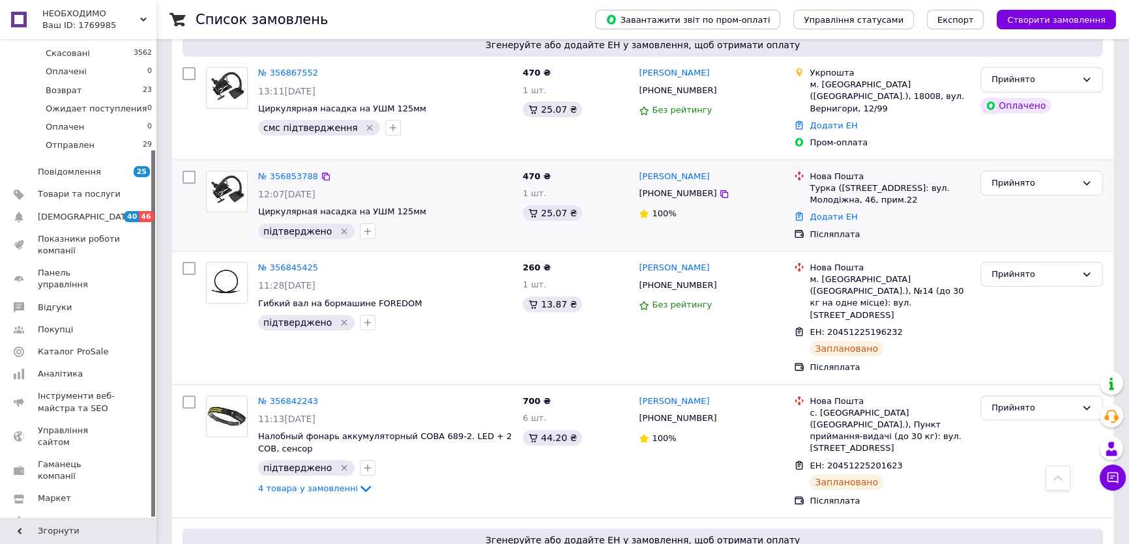
scroll to position [355, 0]
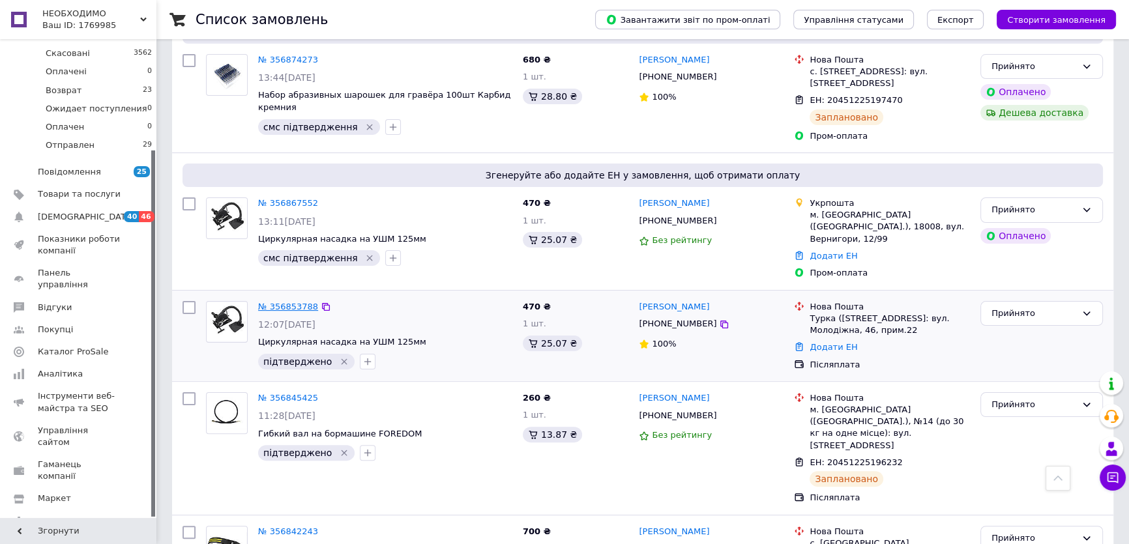
click at [274, 302] on link "№ 356853788" at bounding box center [288, 307] width 60 height 10
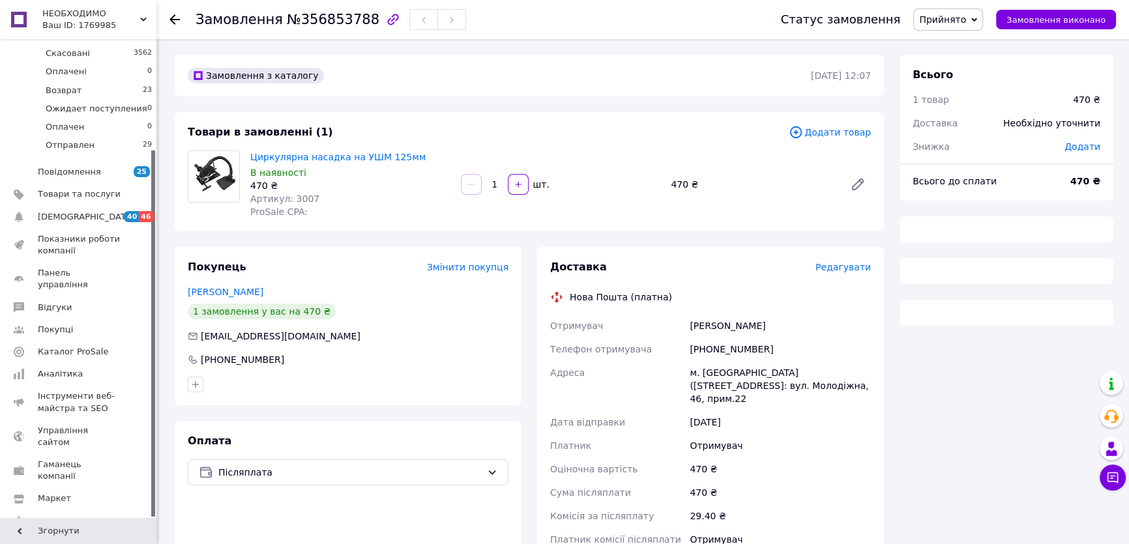
click at [857, 268] on span "Редагувати" at bounding box center [842, 267] width 55 height 10
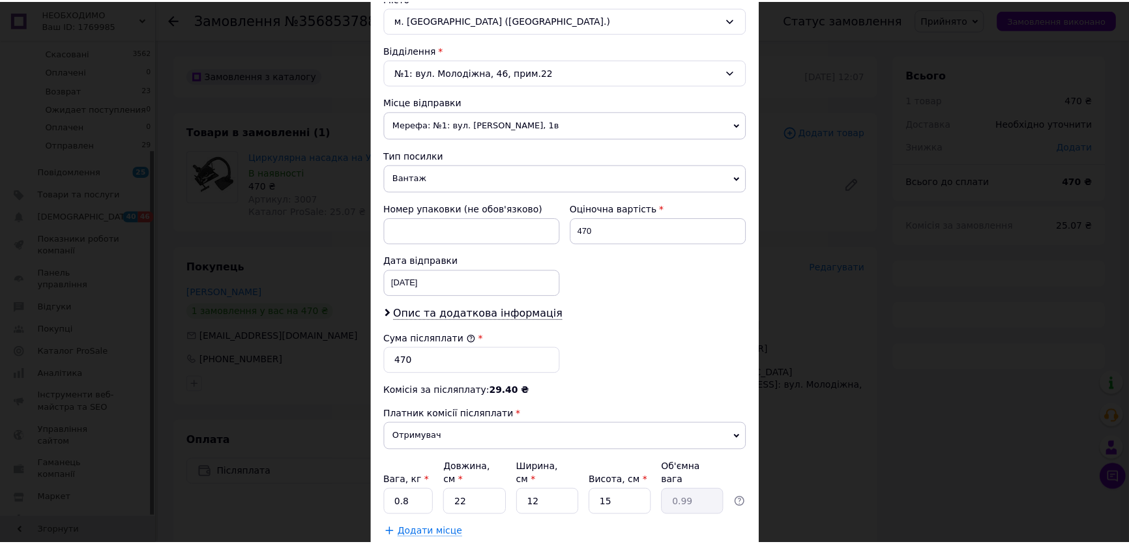
scroll to position [448, 0]
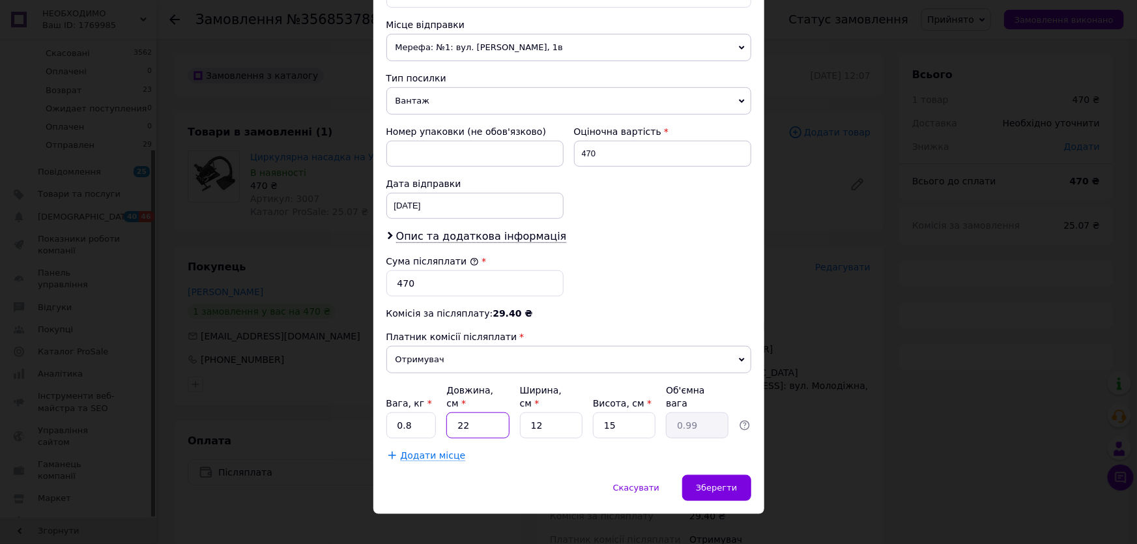
drag, startPoint x: 470, startPoint y: 415, endPoint x: 449, endPoint y: 420, distance: 21.5
click at [449, 420] on input "22" at bounding box center [478, 426] width 63 height 26
type input "1"
type input "0.1"
type input "15"
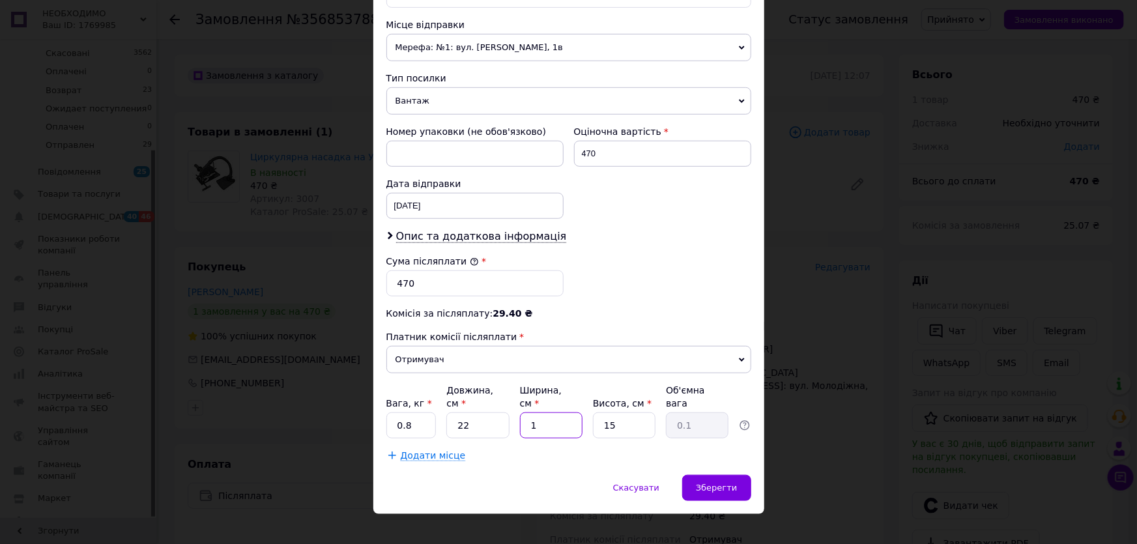
type input "1.24"
type input "15"
click at [724, 483] on span "Зберегти" at bounding box center [716, 488] width 41 height 10
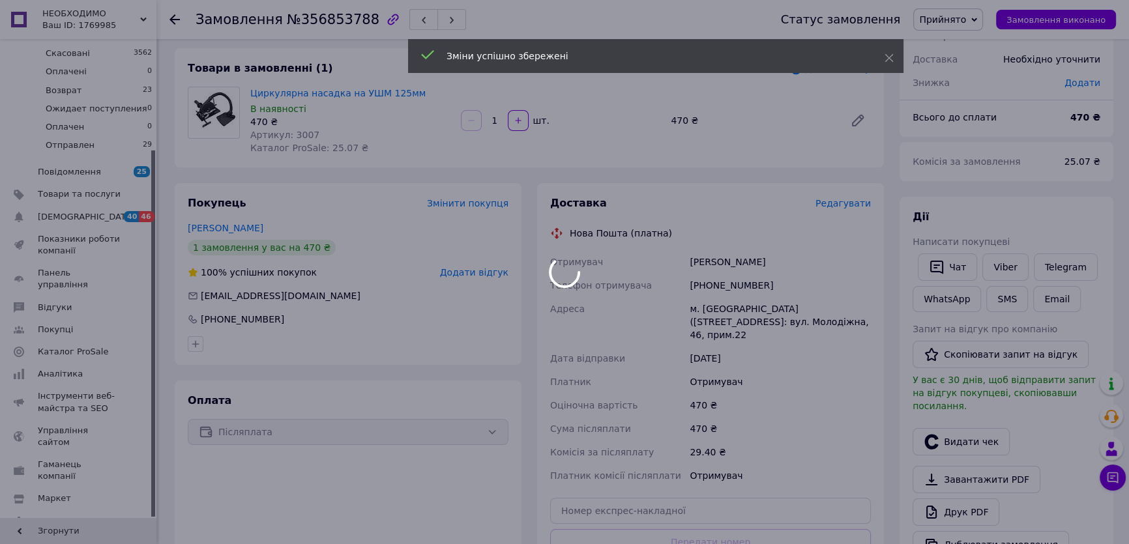
scroll to position [177, 0]
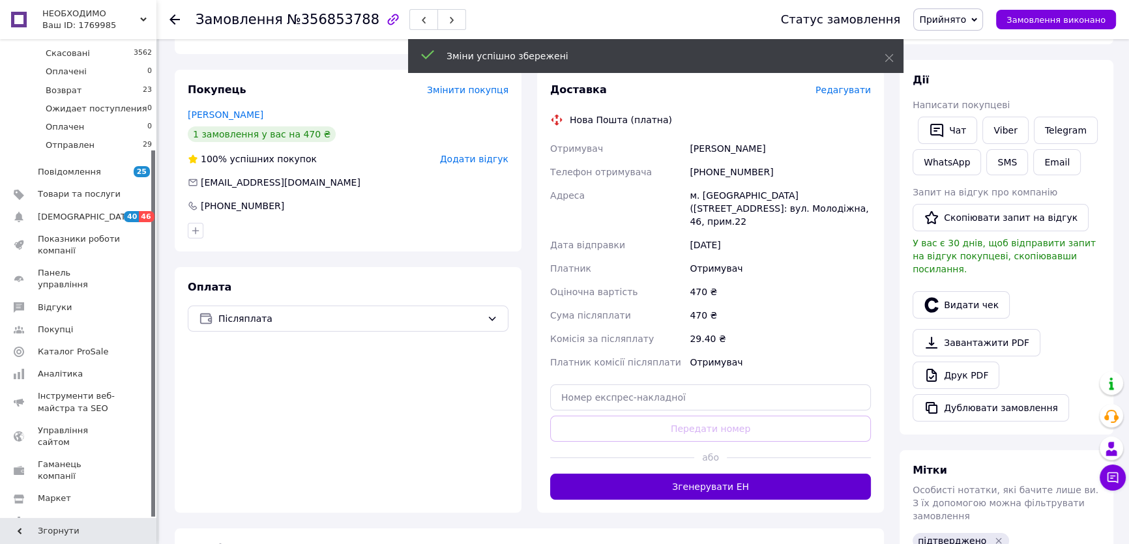
click at [715, 476] on button "Згенерувати ЕН" at bounding box center [710, 487] width 321 height 26
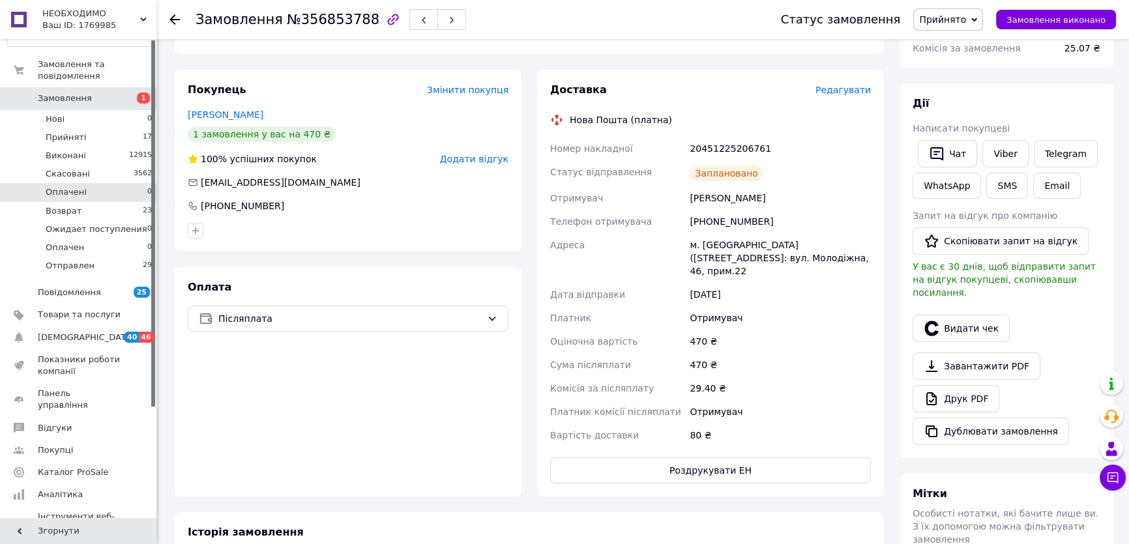
scroll to position [0, 0]
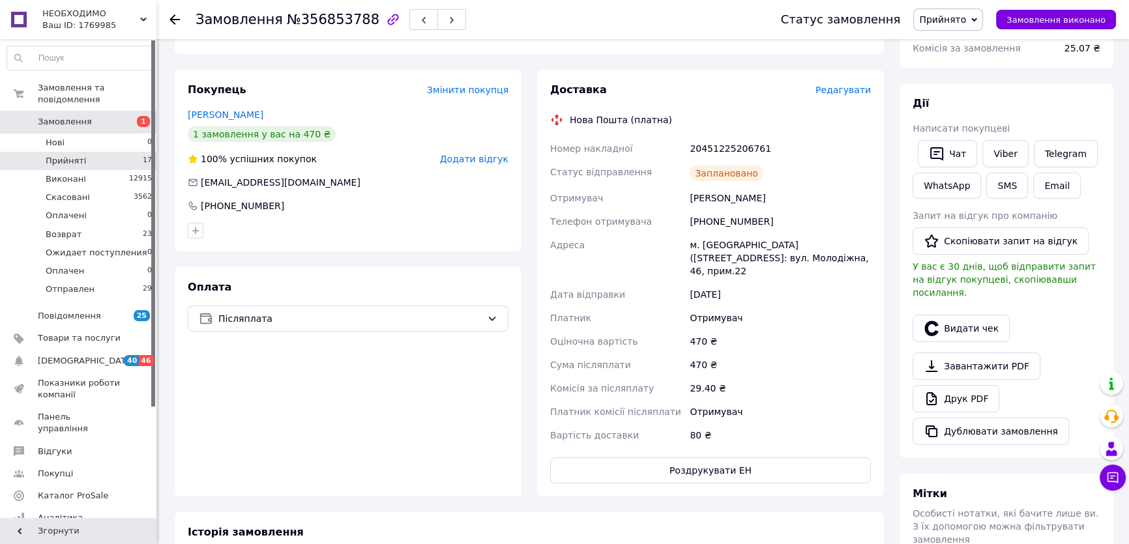
click at [98, 152] on li "Прийняті 17" at bounding box center [80, 161] width 160 height 18
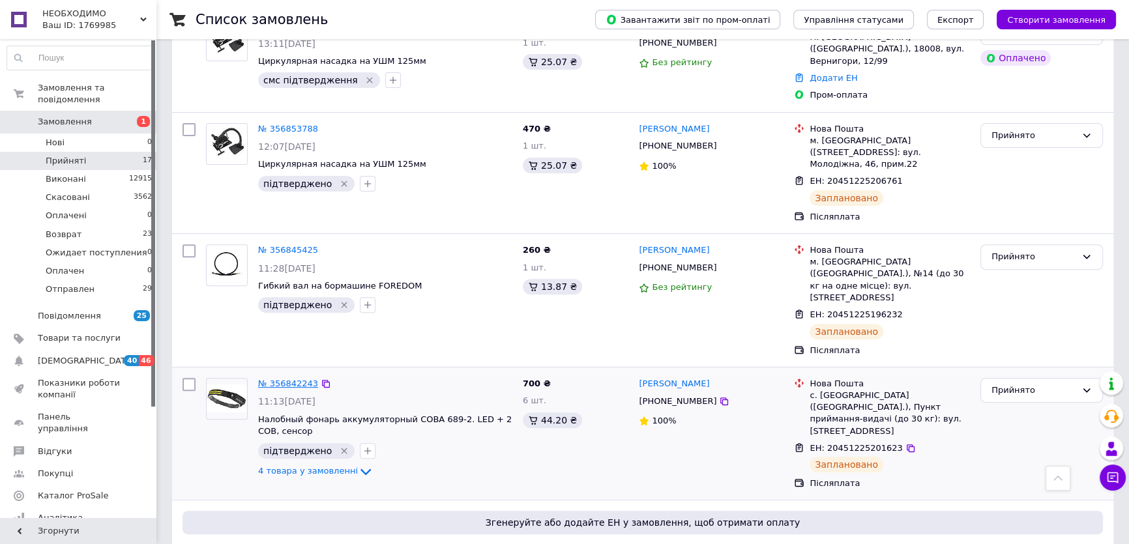
scroll to position [296, 0]
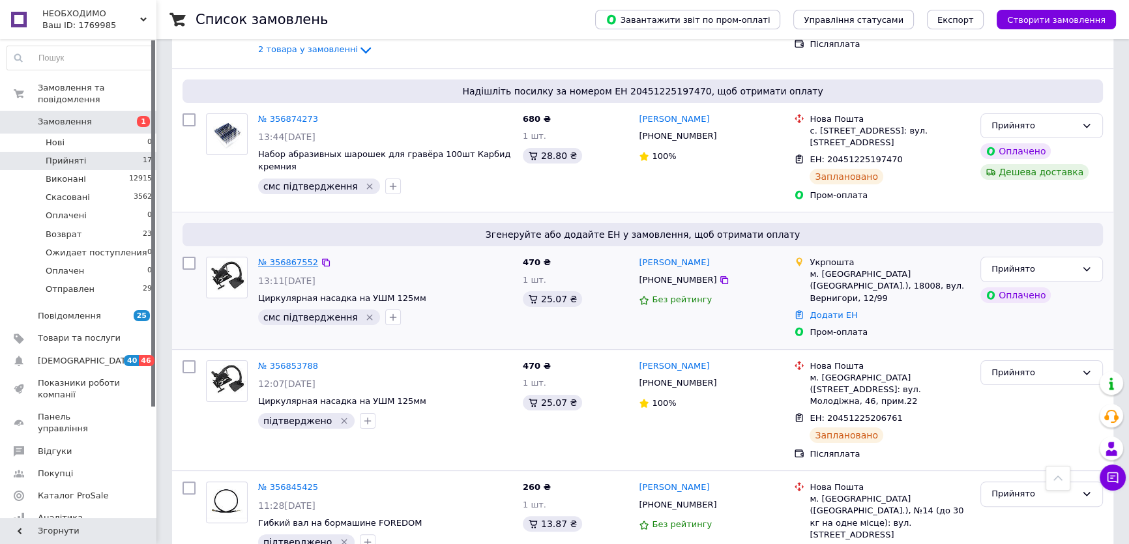
click at [295, 257] on link "№ 356867552" at bounding box center [288, 262] width 60 height 10
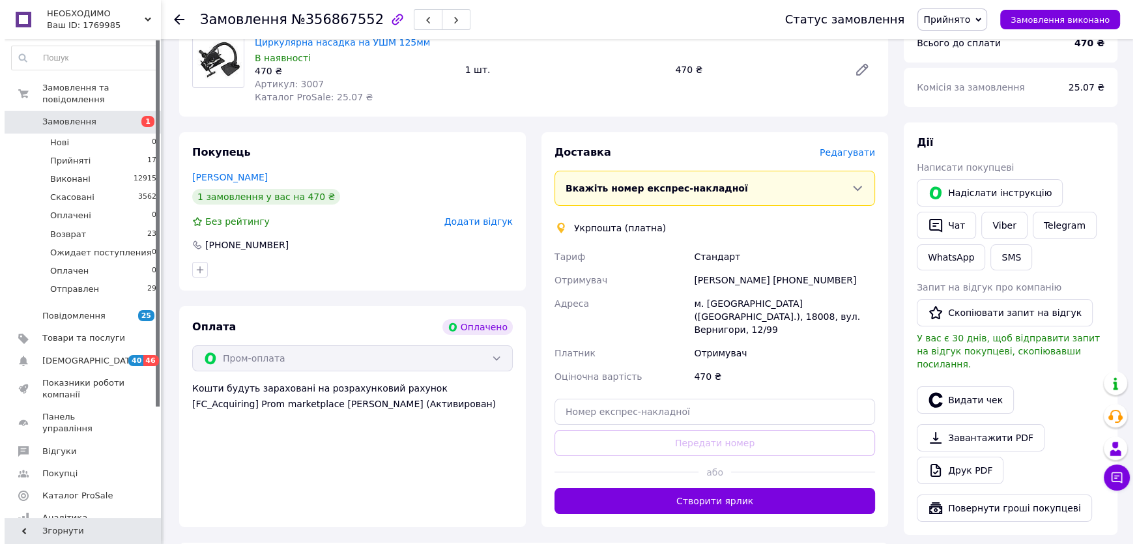
scroll to position [118, 0]
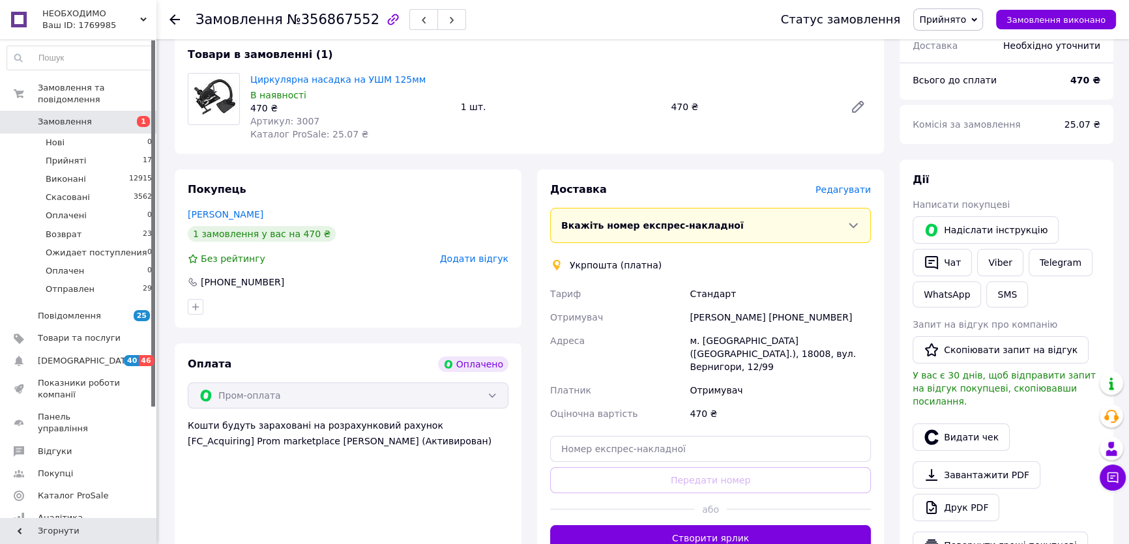
click at [852, 188] on span "Редагувати" at bounding box center [842, 189] width 55 height 10
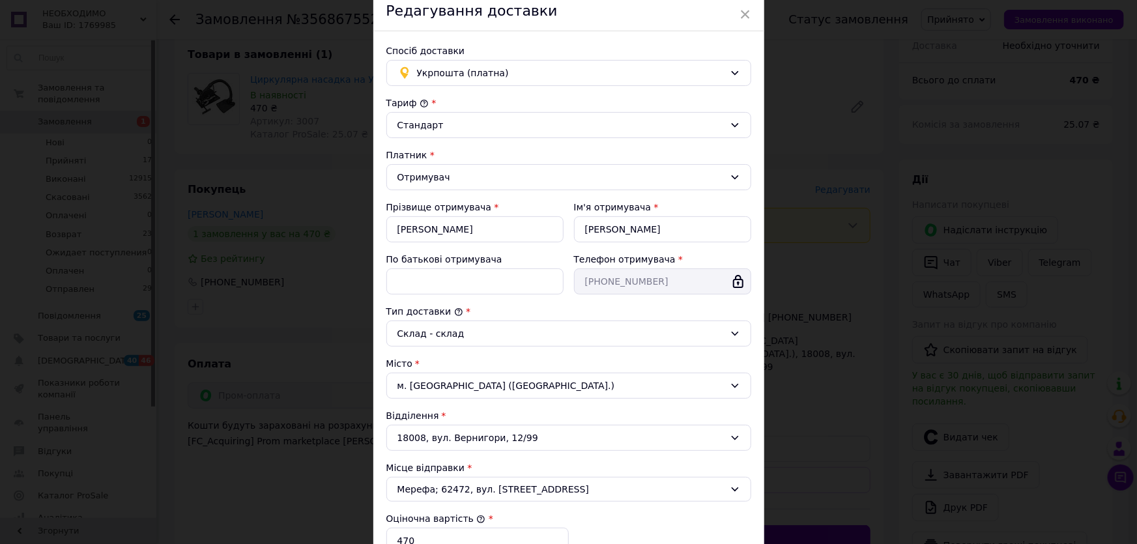
scroll to position [269, 0]
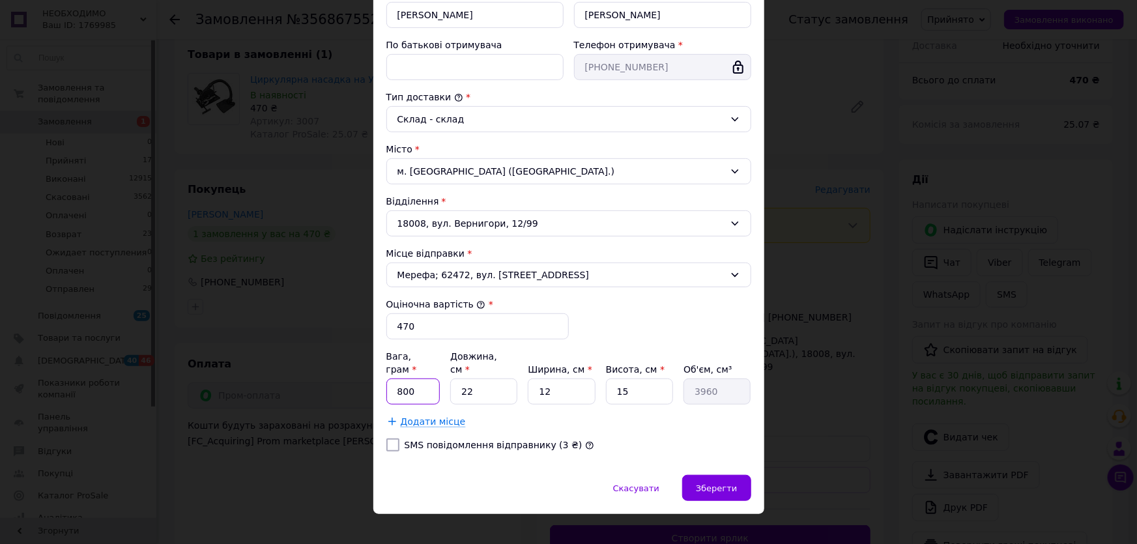
drag, startPoint x: 403, startPoint y: 379, endPoint x: 370, endPoint y: 381, distance: 33.3
click at [370, 381] on div "× Редагування доставки Спосіб доставки Укрпошта (платна) Тариф * [PERSON_NAME] …" at bounding box center [568, 272] width 1137 height 544
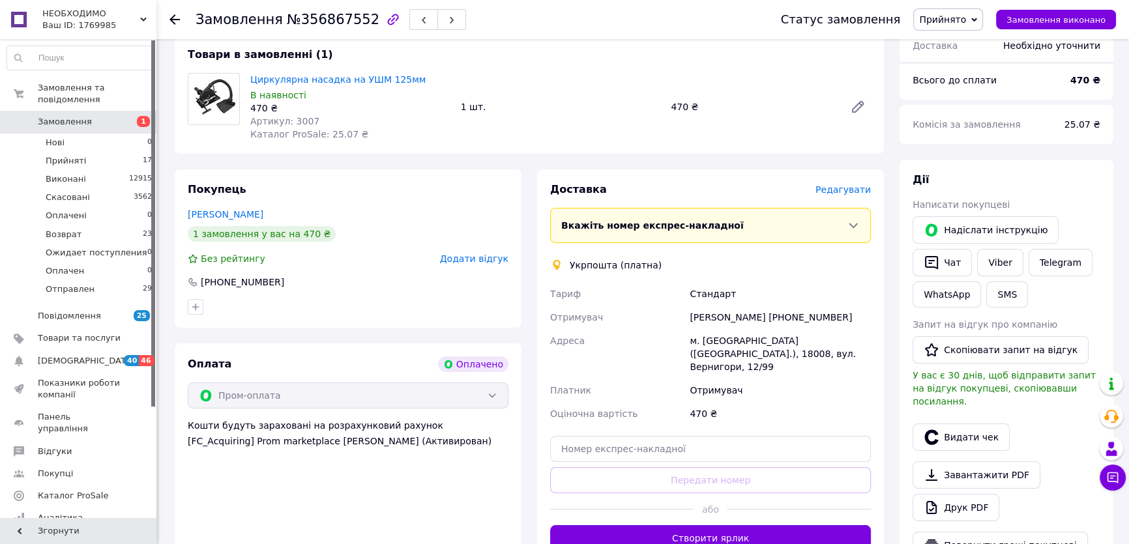
click at [843, 185] on span "Редагувати" at bounding box center [842, 189] width 55 height 10
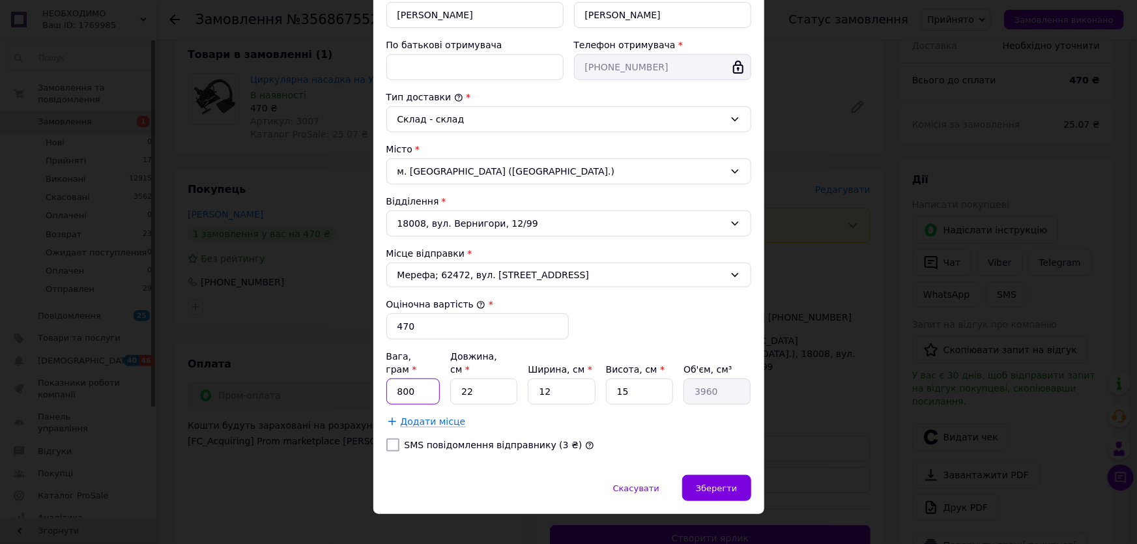
click at [411, 380] on input "800" at bounding box center [414, 392] width 54 height 26
type input "8"
type input "750"
type input "1"
type input "330"
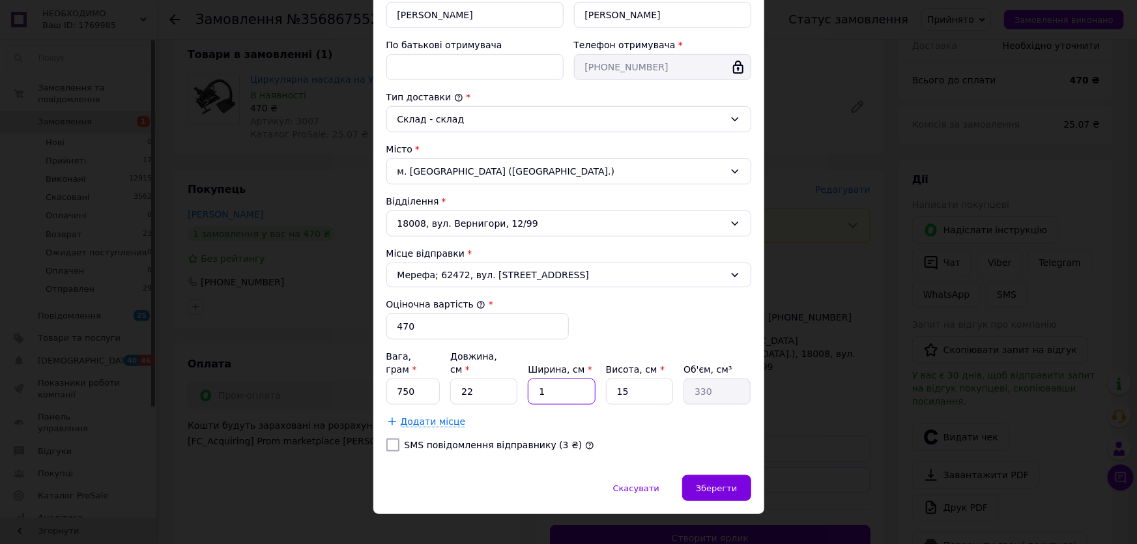
type input "15"
type input "4950"
type input "1"
type input "330"
type input "12"
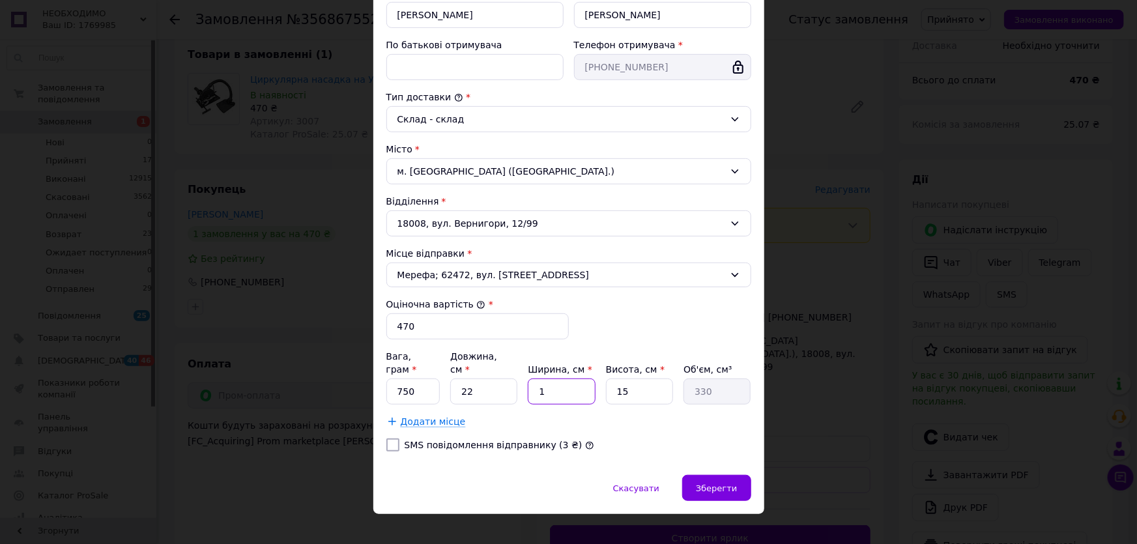
type input "3960"
click at [717, 484] on span "Зберегти" at bounding box center [716, 489] width 41 height 10
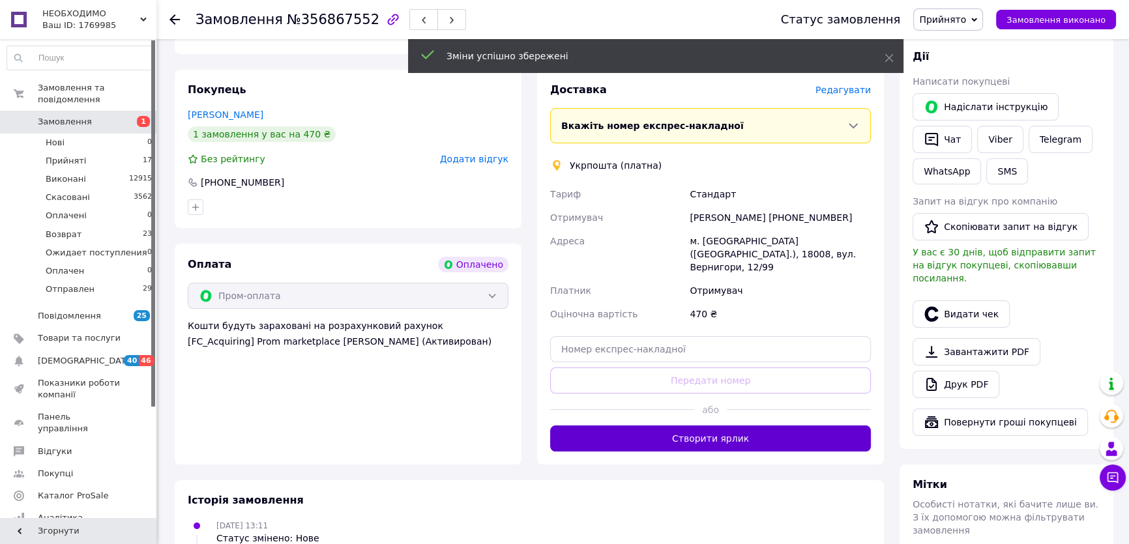
scroll to position [237, 0]
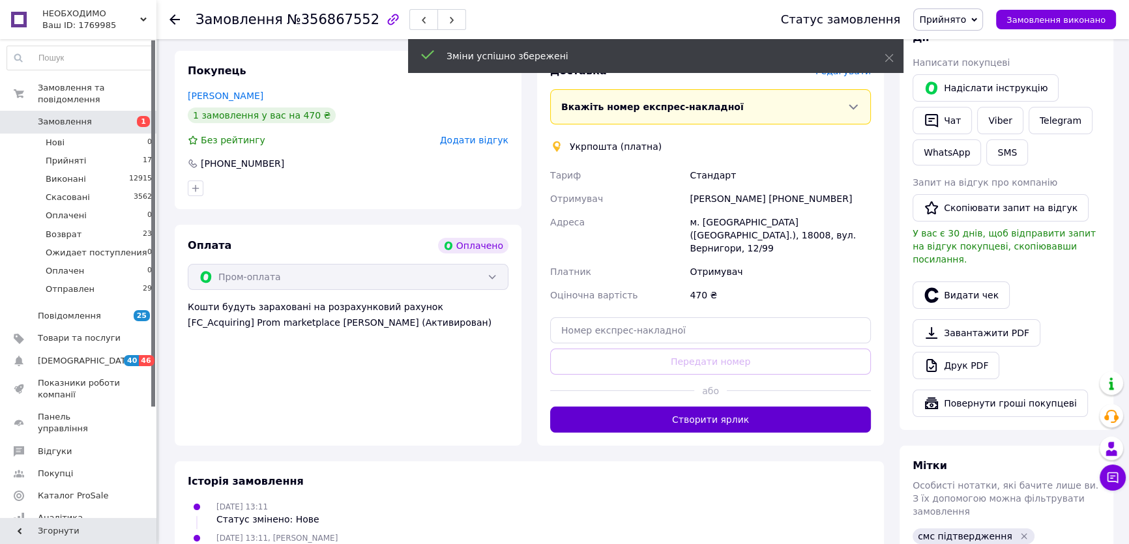
click at [717, 412] on button "Створити ярлик" at bounding box center [710, 420] width 321 height 26
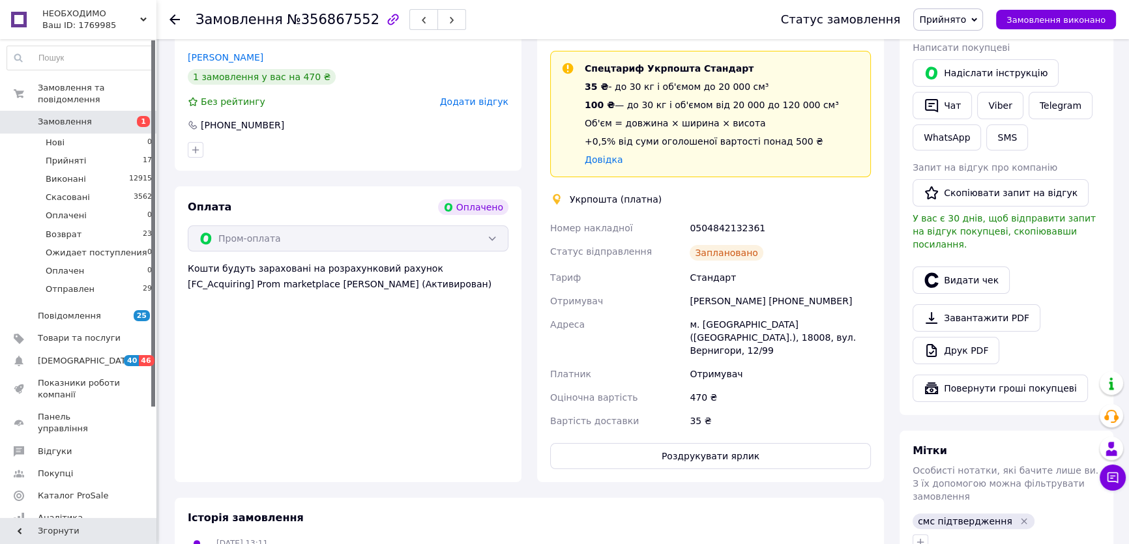
scroll to position [296, 0]
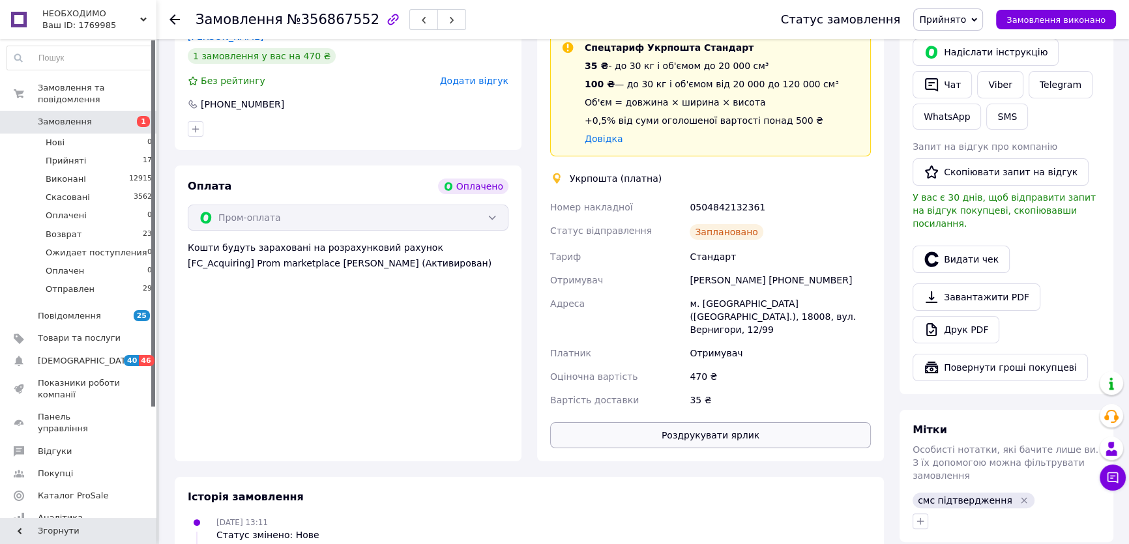
click at [702, 433] on button "Роздрукувати ярлик" at bounding box center [710, 435] width 321 height 26
drag, startPoint x: 73, startPoint y: 145, endPoint x: 76, endPoint y: 137, distance: 8.5
click at [74, 155] on span "Прийняті" at bounding box center [66, 161] width 40 height 12
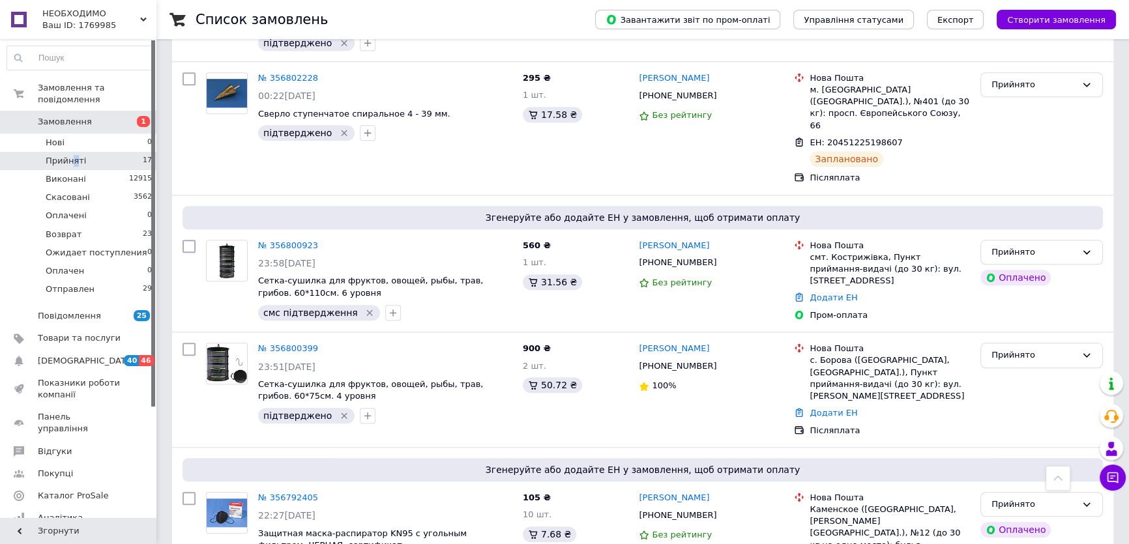
scroll to position [1508, 0]
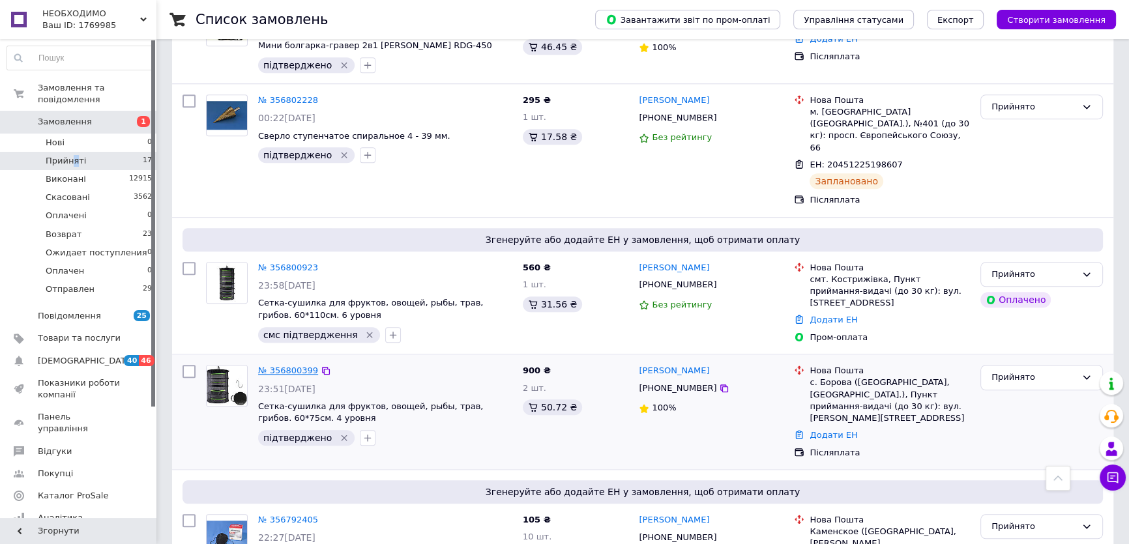
click at [272, 366] on link "№ 356800399" at bounding box center [288, 371] width 60 height 10
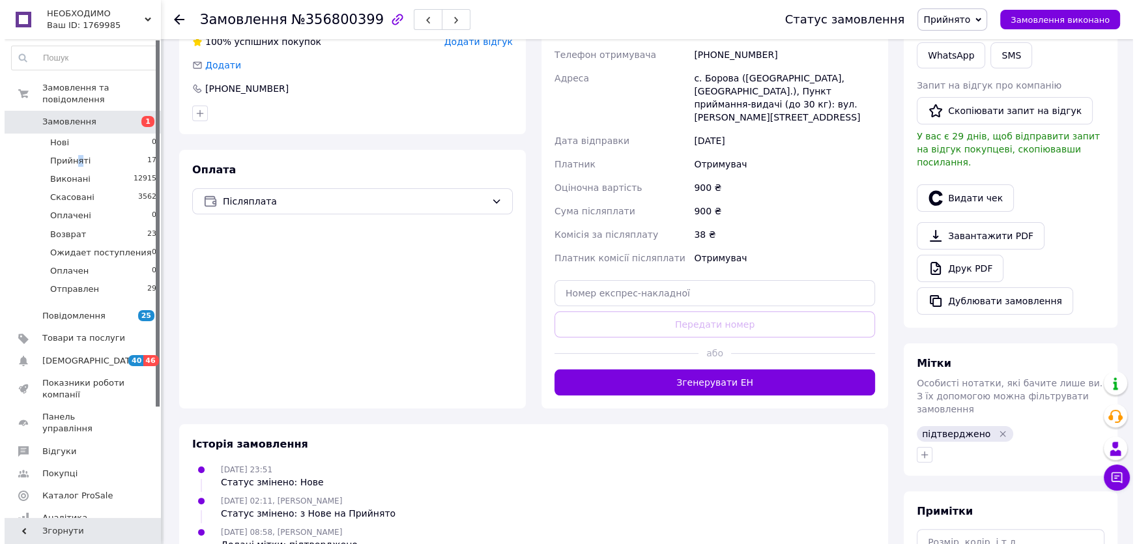
scroll to position [119, 0]
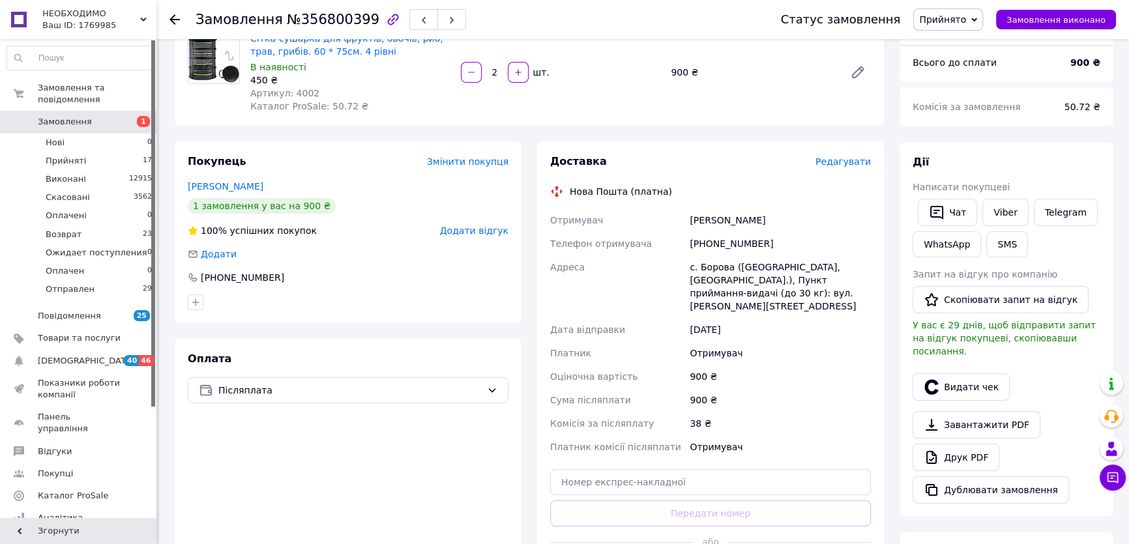
click at [853, 160] on span "Редагувати" at bounding box center [842, 161] width 55 height 10
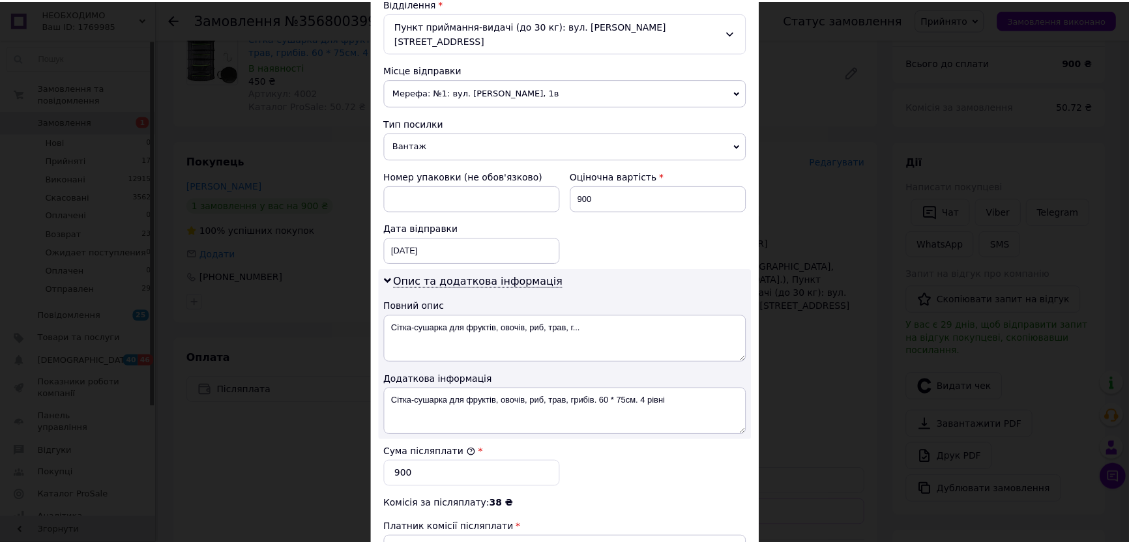
scroll to position [593, 0]
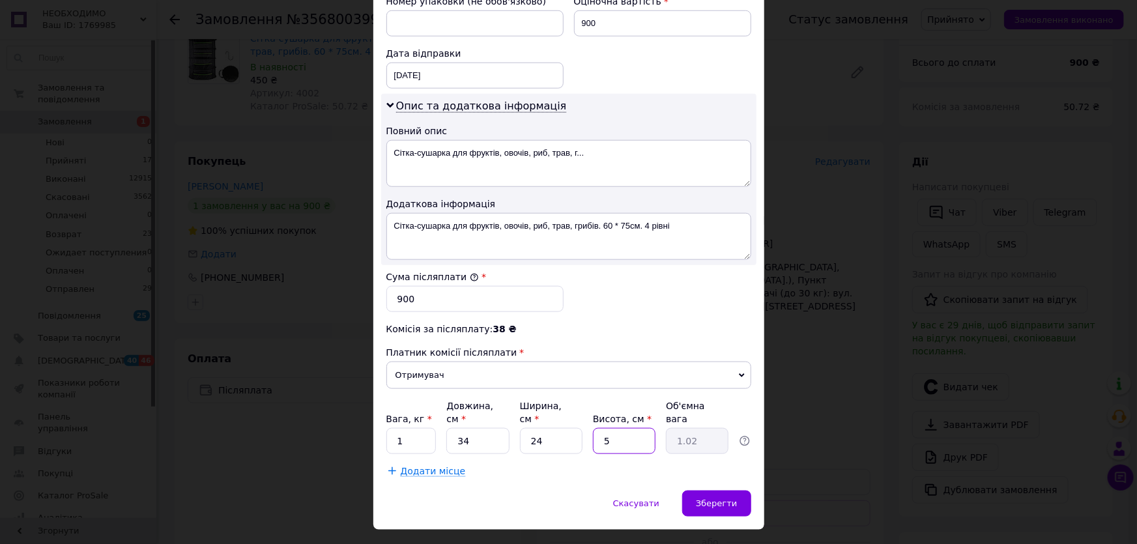
drag, startPoint x: 614, startPoint y: 412, endPoint x: 596, endPoint y: 417, distance: 19.0
click at [593, 428] on input "5" at bounding box center [624, 441] width 63 height 26
type input "1"
type input "0.2"
type input "10"
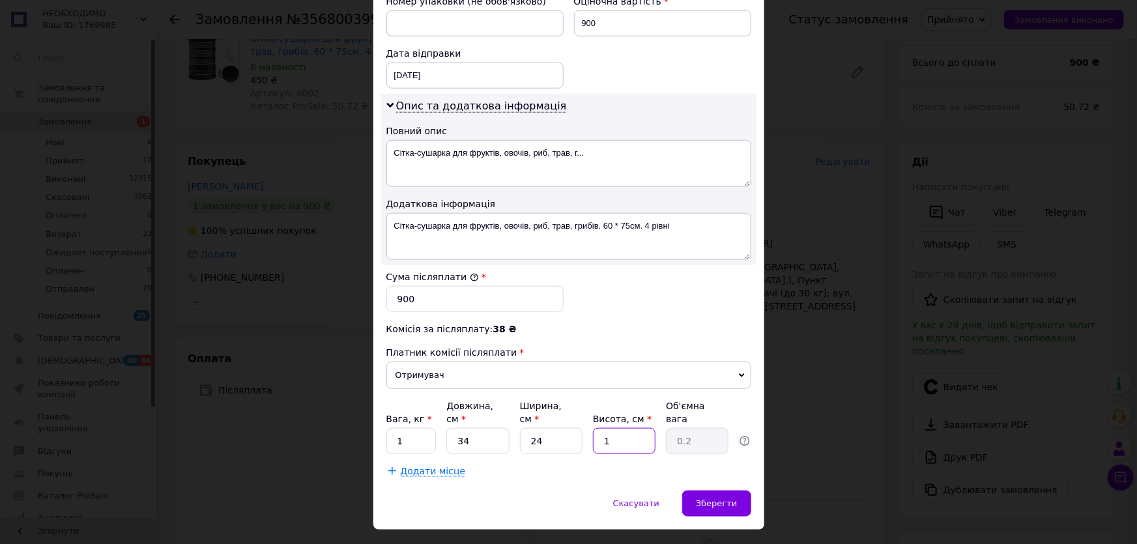
type input "2.04"
type input "10"
click at [708, 491] on div "Зберегти" at bounding box center [716, 504] width 68 height 26
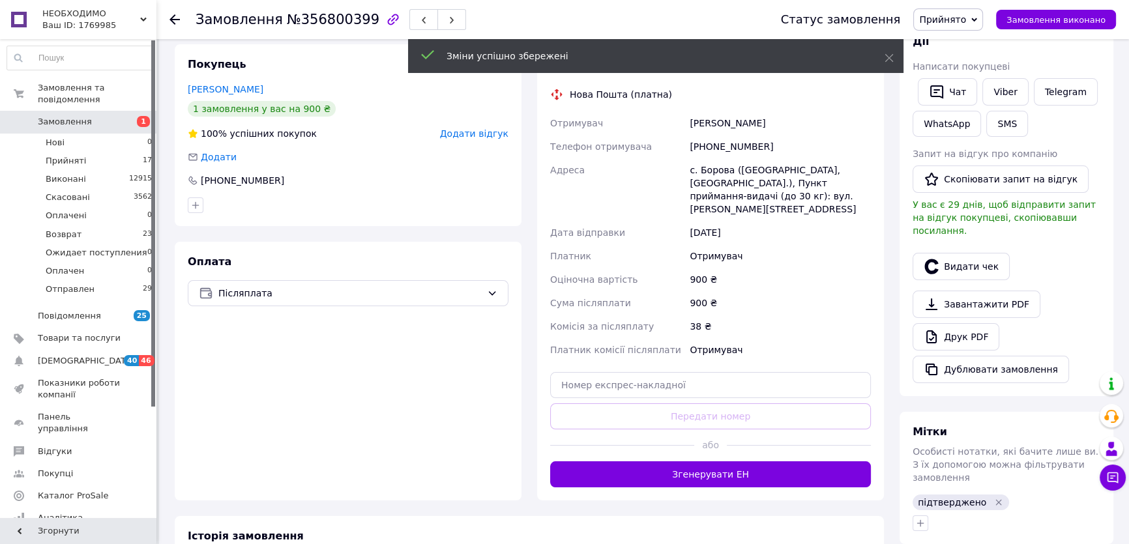
scroll to position [237, 0]
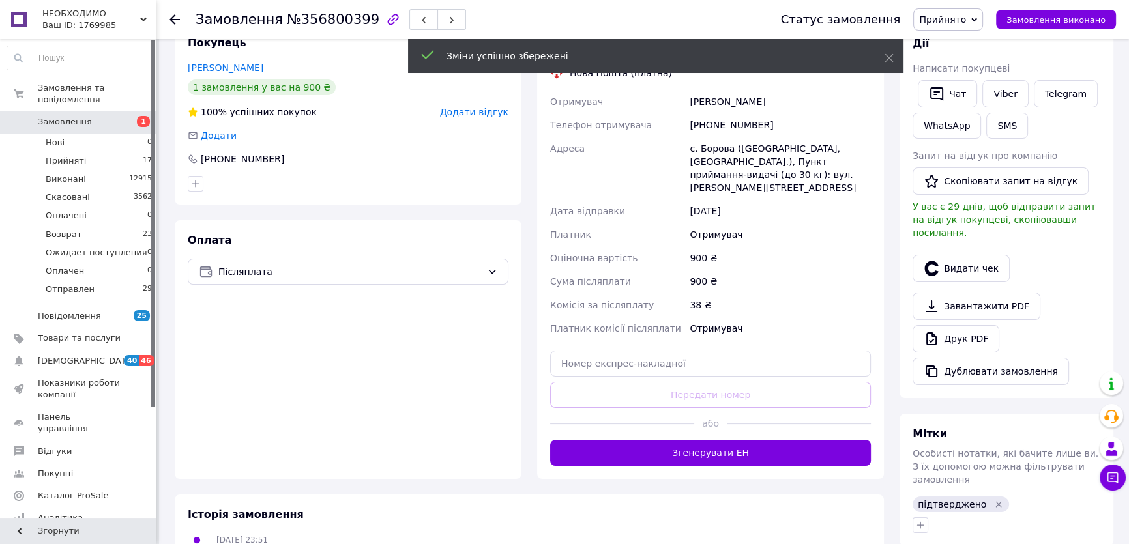
click at [684, 447] on button "Згенерувати ЕН" at bounding box center [710, 453] width 321 height 26
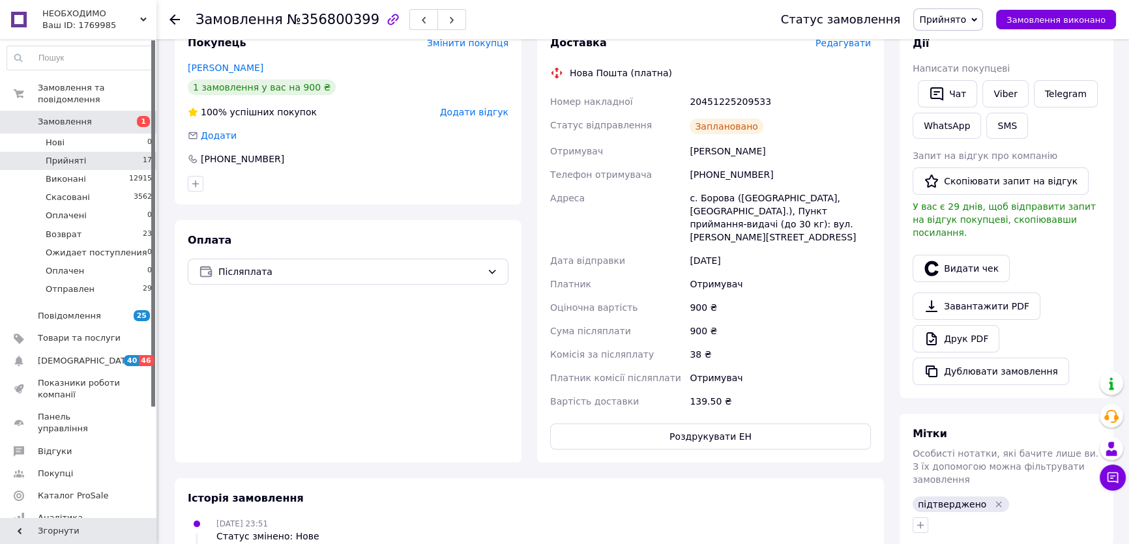
click at [83, 152] on li "Прийняті 17" at bounding box center [80, 161] width 160 height 18
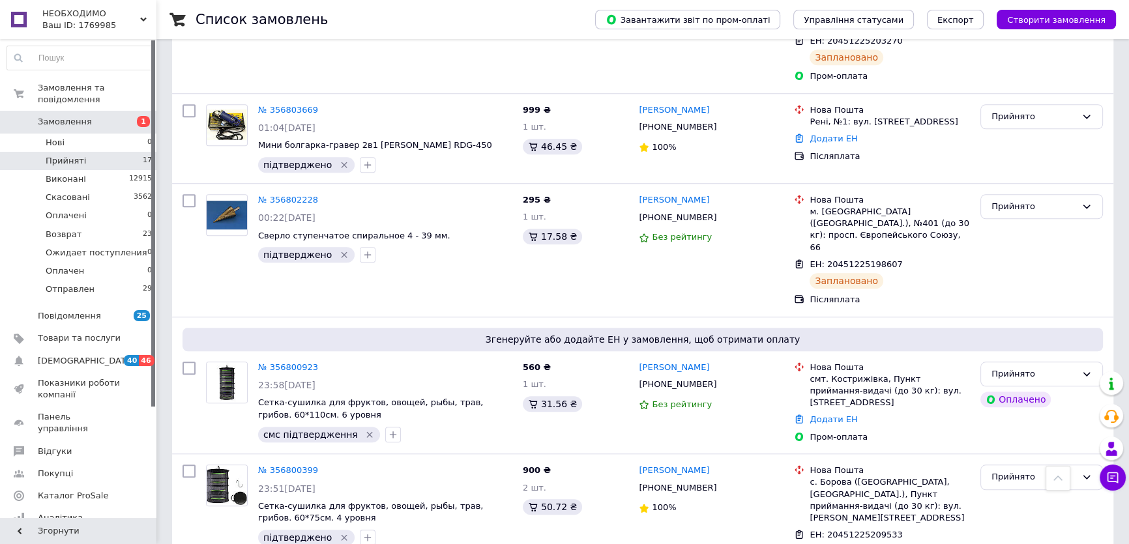
scroll to position [1408, 0]
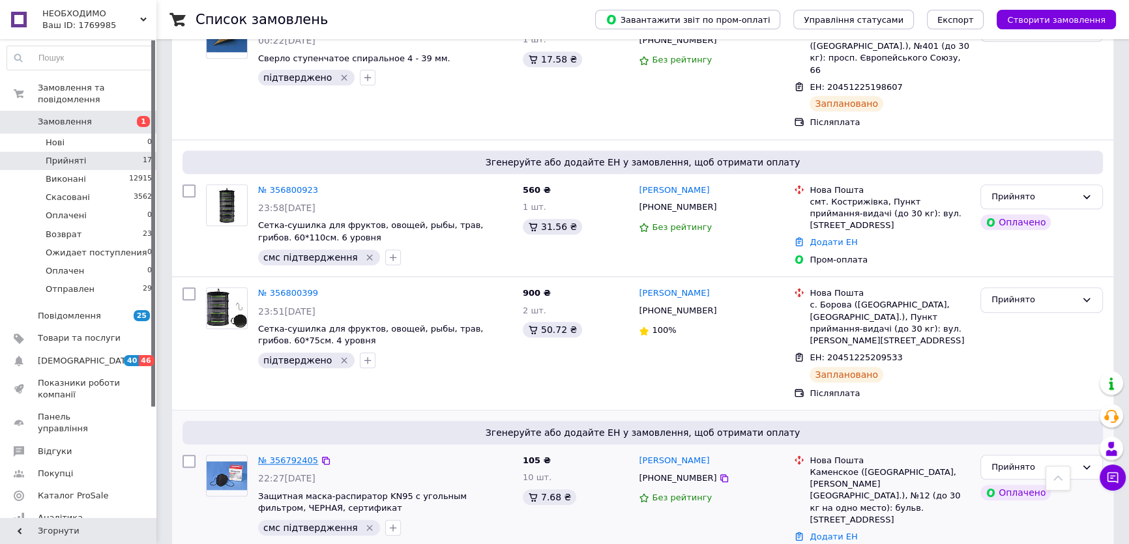
click at [299, 456] on link "№ 356792405" at bounding box center [288, 461] width 60 height 10
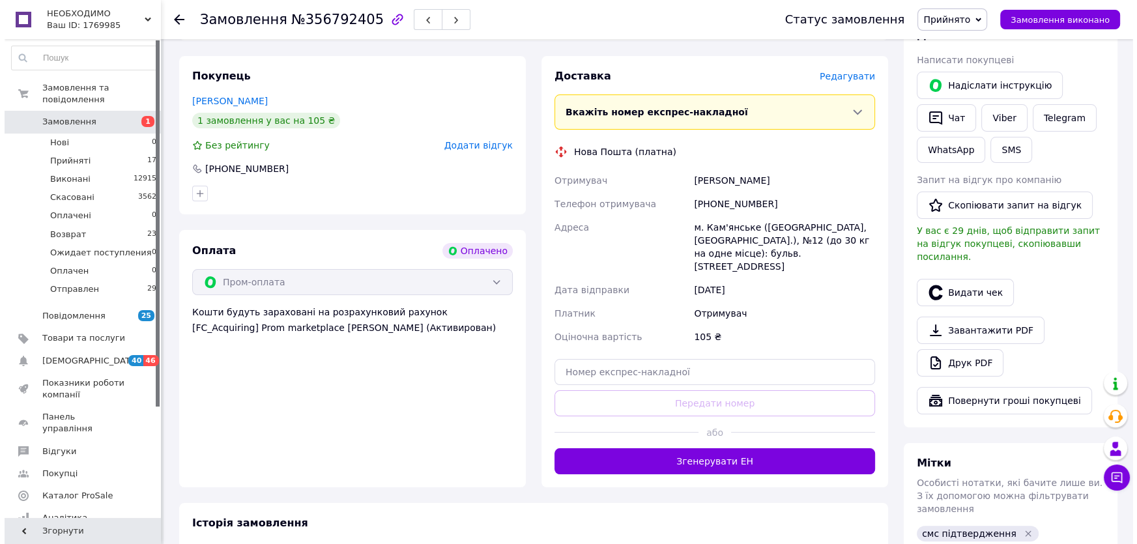
scroll to position [234, 0]
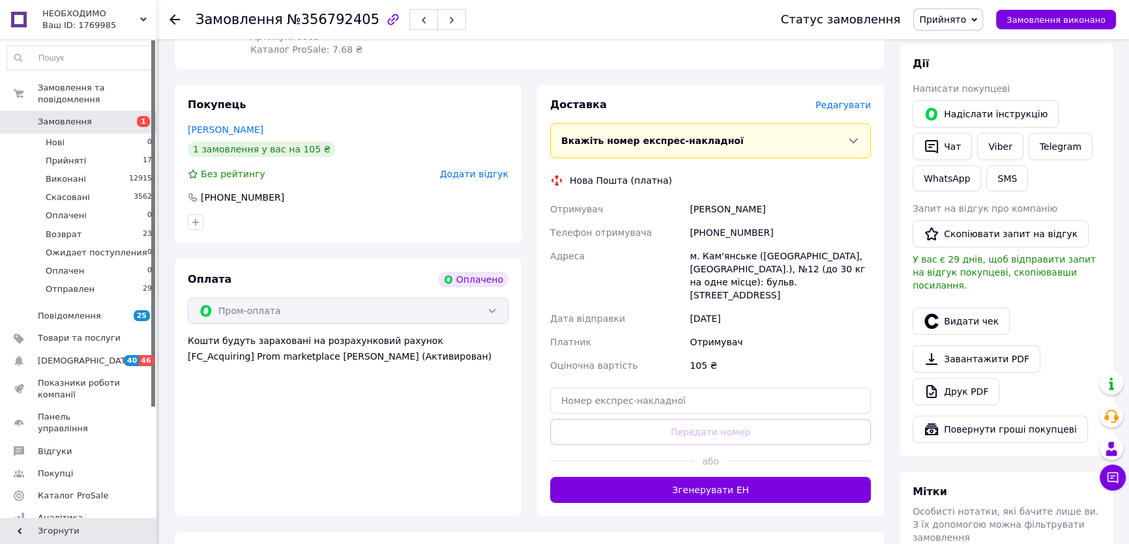
click at [843, 108] on span "Редагувати" at bounding box center [842, 105] width 55 height 10
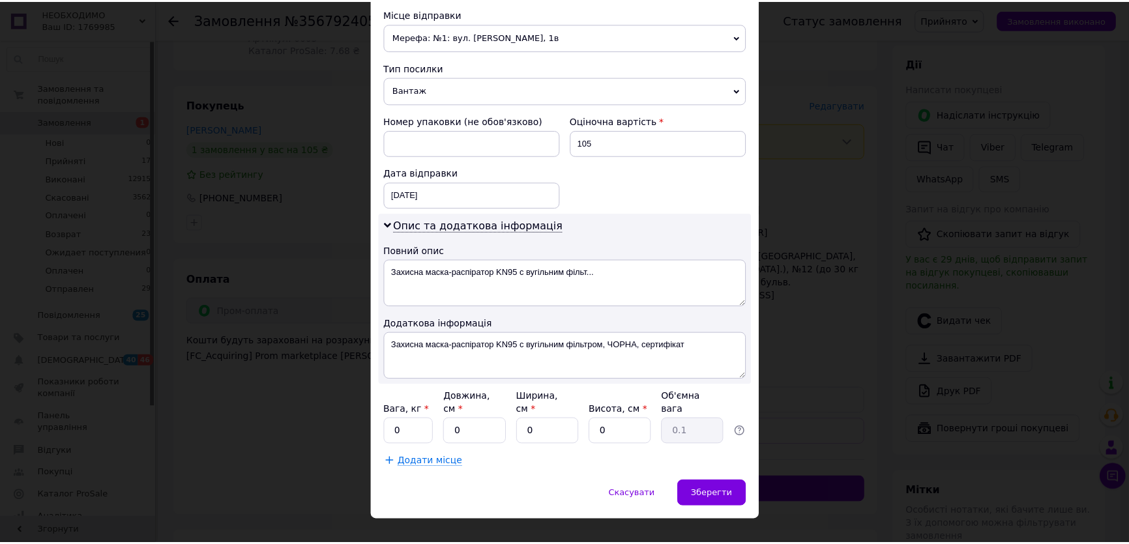
scroll to position [465, 0]
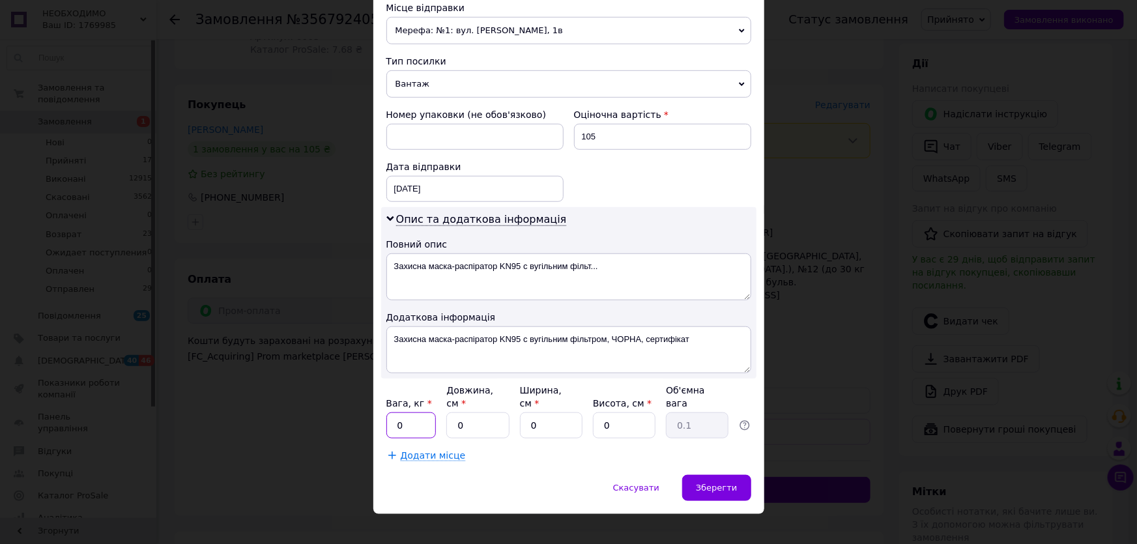
click at [418, 413] on input "0" at bounding box center [412, 426] width 50 height 26
type input "0.2"
type input "13"
type input "10"
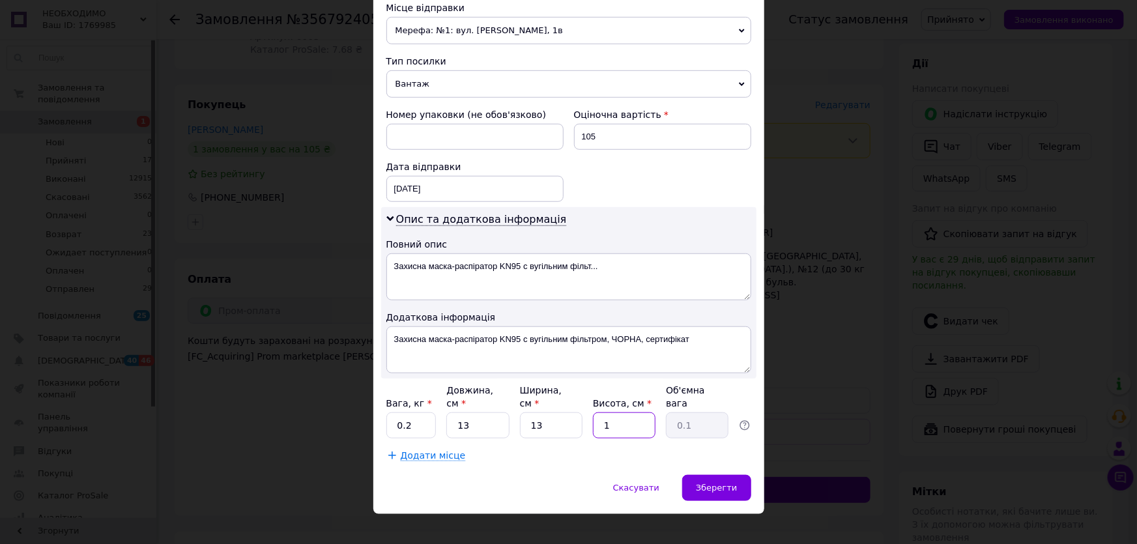
type input "0.42"
type input "10"
click at [724, 483] on span "Зберегти" at bounding box center [716, 488] width 41 height 10
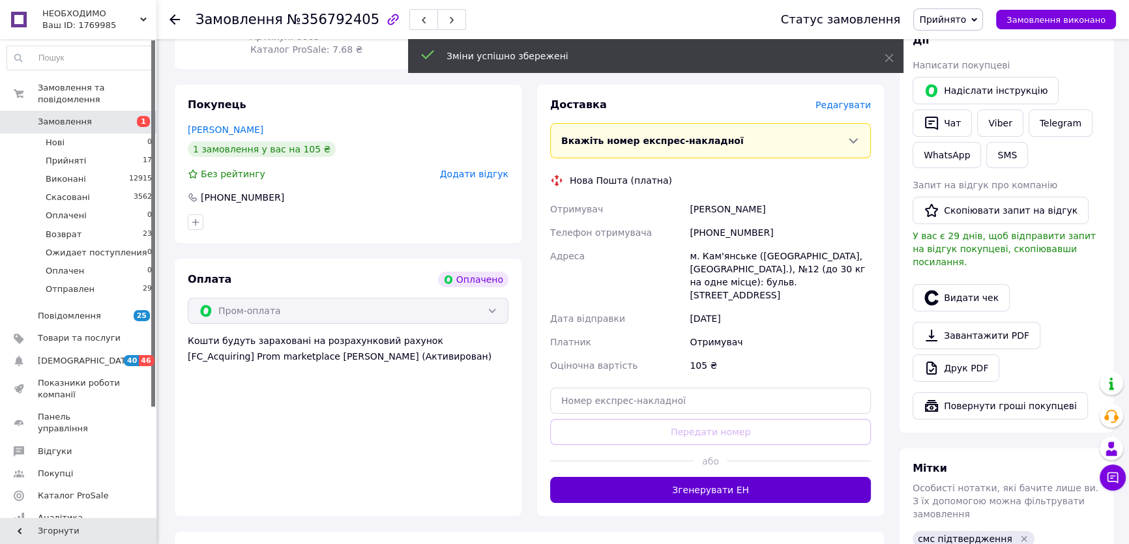
click at [724, 478] on button "Згенерувати ЕН" at bounding box center [710, 490] width 321 height 26
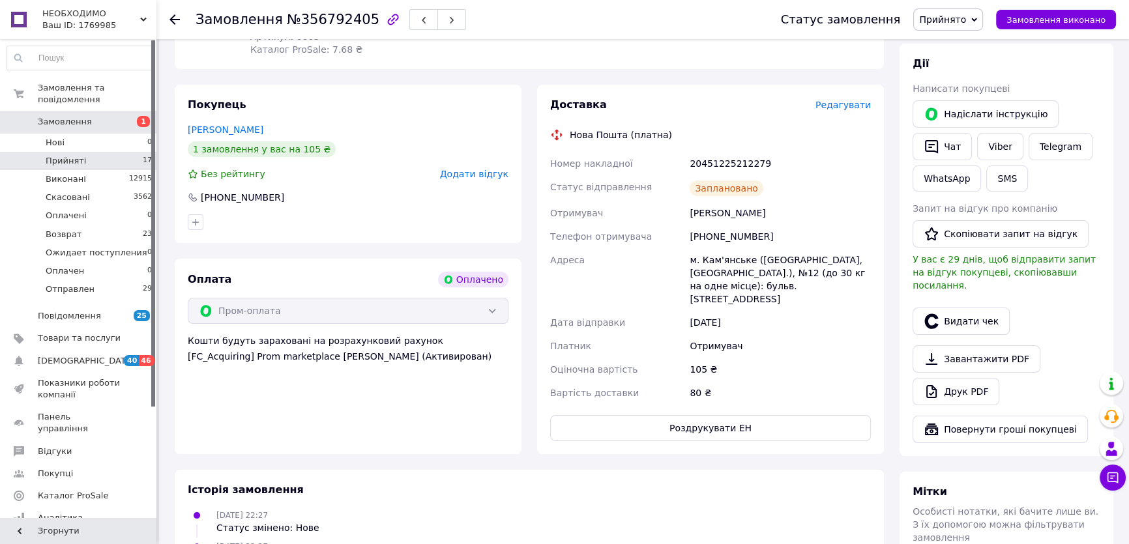
click at [131, 152] on li "Прийняті 17" at bounding box center [80, 161] width 160 height 18
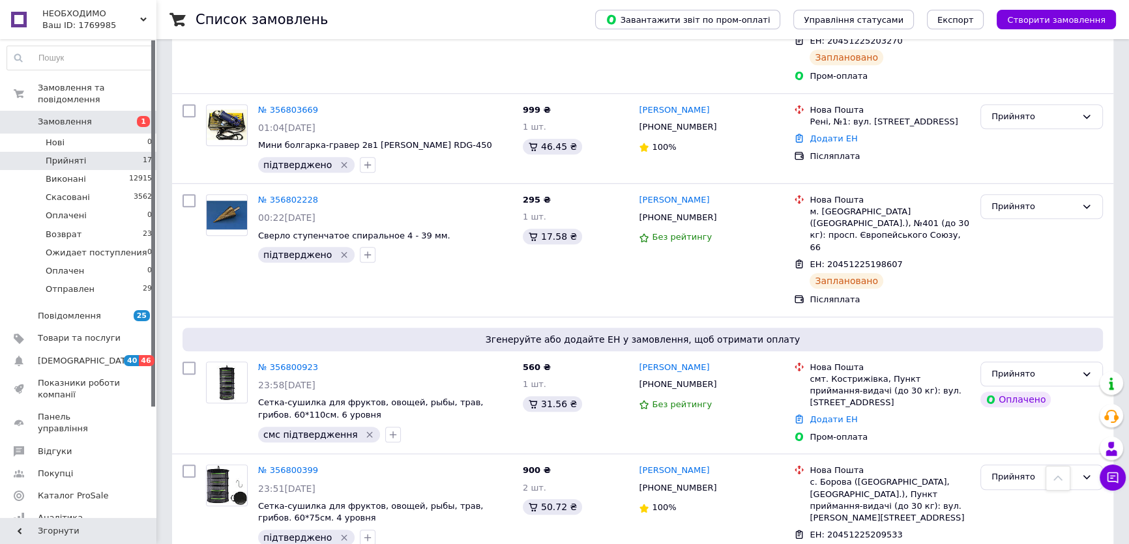
scroll to position [1411, 0]
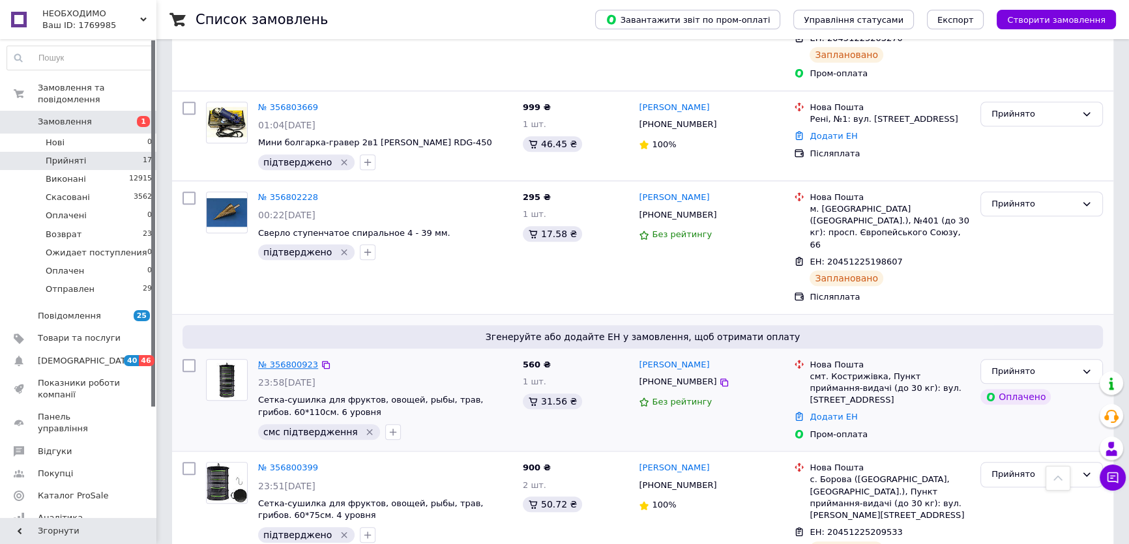
click at [278, 360] on link "№ 356800923" at bounding box center [288, 365] width 60 height 10
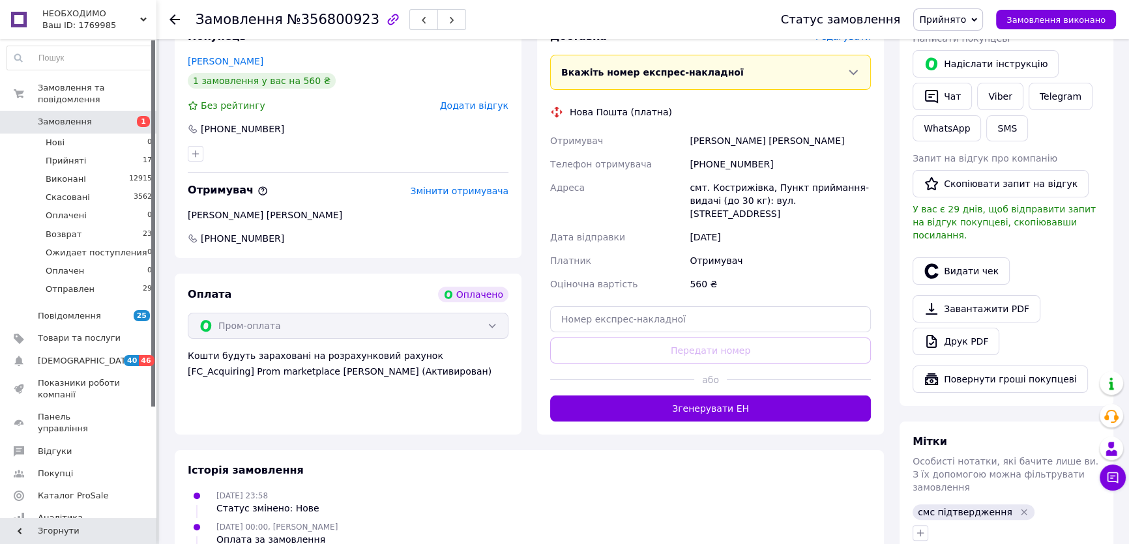
scroll to position [210, 0]
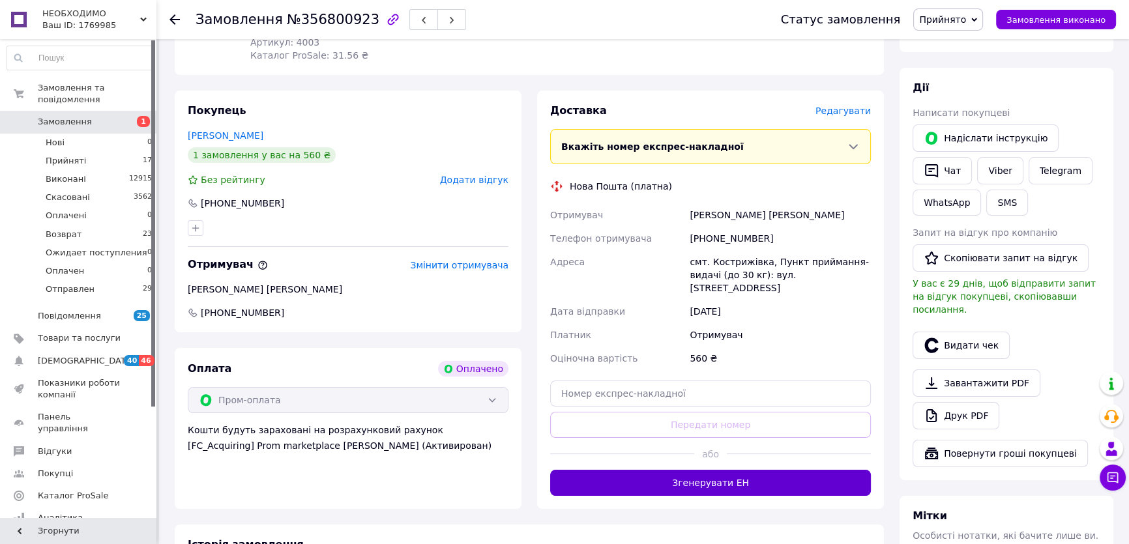
click at [699, 470] on button "Згенерувати ЕН" at bounding box center [710, 483] width 321 height 26
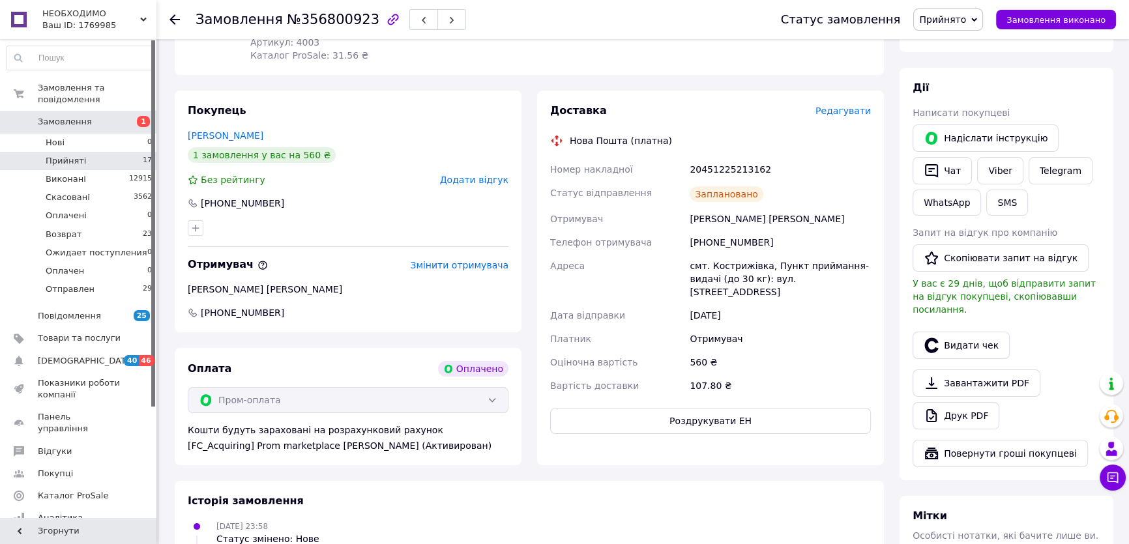
click at [117, 152] on li "Прийняті 17" at bounding box center [80, 161] width 160 height 18
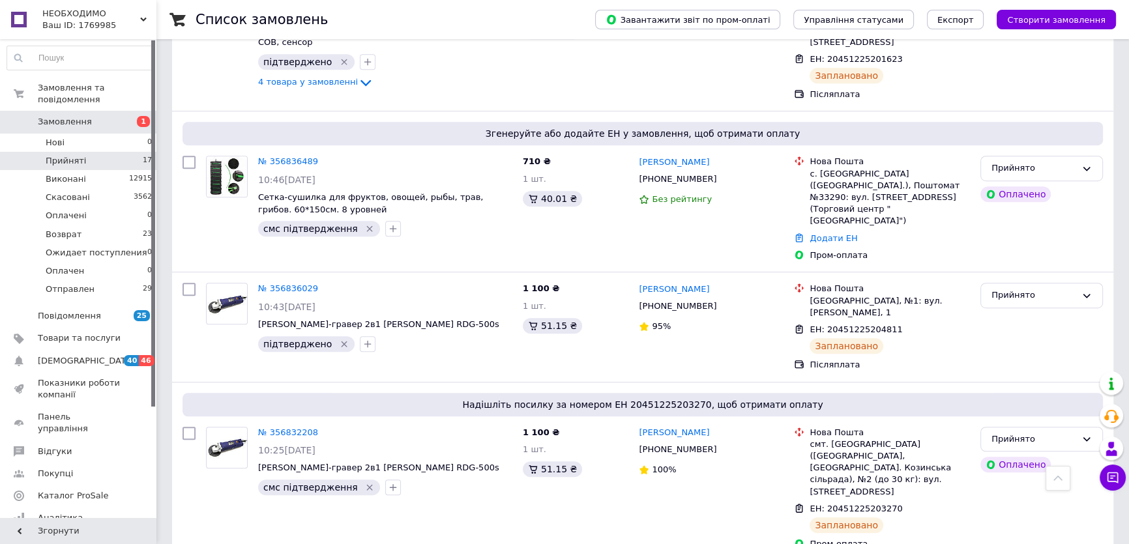
scroll to position [948, 0]
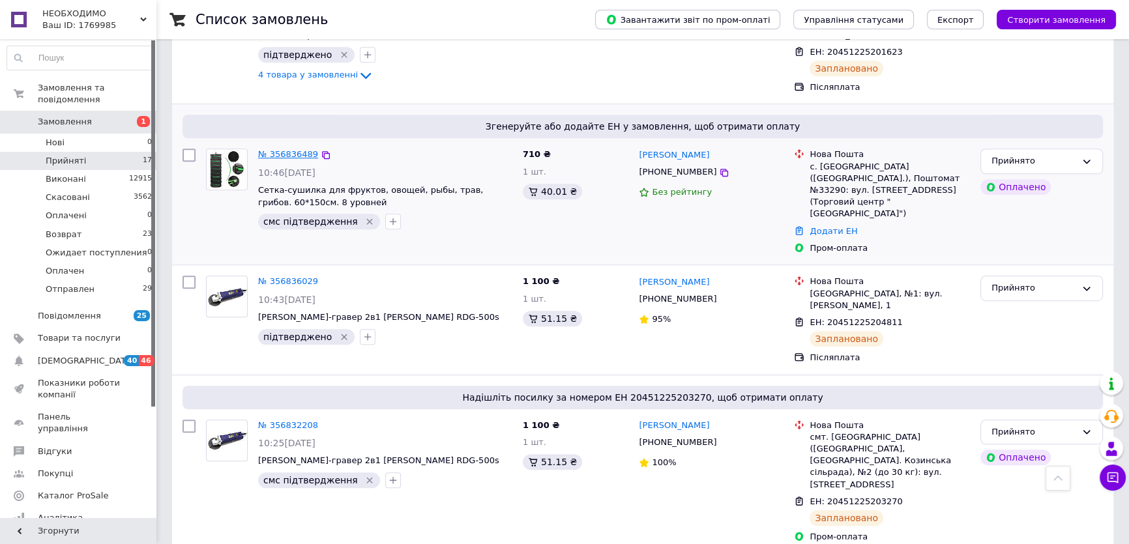
click at [284, 149] on link "№ 356836489" at bounding box center [288, 154] width 60 height 10
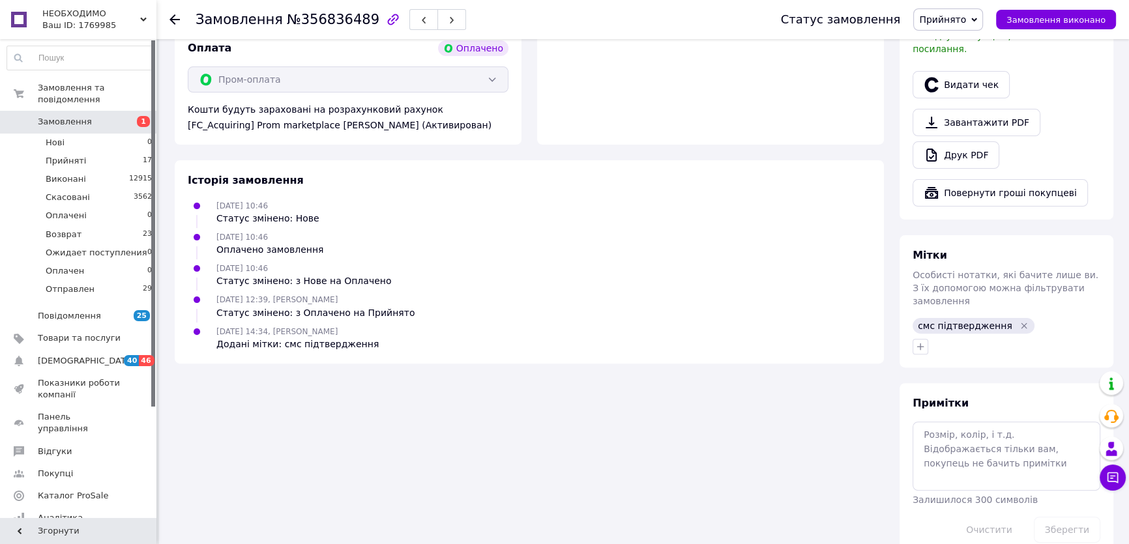
scroll to position [471, 0]
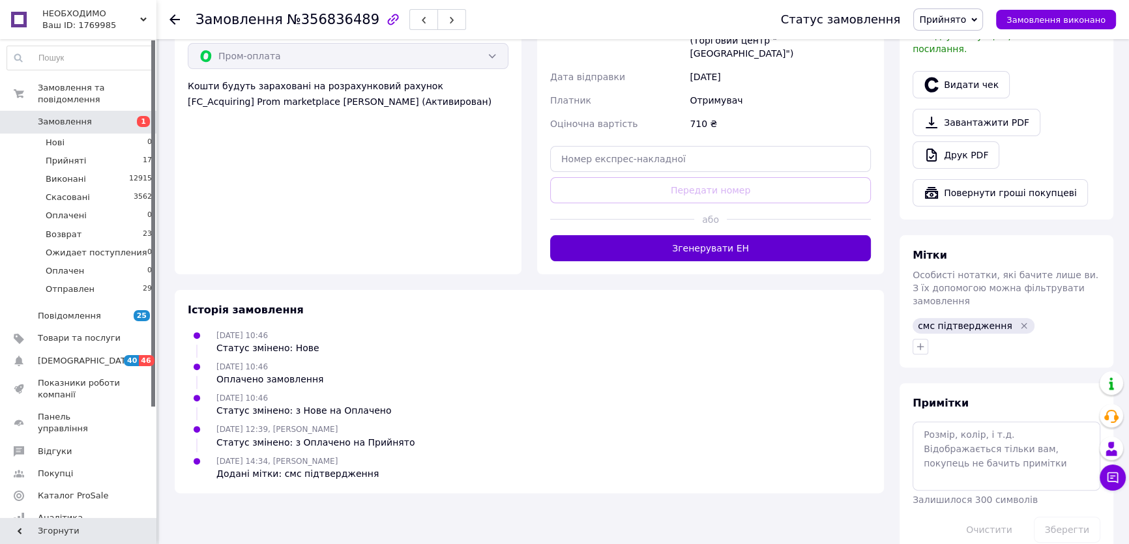
click at [752, 235] on button "Згенерувати ЕН" at bounding box center [710, 248] width 321 height 26
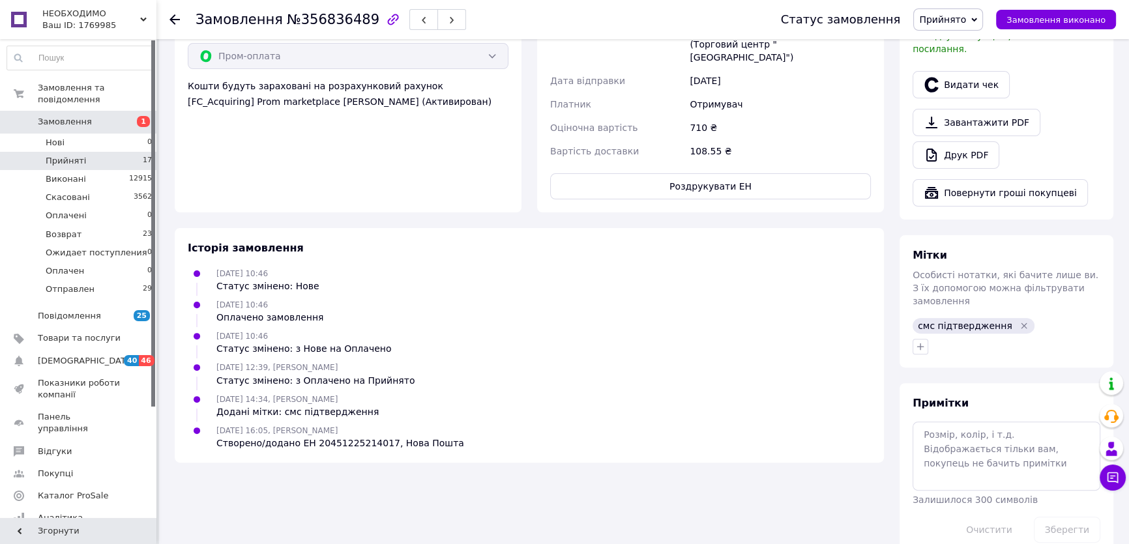
click at [76, 155] on span "Прийняті" at bounding box center [66, 161] width 40 height 12
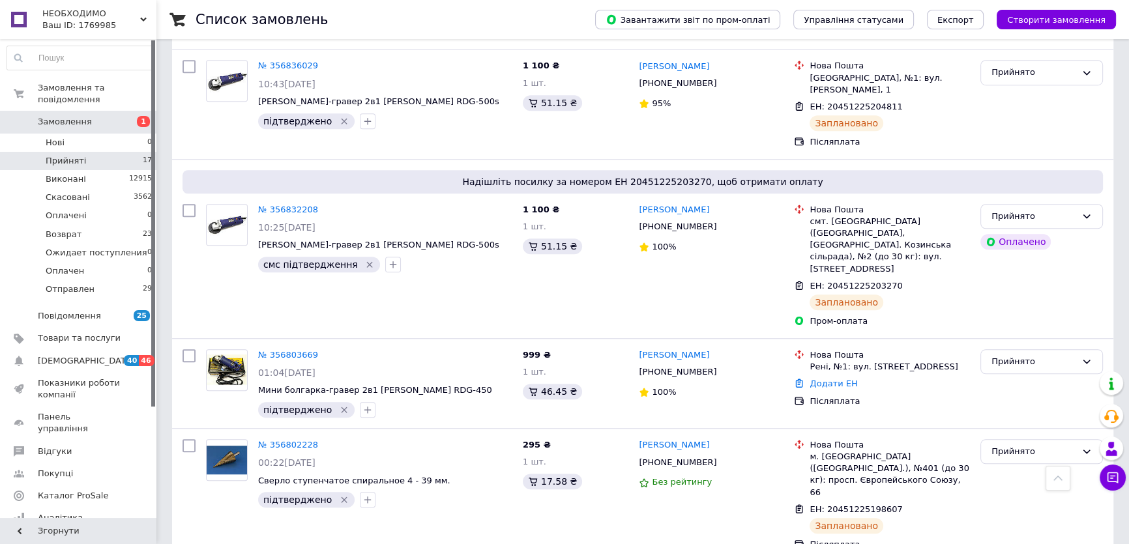
scroll to position [1244, 0]
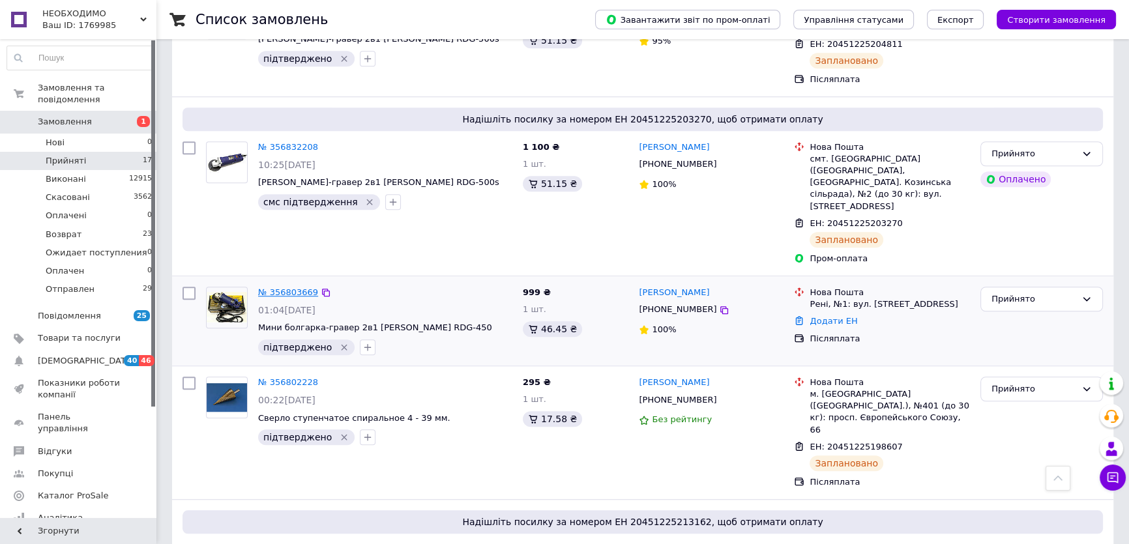
click at [276, 287] on link "№ 356803669" at bounding box center [288, 292] width 60 height 10
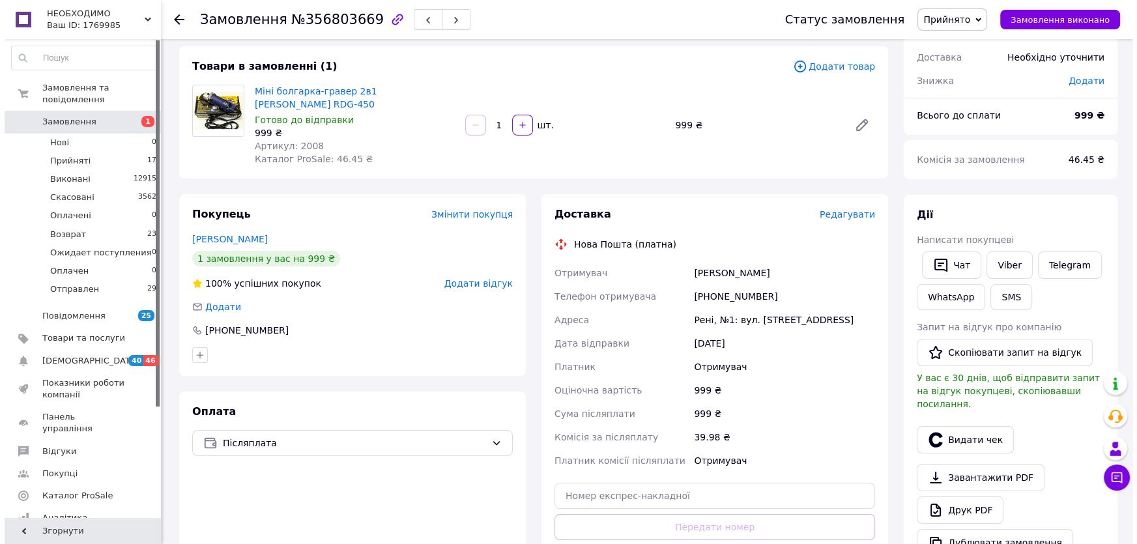
scroll to position [59, 0]
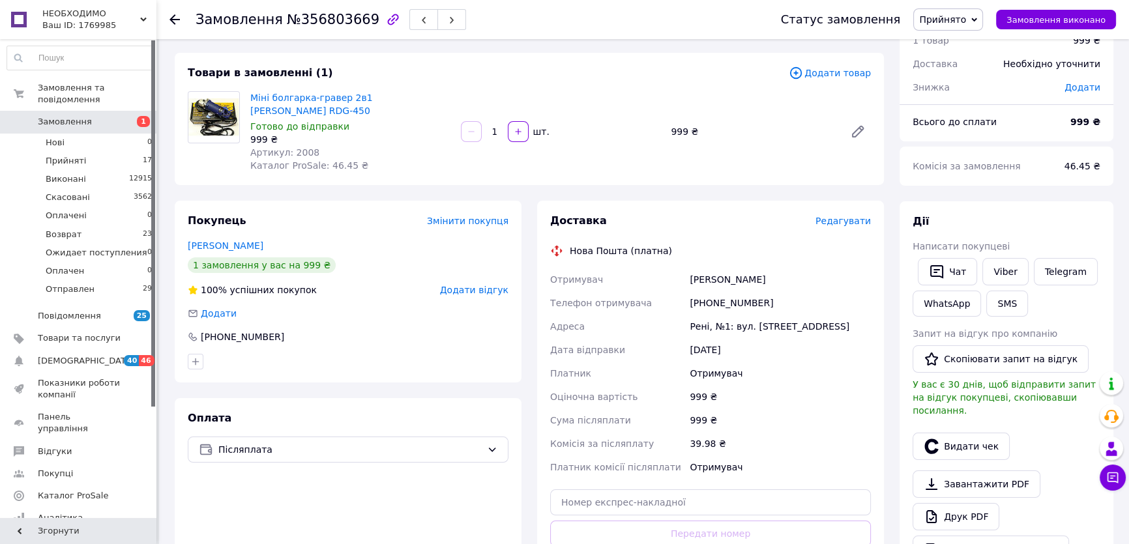
click at [853, 216] on span "Редагувати" at bounding box center [842, 221] width 55 height 10
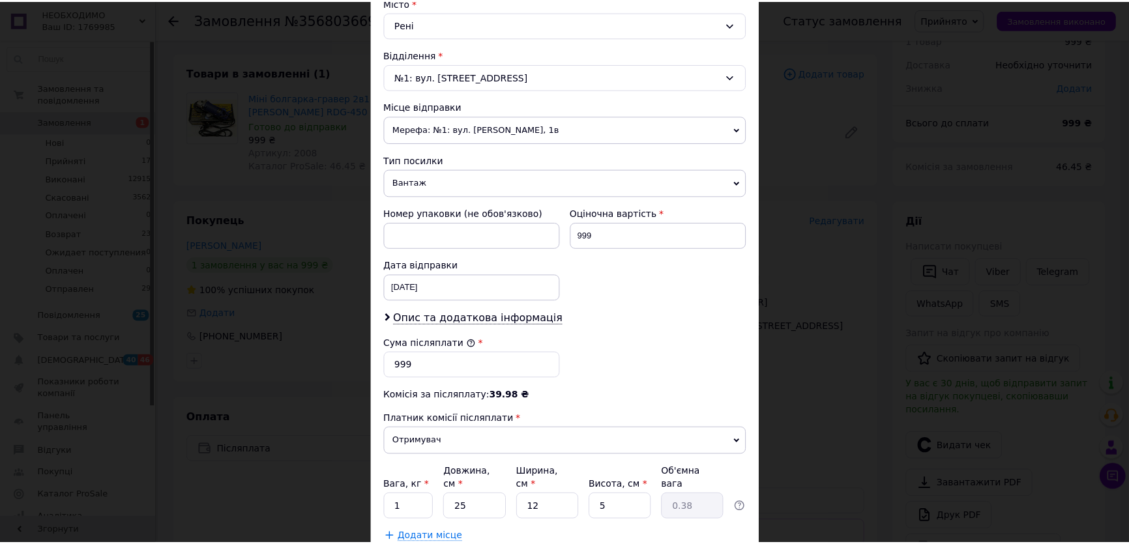
scroll to position [448, 0]
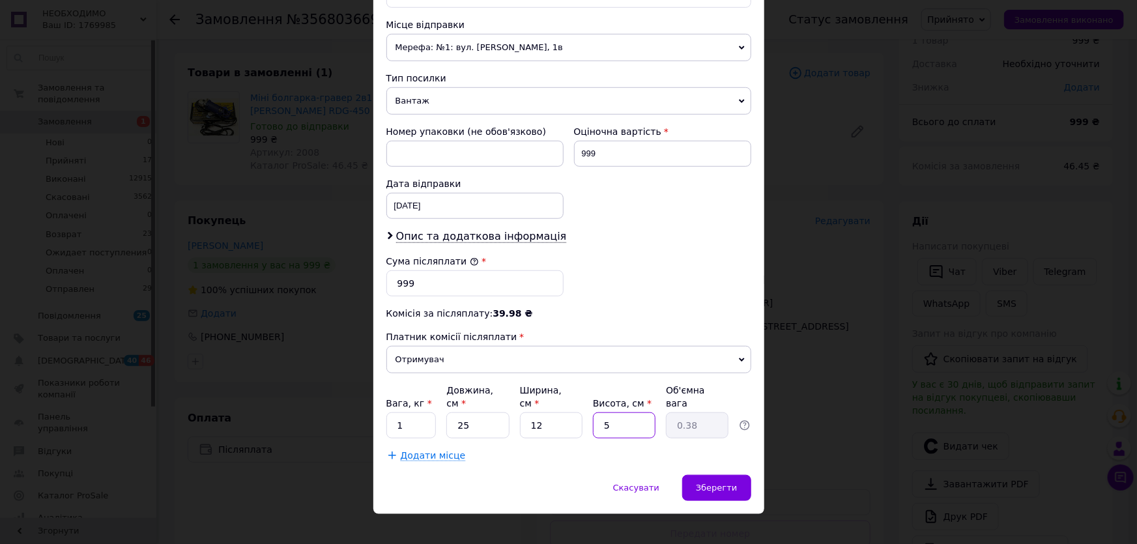
click at [619, 413] on input "5" at bounding box center [624, 426] width 63 height 26
type input "6"
type input "0.45"
type input "6"
click at [701, 482] on div "Зберегти" at bounding box center [716, 488] width 68 height 26
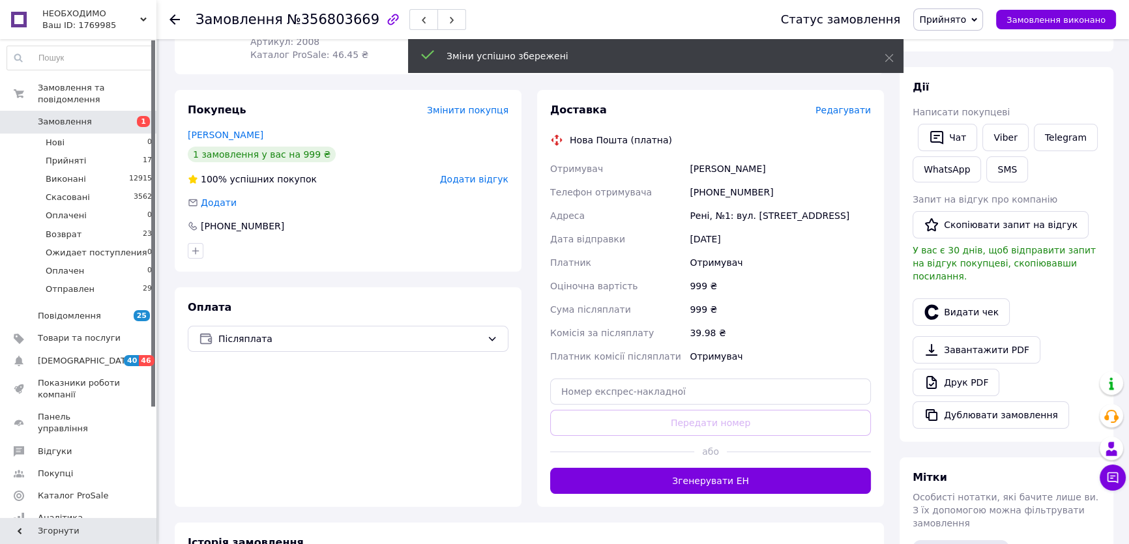
scroll to position [178, 0]
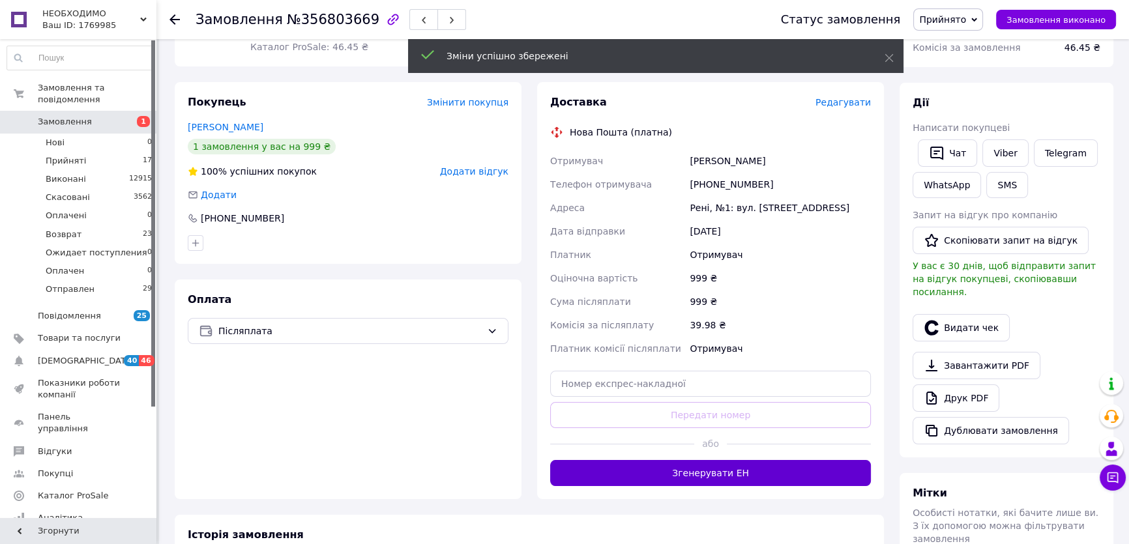
click at [672, 465] on button "Згенерувати ЕН" at bounding box center [710, 473] width 321 height 26
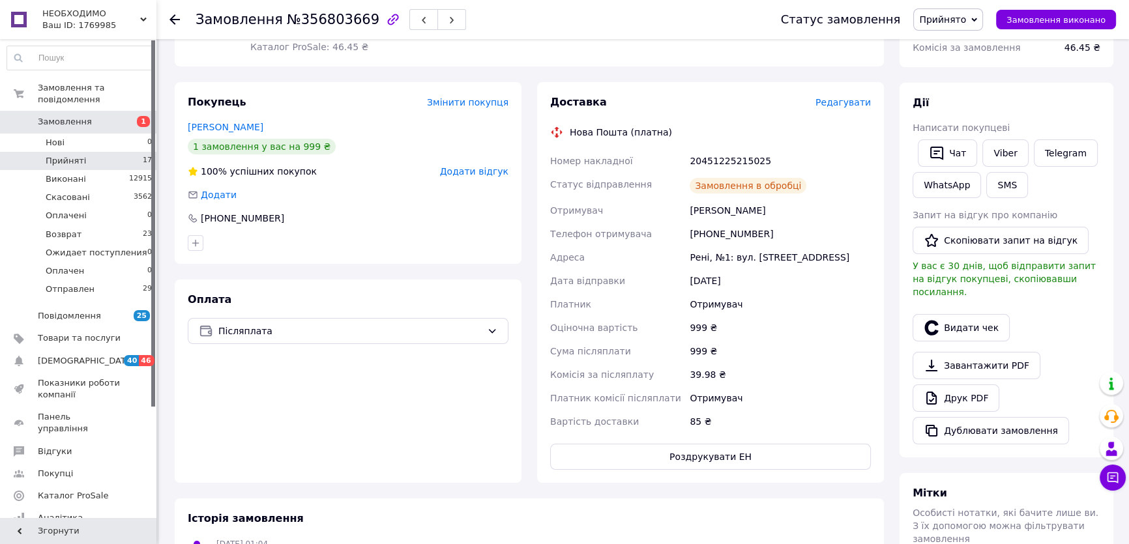
click at [89, 152] on li "Прийняті 17" at bounding box center [80, 161] width 160 height 18
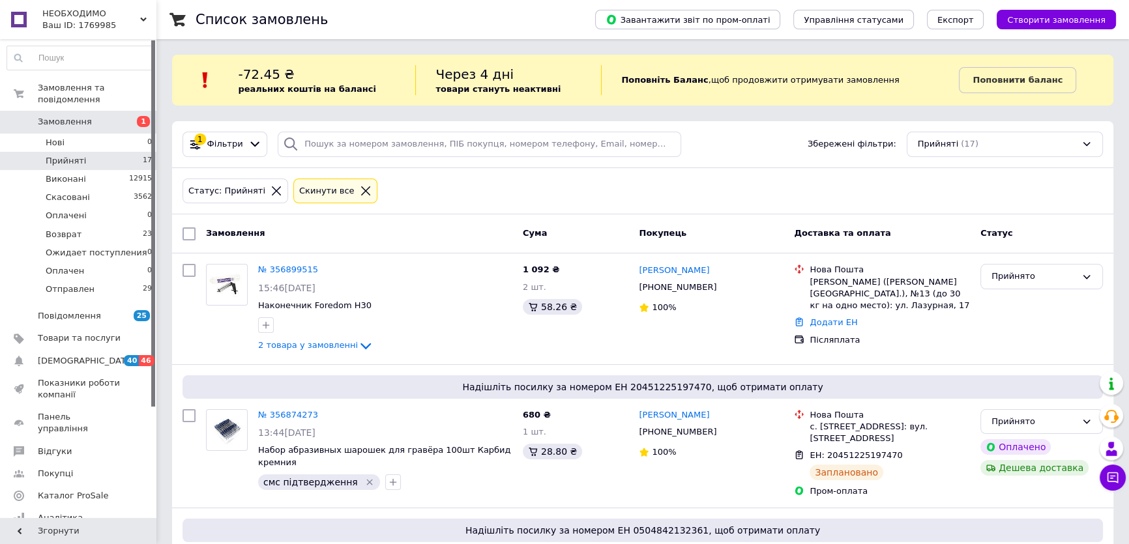
click at [110, 152] on li "Прийняті 17" at bounding box center [80, 161] width 160 height 18
